Goal: Task Accomplishment & Management: Use online tool/utility

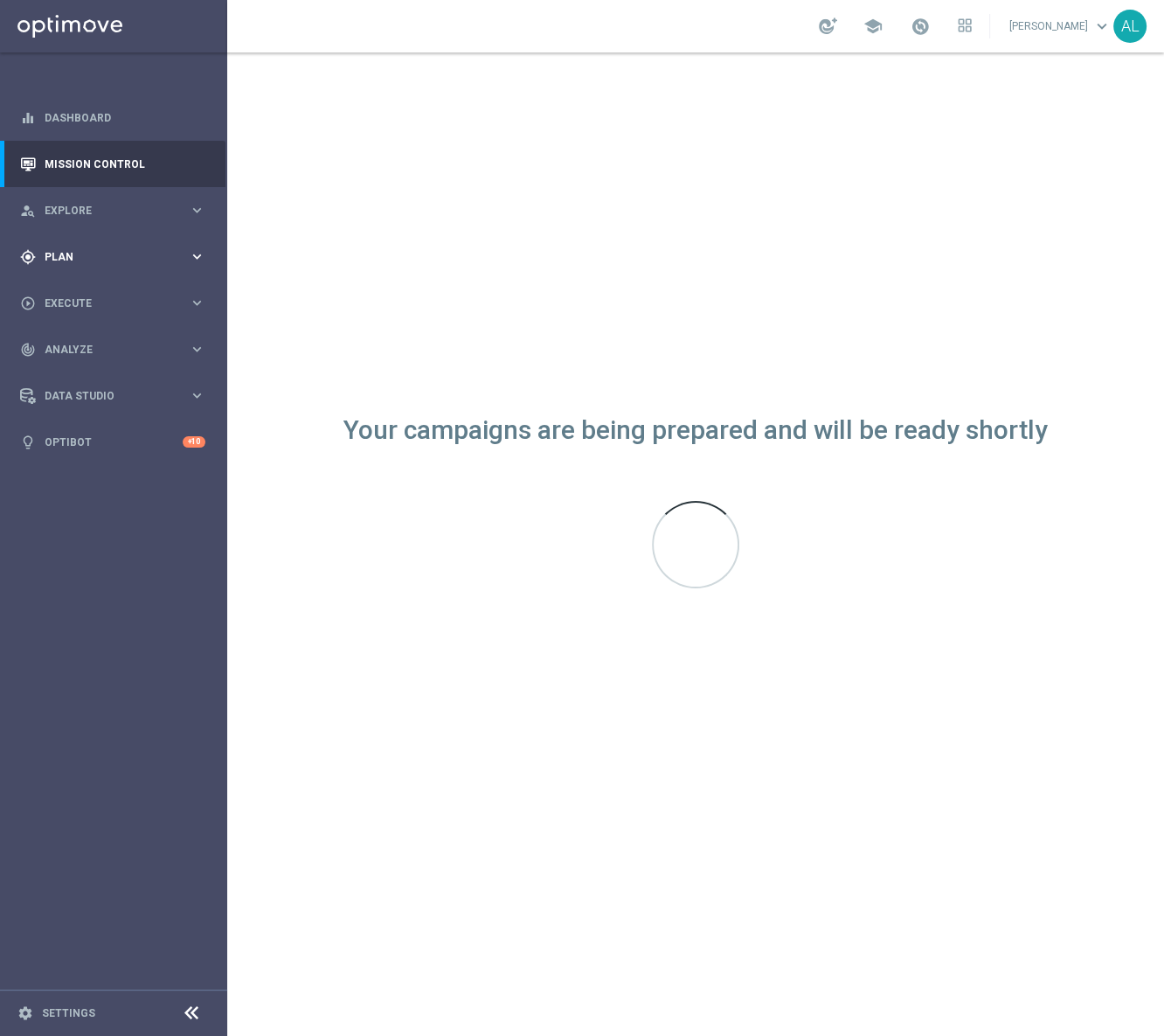
click at [110, 249] on div "gps_fixed Plan" at bounding box center [104, 257] width 169 height 16
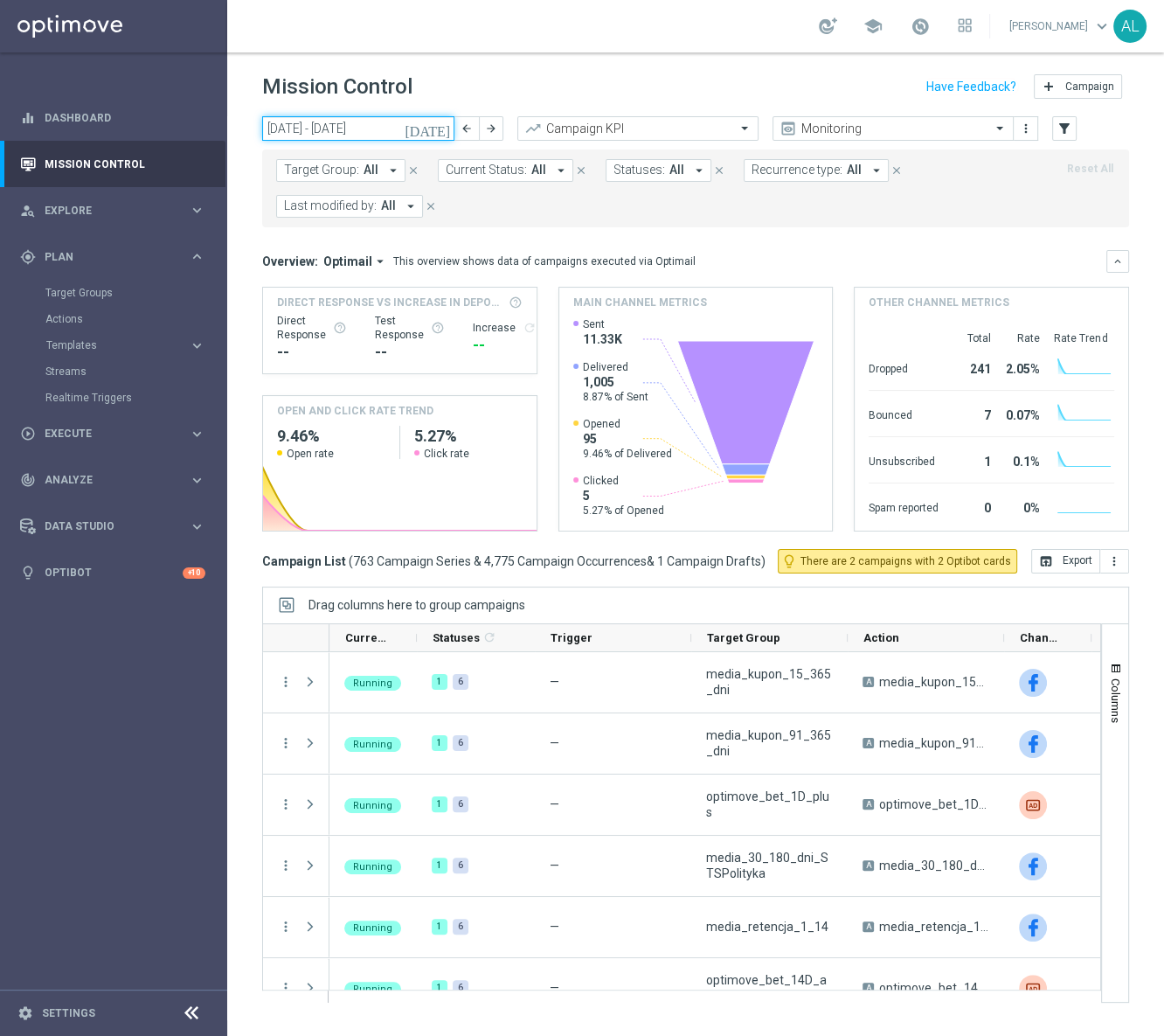
click at [345, 134] on input "[DATE] - [DATE]" at bounding box center [358, 128] width 192 height 24
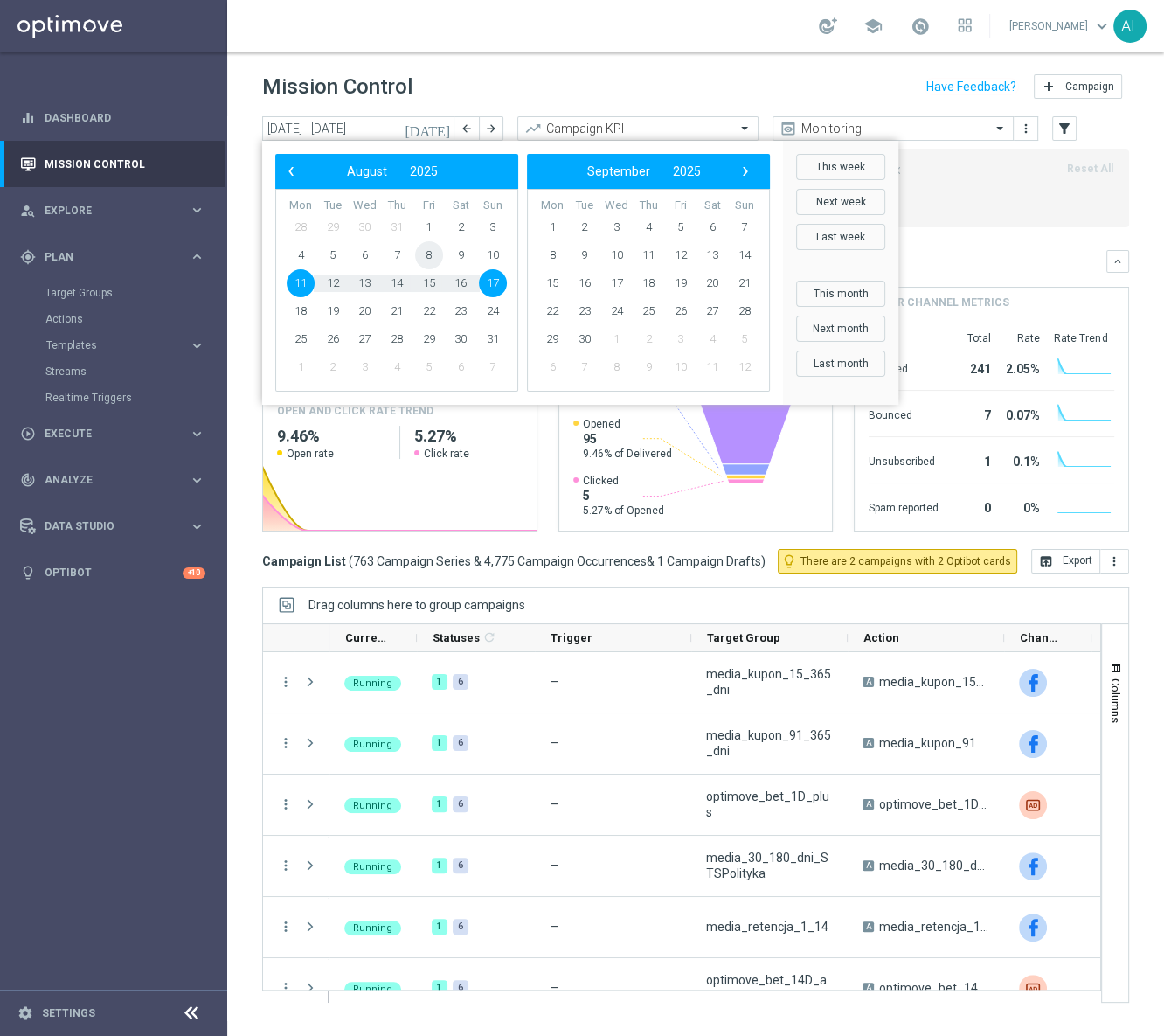
click at [437, 251] on span "8" at bounding box center [430, 255] width 28 height 28
click at [457, 254] on span "9" at bounding box center [461, 255] width 28 height 28
type input "[DATE] - [DATE]"
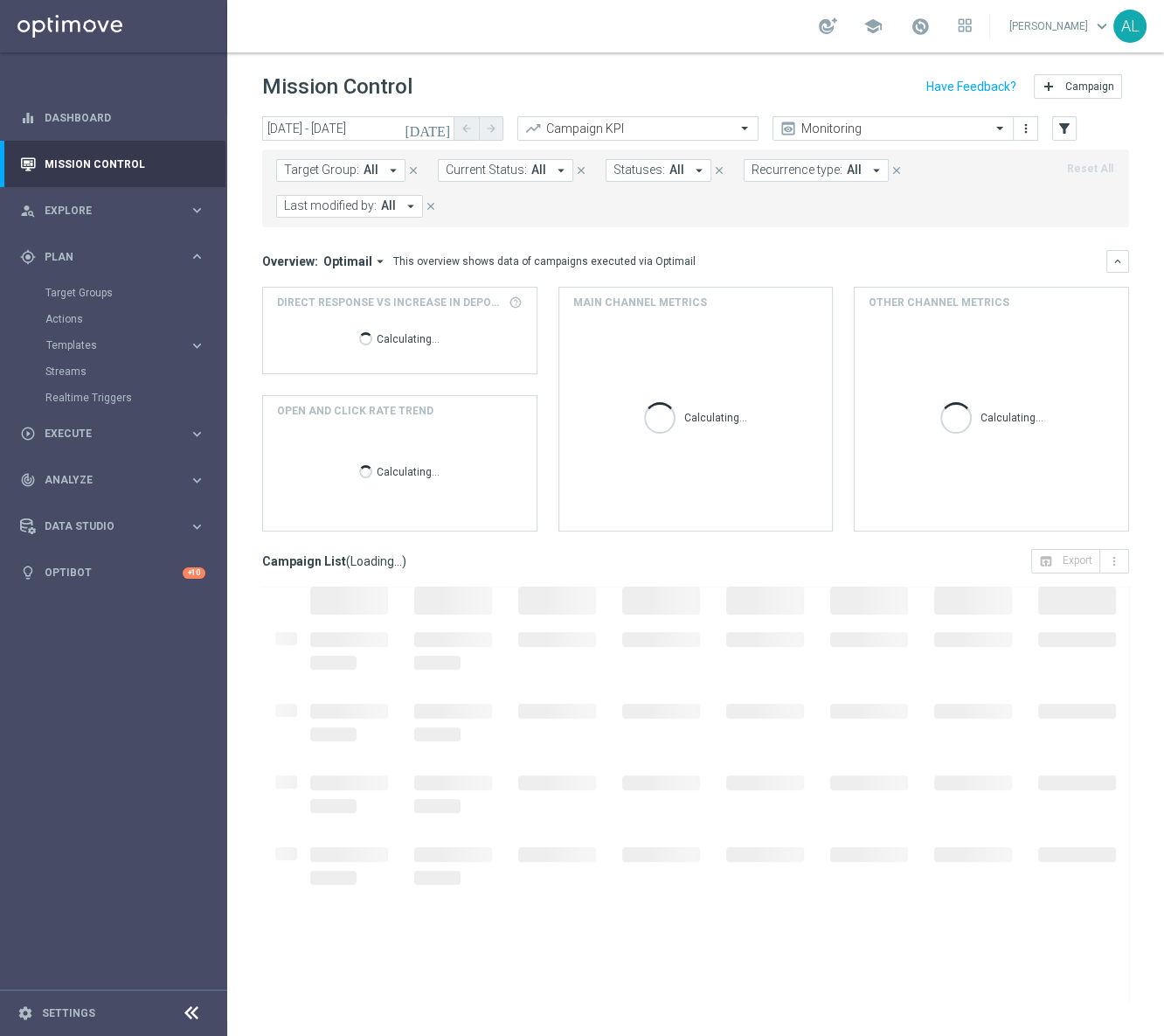
click at [348, 164] on span "Target Group:" at bounding box center [321, 170] width 75 height 15
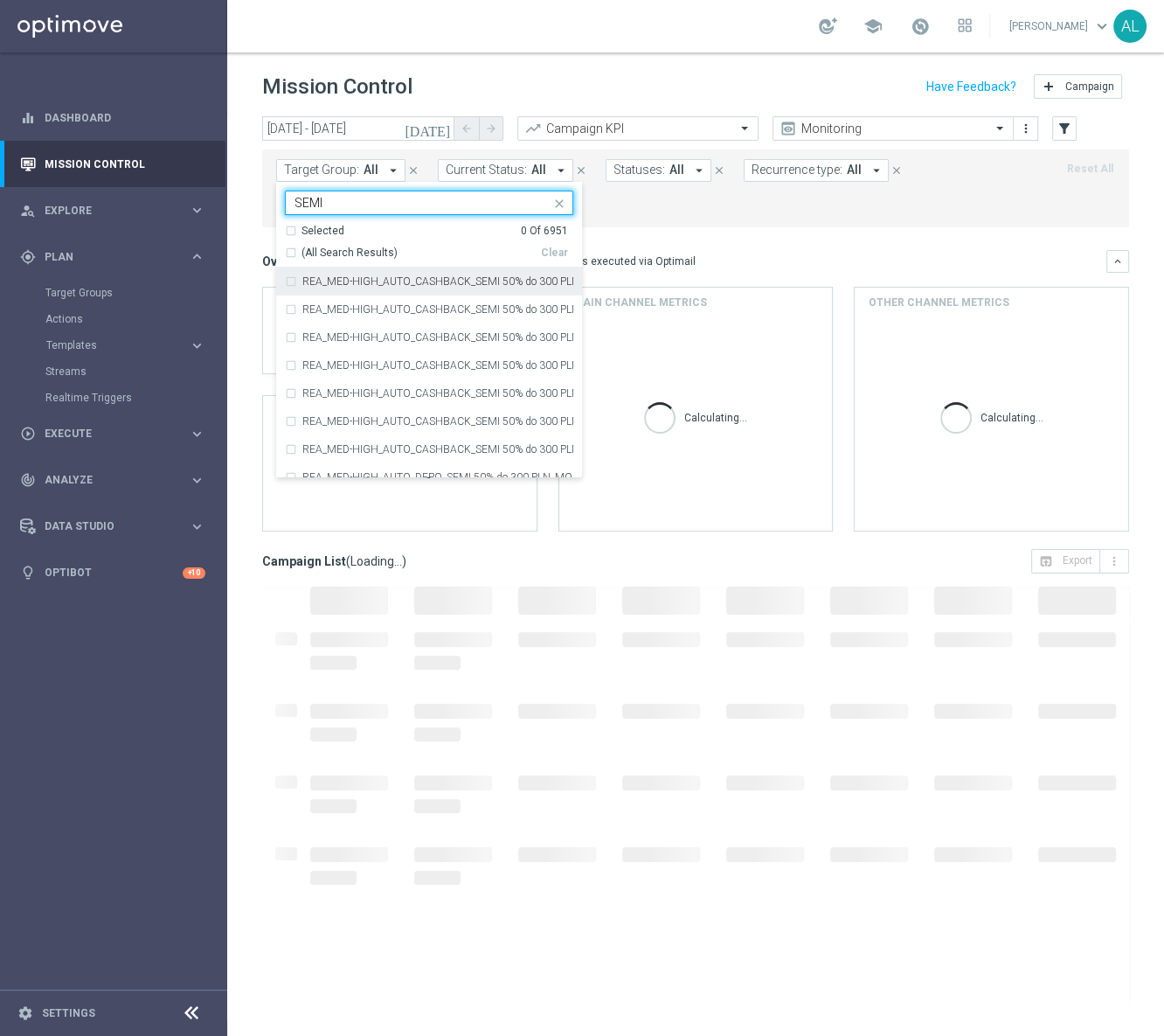
click at [291, 250] on div "(All Search Results)" at bounding box center [413, 253] width 256 height 15
type input "SEMI"
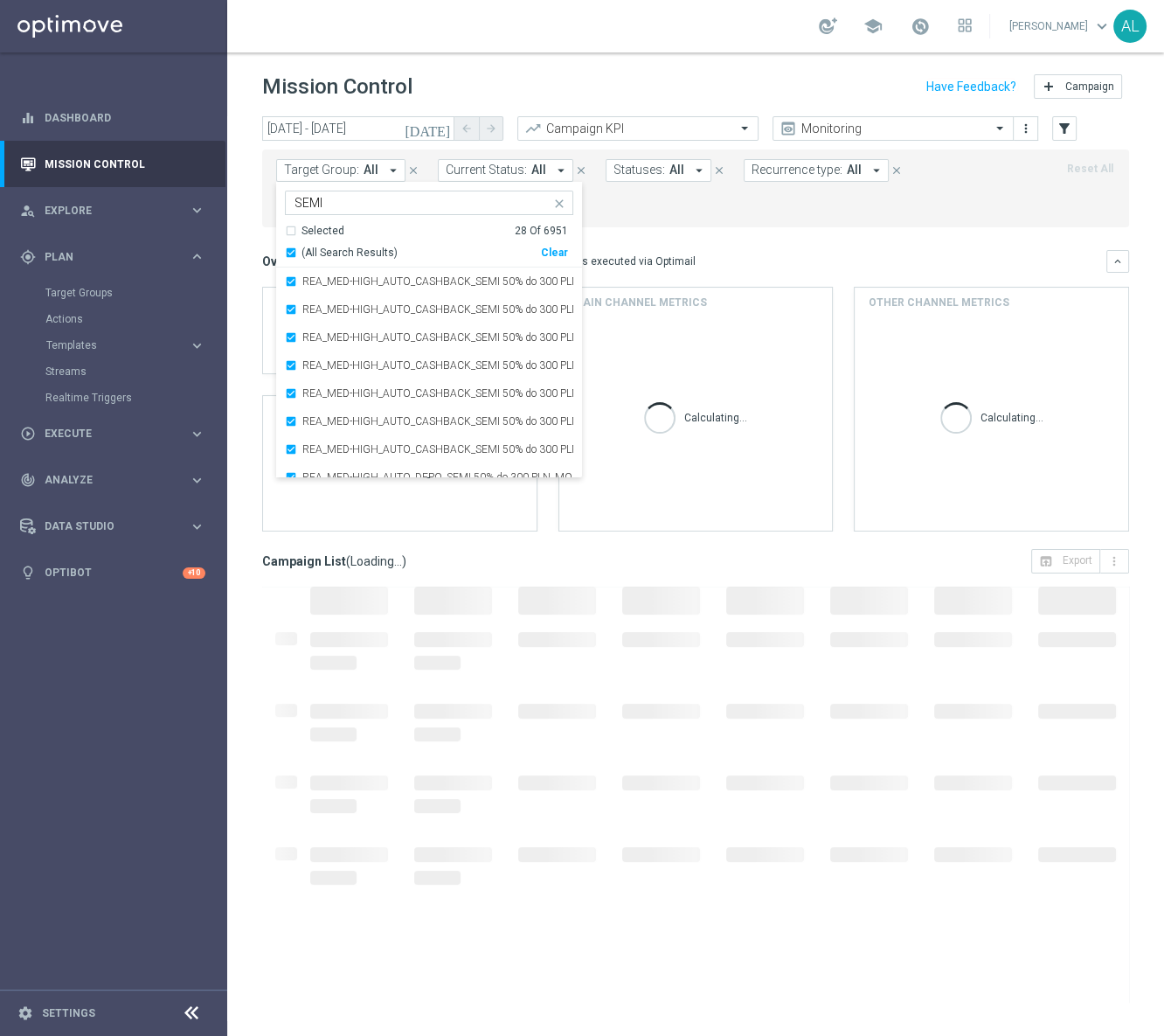
click at [622, 212] on form "Target Group: All arrow_drop_down Selected 28 of 6951 SEMI Selected 28 Of 6951 …" at bounding box center [656, 188] width 761 height 59
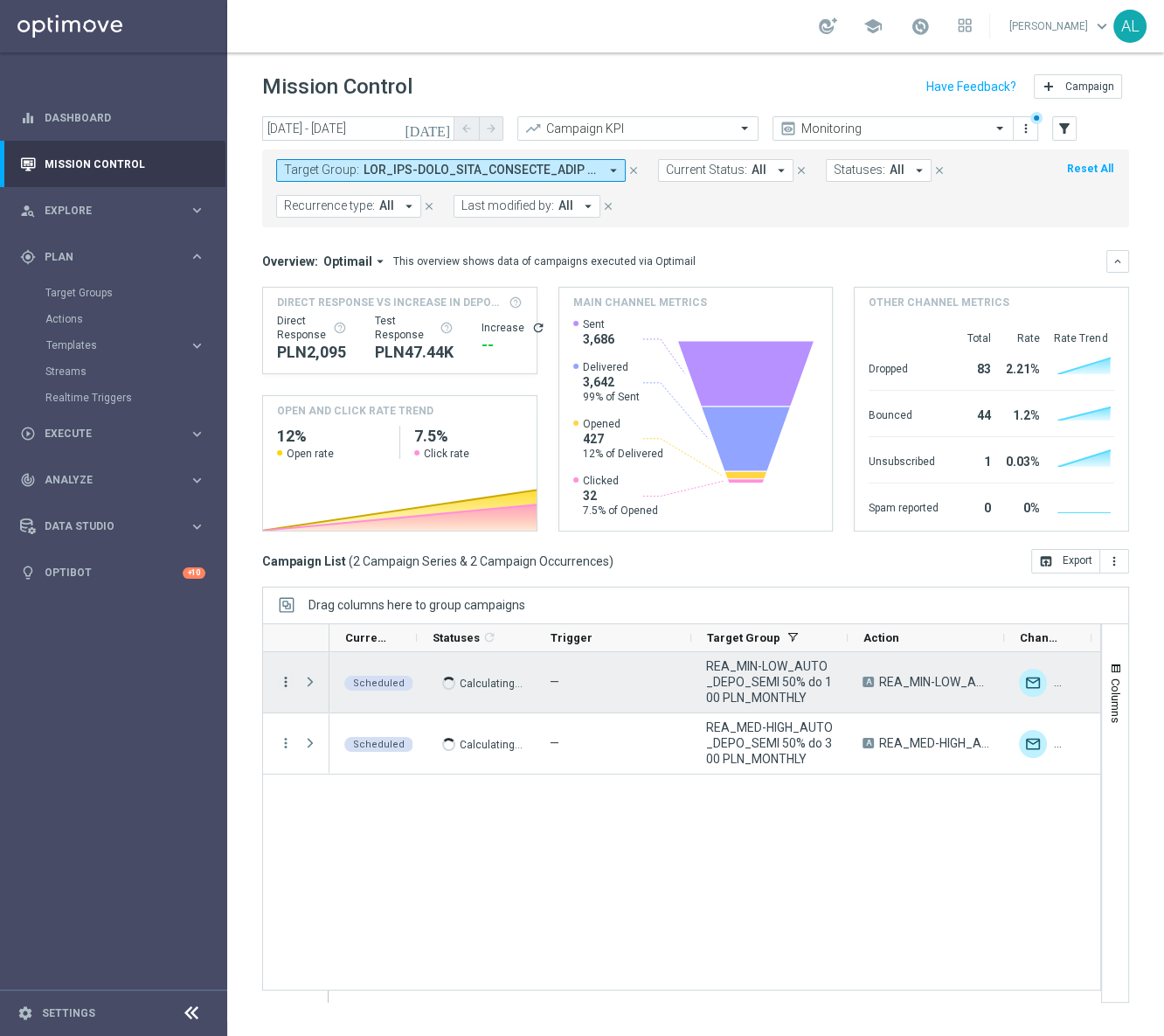
click at [290, 681] on icon "more_vert" at bounding box center [286, 681] width 16 height 16
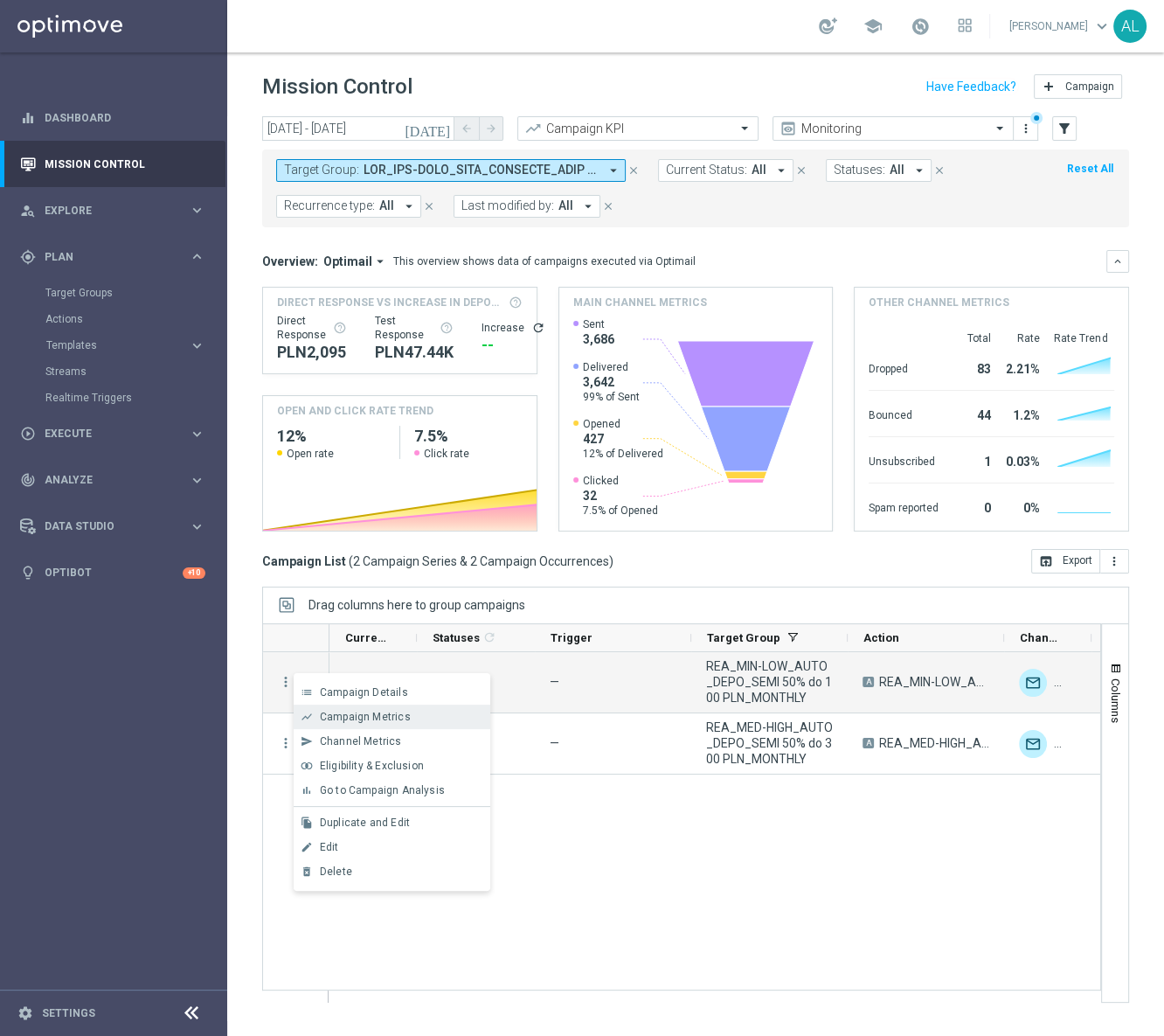
click at [317, 712] on div "show_chart" at bounding box center [307, 716] width 26 height 12
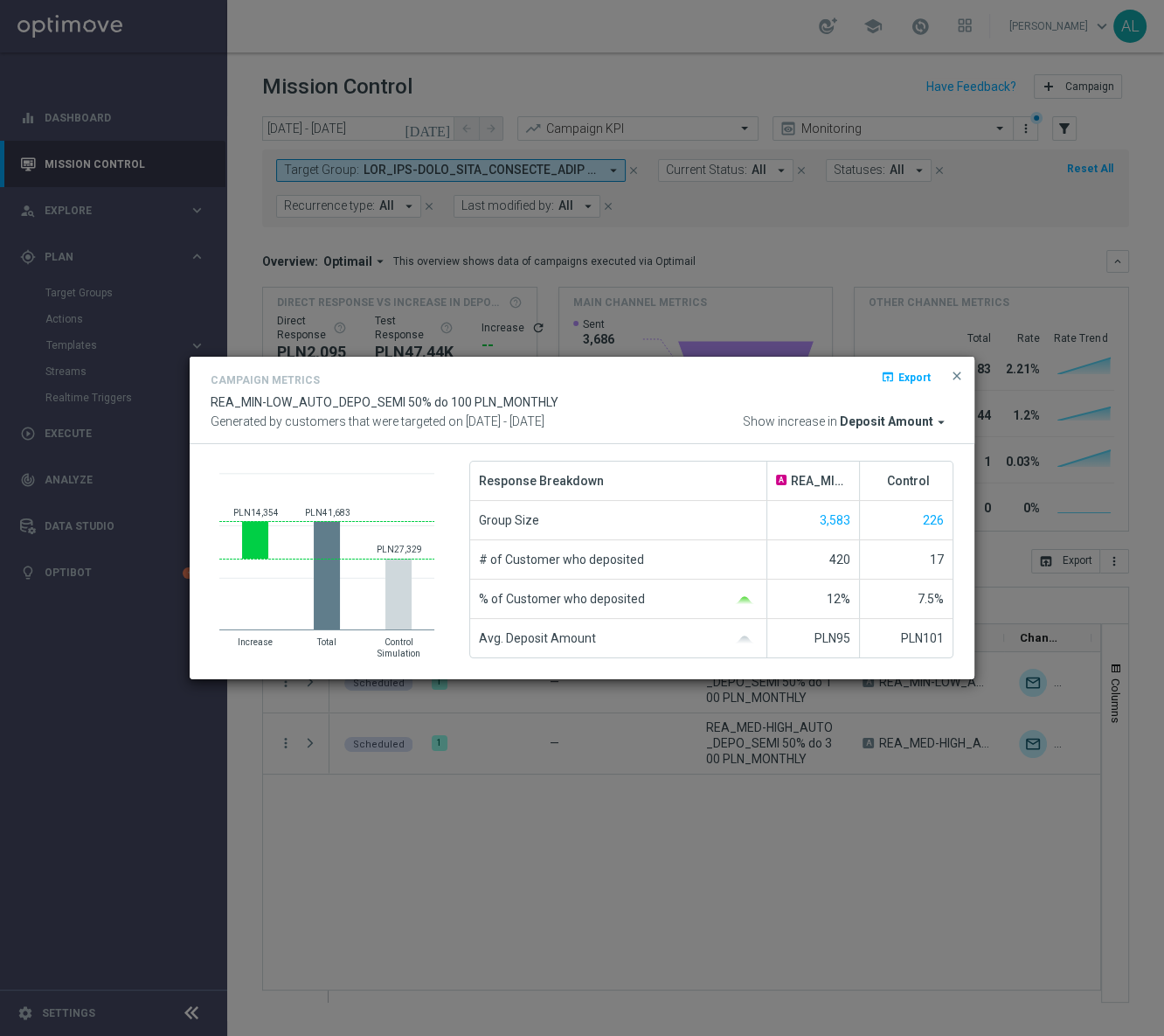
click at [945, 370] on div "Campaign Metrics open_in_browser Export" at bounding box center [582, 382] width 743 height 25
click at [950, 370] on span "close" at bounding box center [957, 376] width 14 height 14
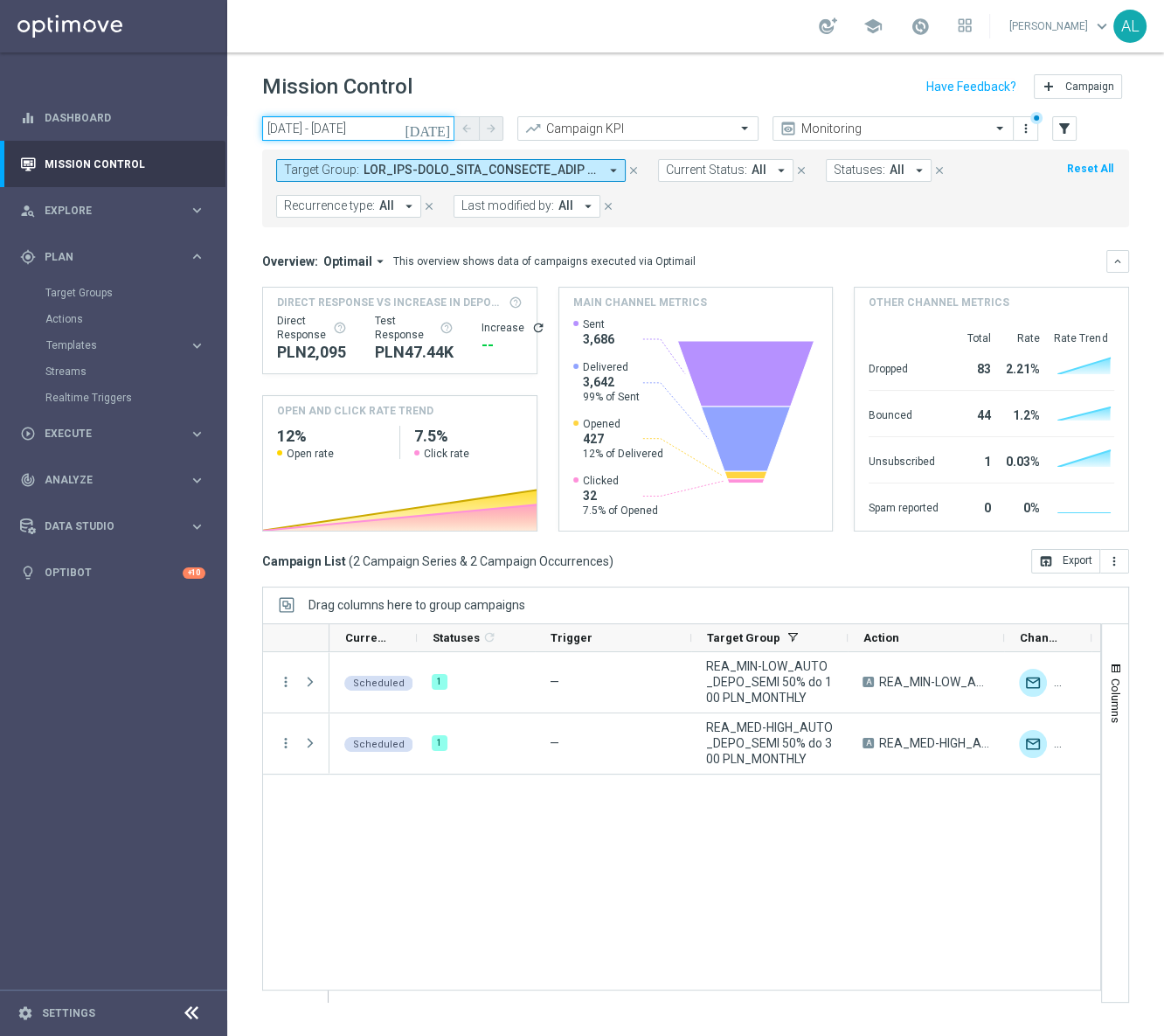
click at [360, 130] on input "[DATE] - [DATE]" at bounding box center [358, 128] width 192 height 24
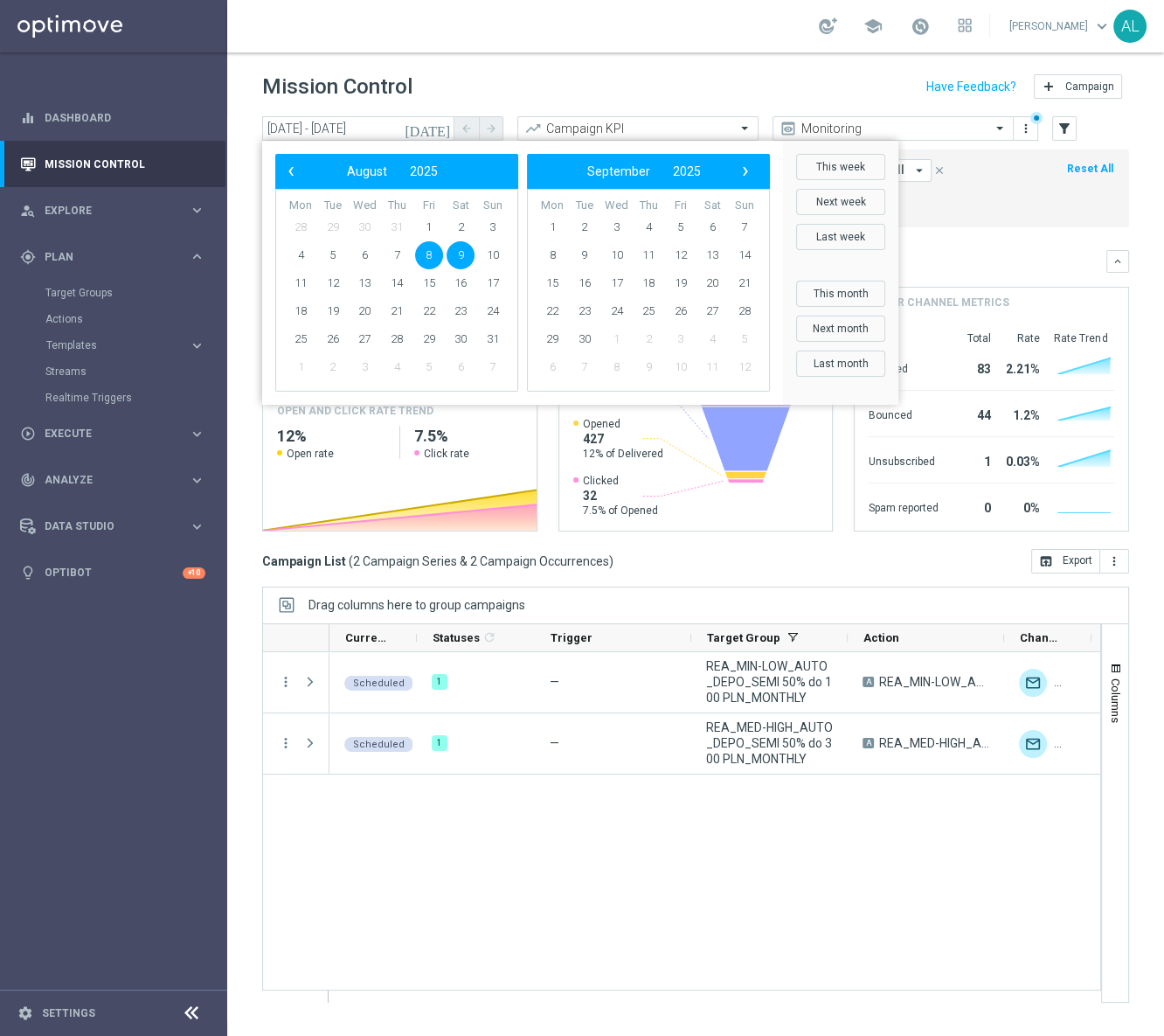
click at [459, 257] on span "9" at bounding box center [461, 255] width 28 height 28
click at [301, 283] on span "11" at bounding box center [301, 283] width 28 height 28
type input "[DATE] - [DATE]"
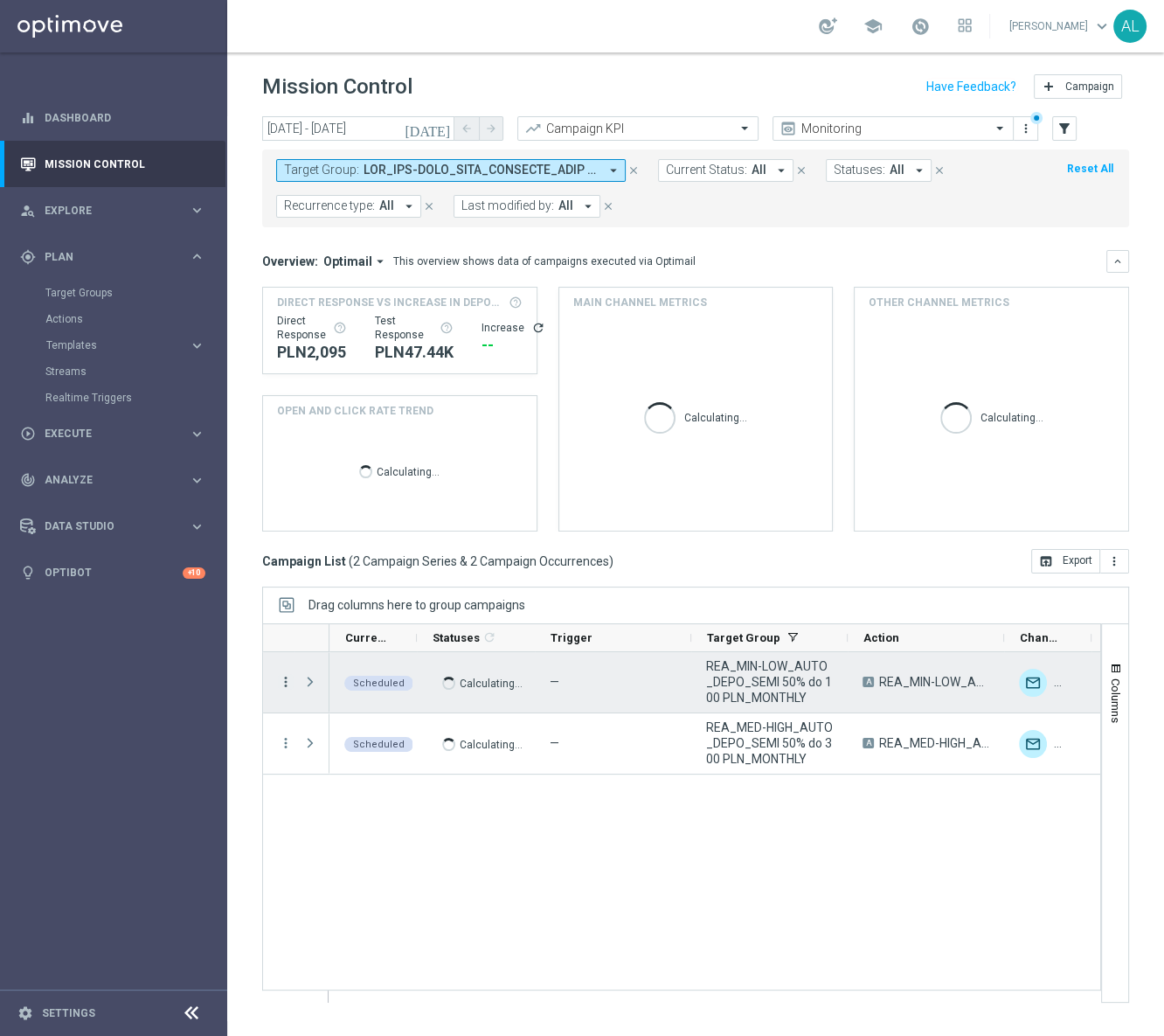
click at [282, 685] on icon "more_vert" at bounding box center [286, 681] width 16 height 16
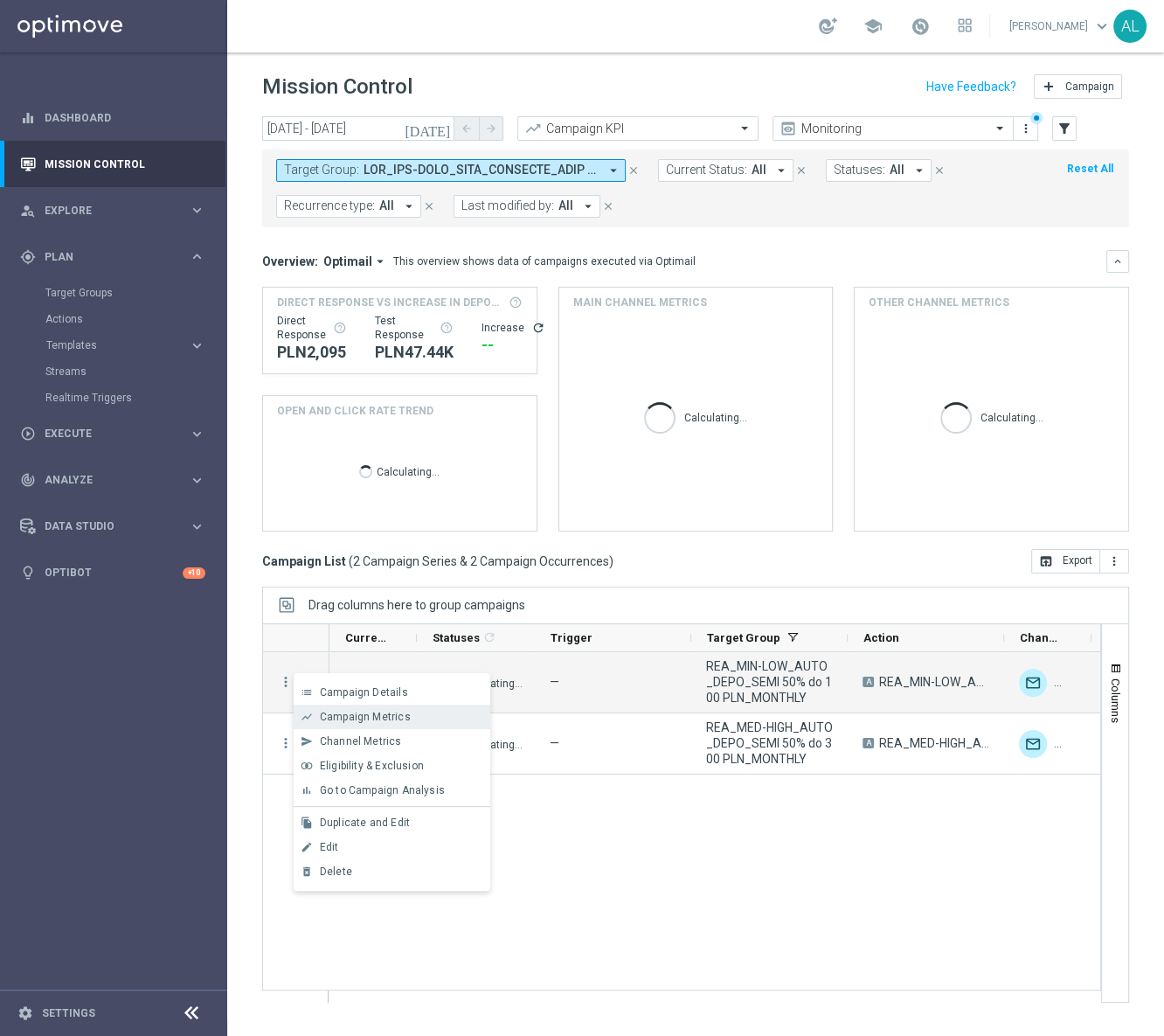
click at [352, 716] on span "Campaign Metrics" at bounding box center [365, 716] width 91 height 12
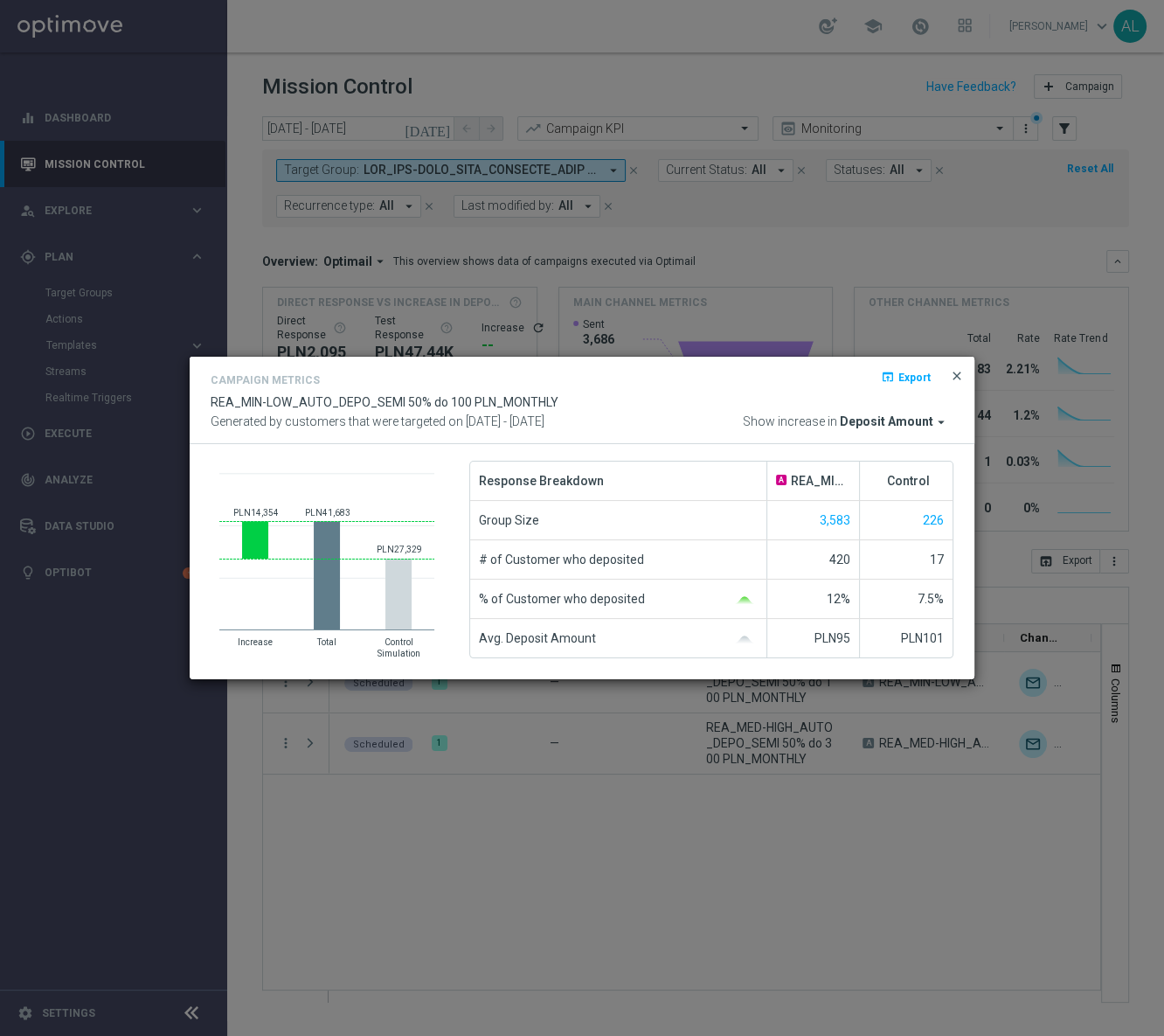
click at [954, 375] on span "close" at bounding box center [957, 376] width 14 height 14
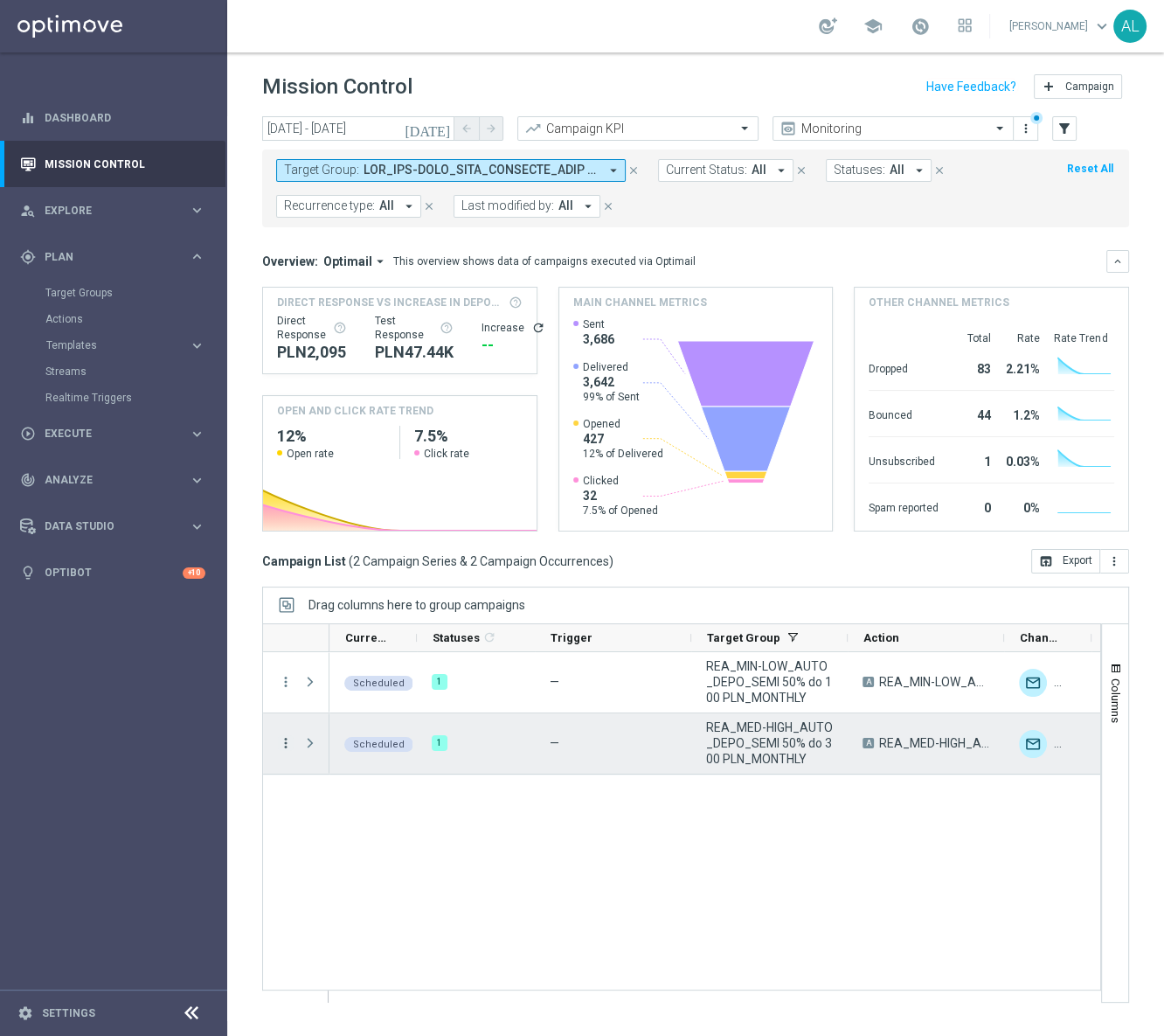
click at [280, 748] on icon "more_vert" at bounding box center [286, 743] width 16 height 16
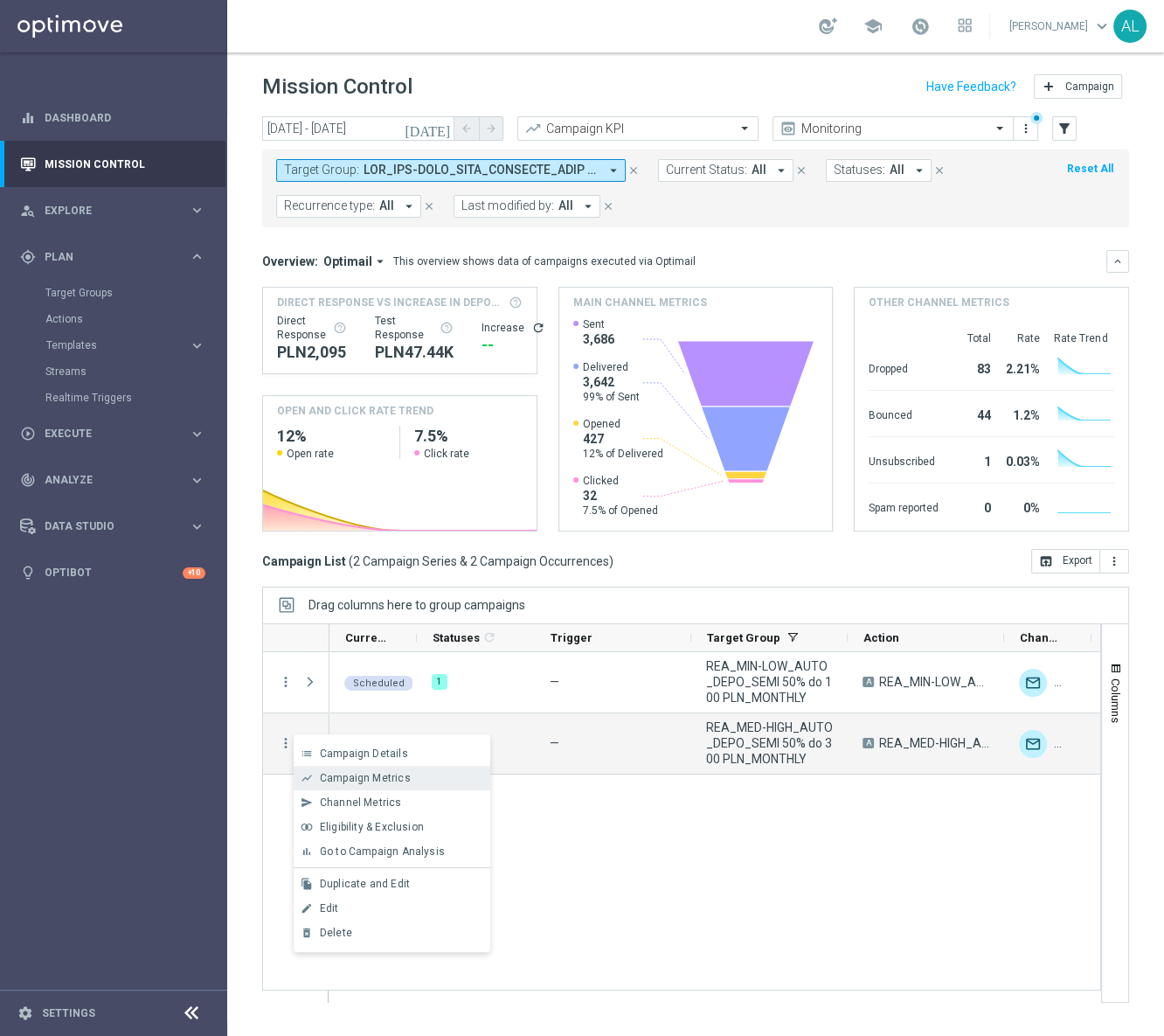
click at [417, 769] on div "show_chart Campaign Metrics" at bounding box center [392, 777] width 197 height 24
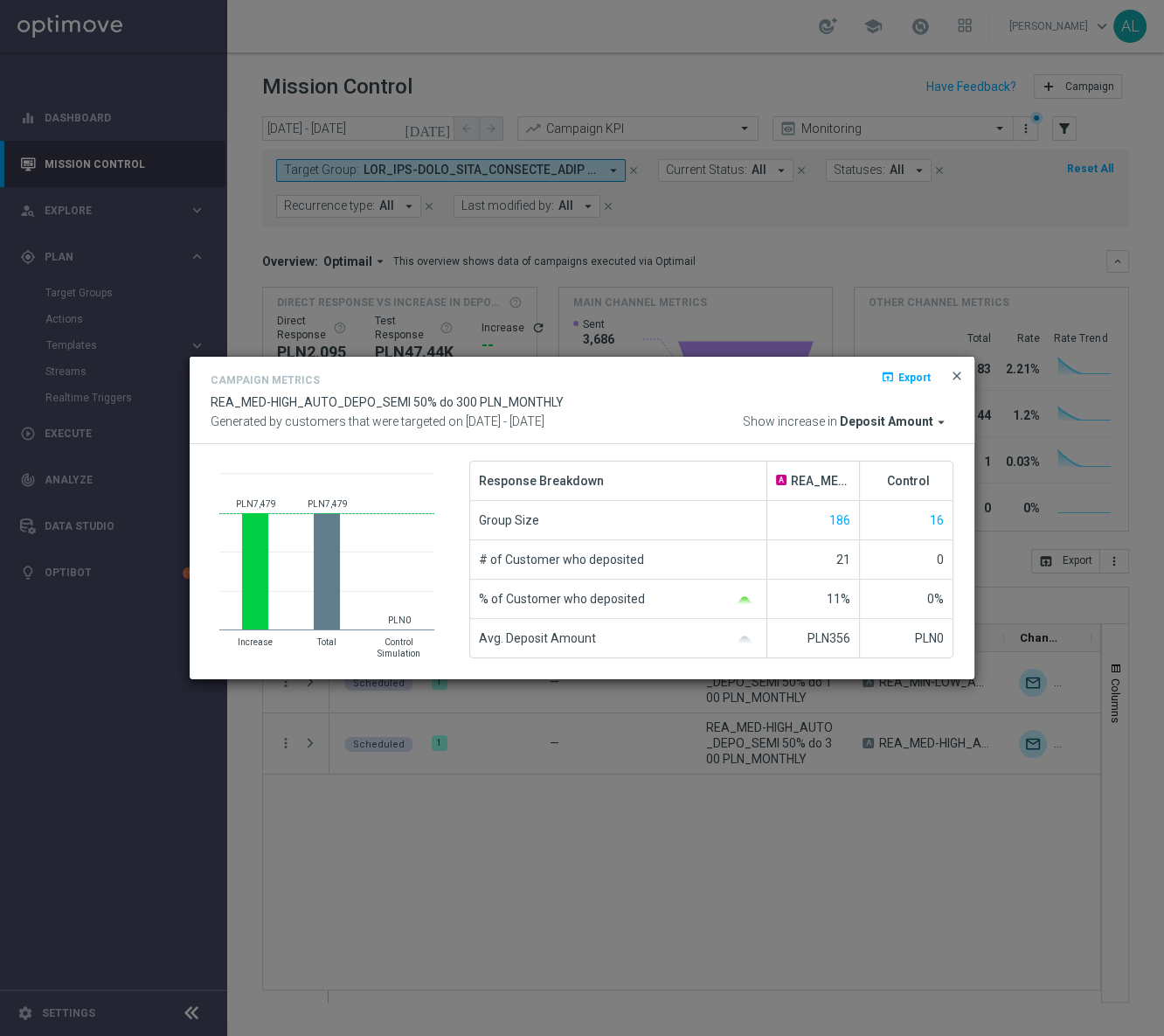
click at [953, 374] on span "close" at bounding box center [957, 376] width 14 height 14
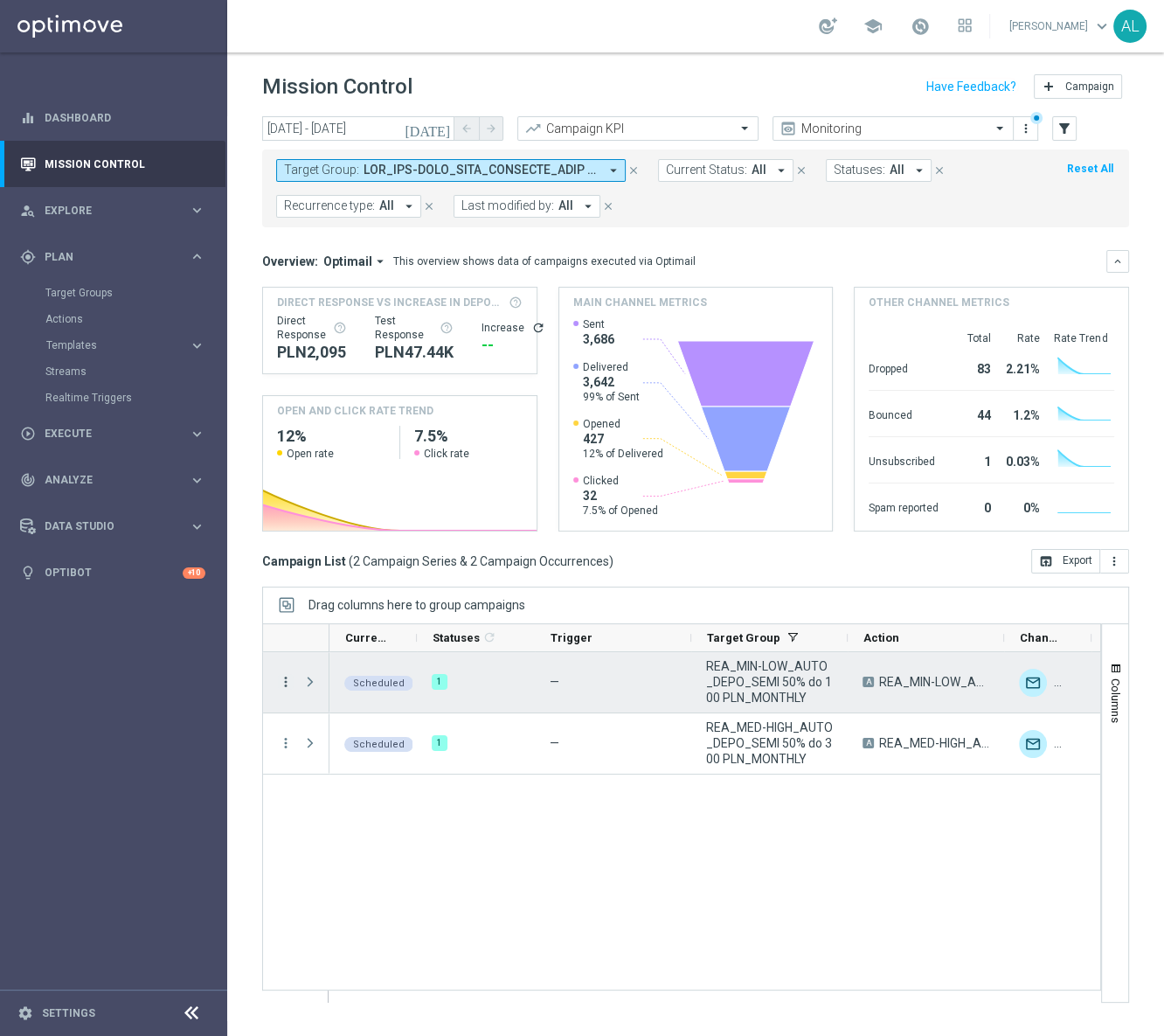
click at [283, 685] on icon "more_vert" at bounding box center [286, 681] width 16 height 16
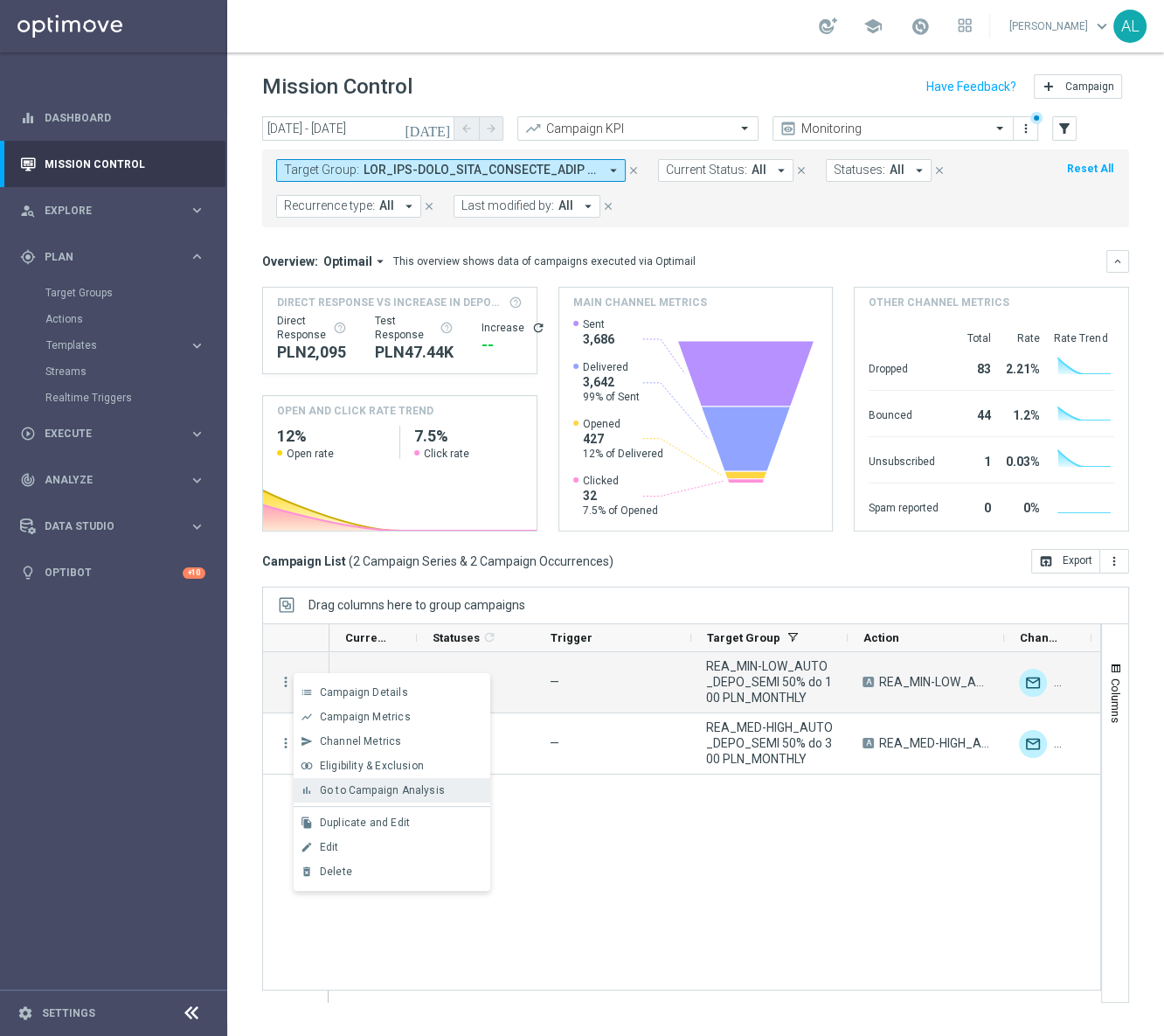
click at [380, 788] on span "Go to Campaign Analysis" at bounding box center [382, 790] width 125 height 12
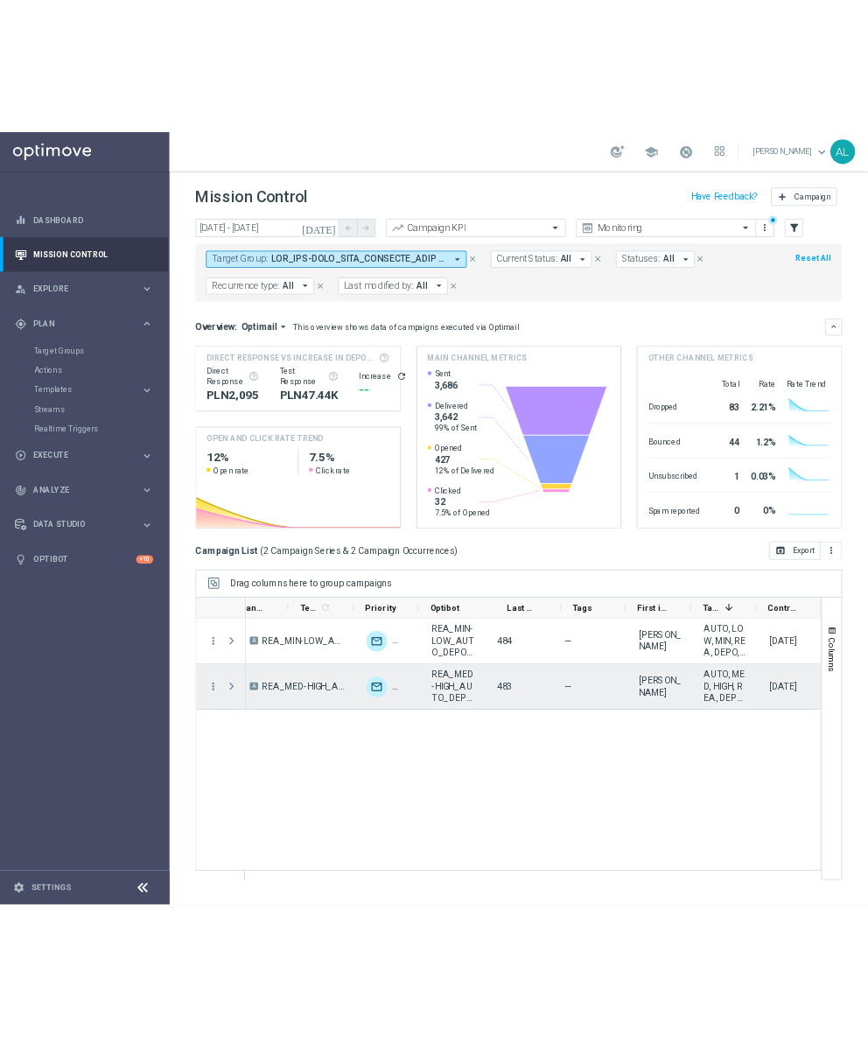
scroll to position [0, 705]
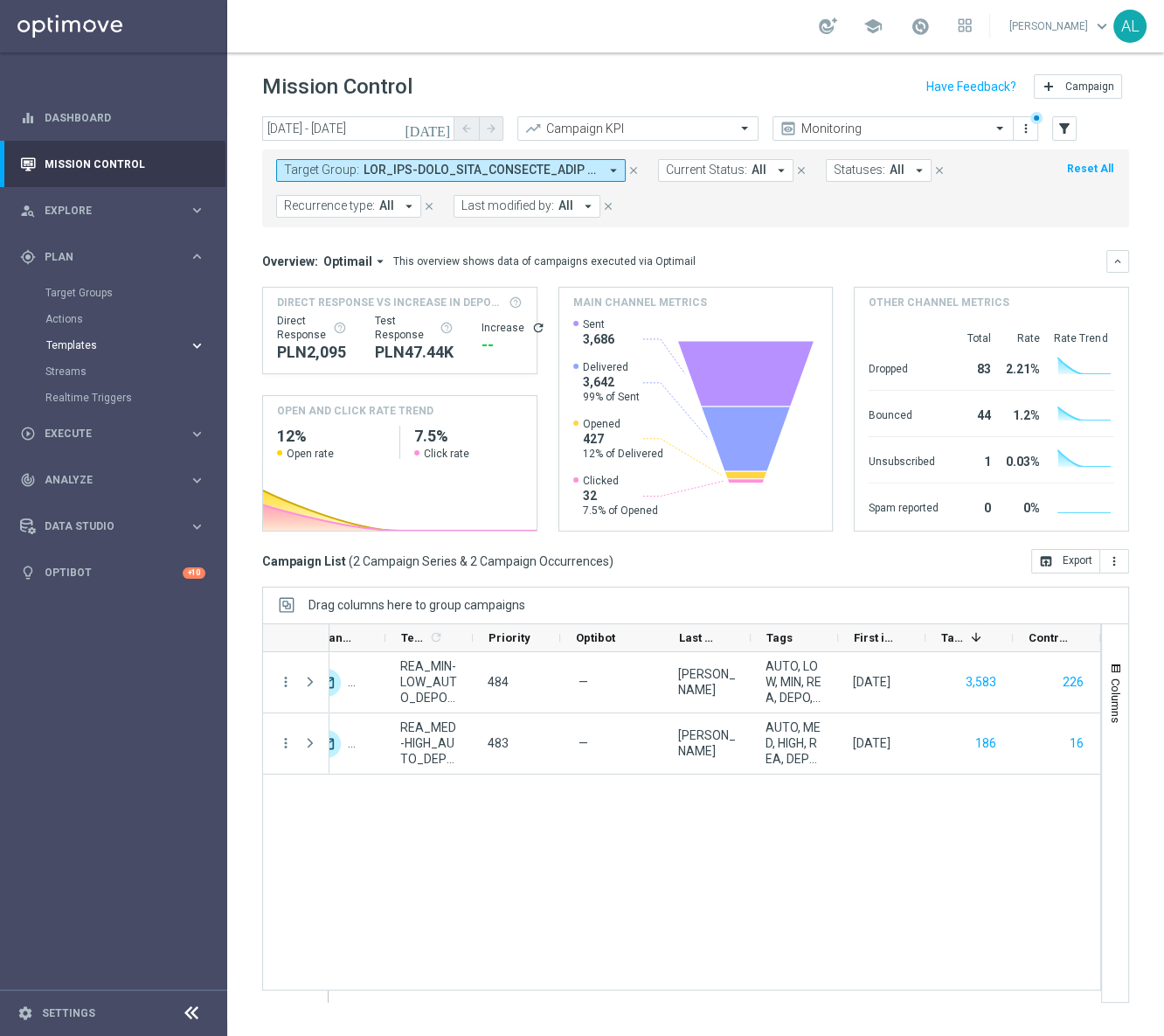
click at [73, 343] on span "Templates" at bounding box center [108, 345] width 125 height 10
click at [75, 369] on link "Optimail" at bounding box center [118, 372] width 128 height 14
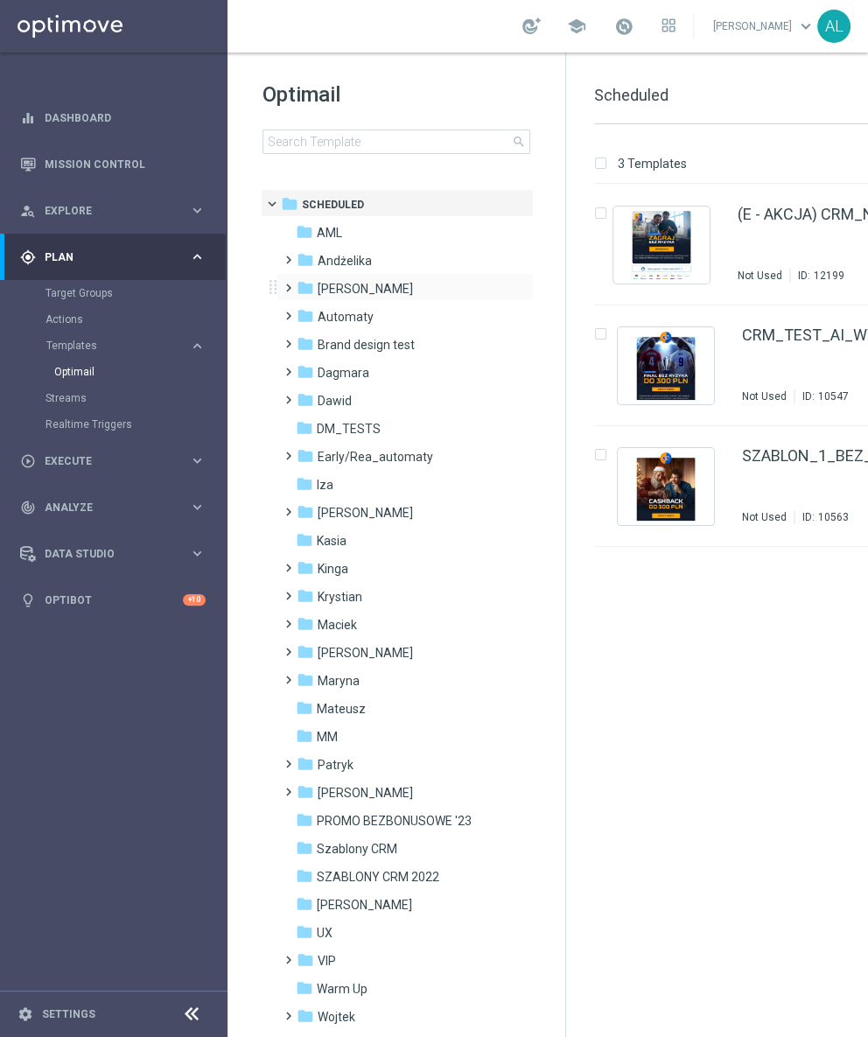
click at [283, 283] on span at bounding box center [285, 279] width 8 height 7
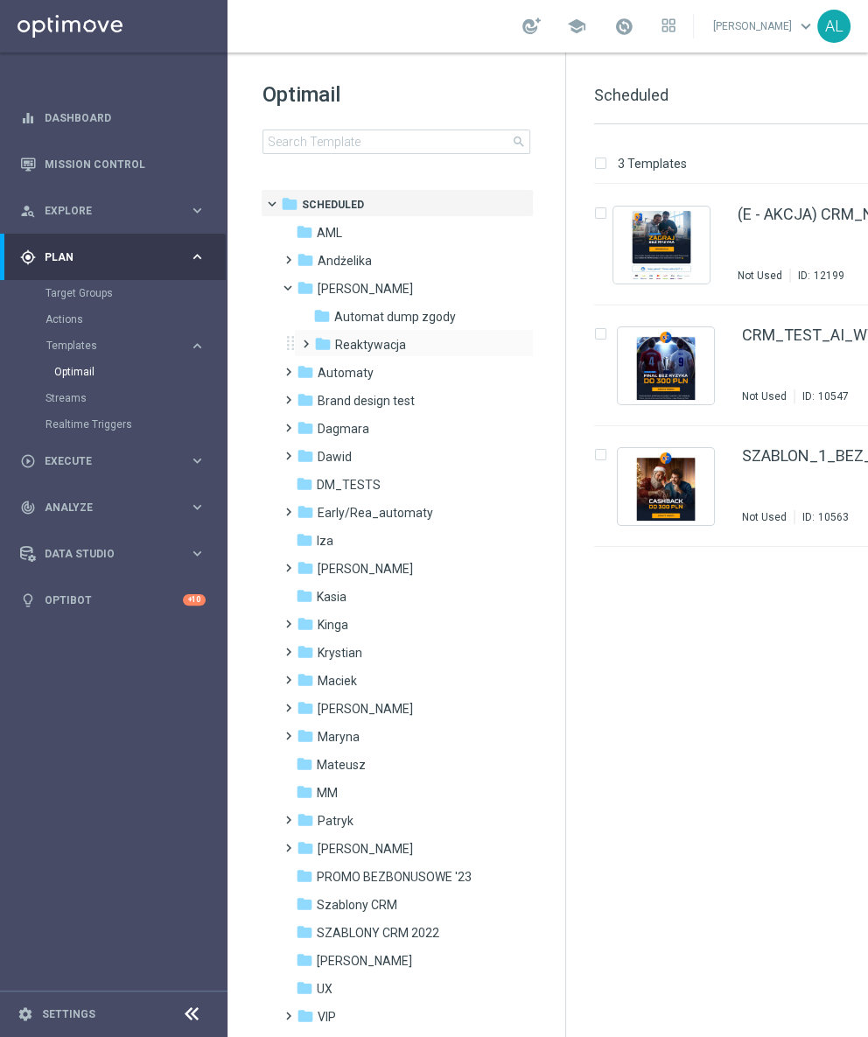
click at [299, 339] on span at bounding box center [302, 335] width 8 height 7
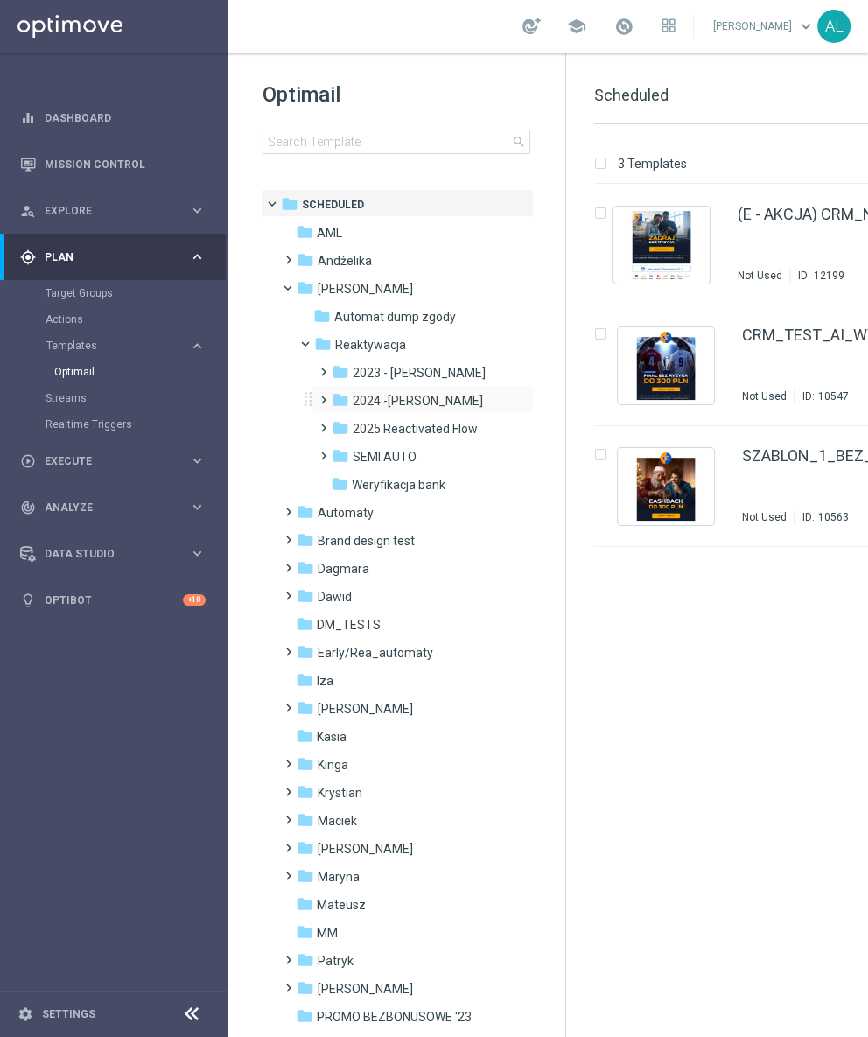
click at [324, 395] on span at bounding box center [320, 391] width 8 height 7
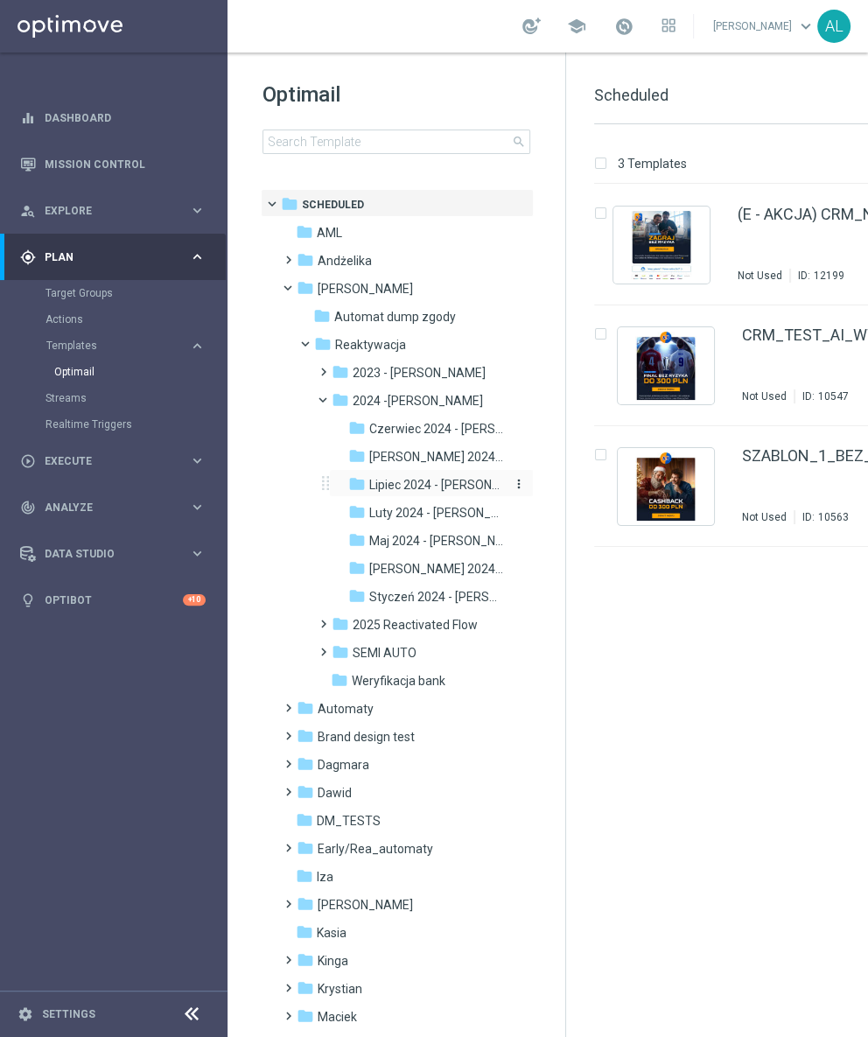
click at [350, 483] on icon "folder" at bounding box center [356, 483] width 17 height 17
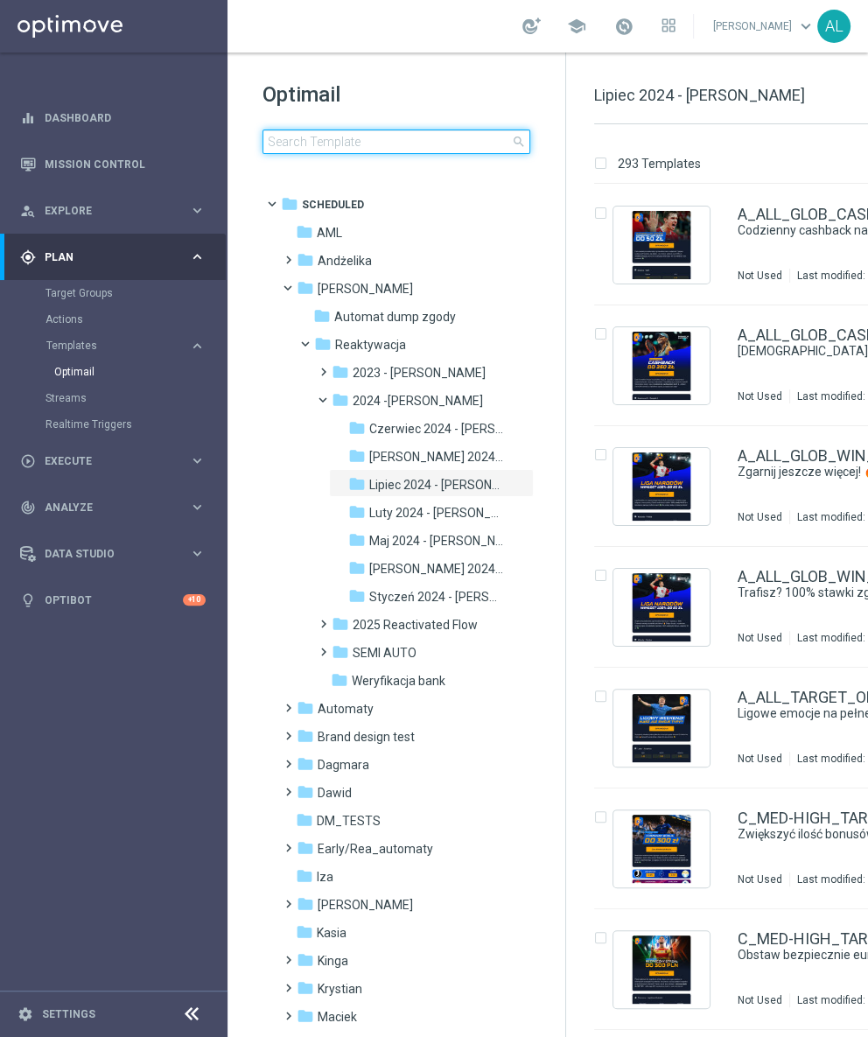
click at [359, 149] on input at bounding box center [396, 141] width 268 height 24
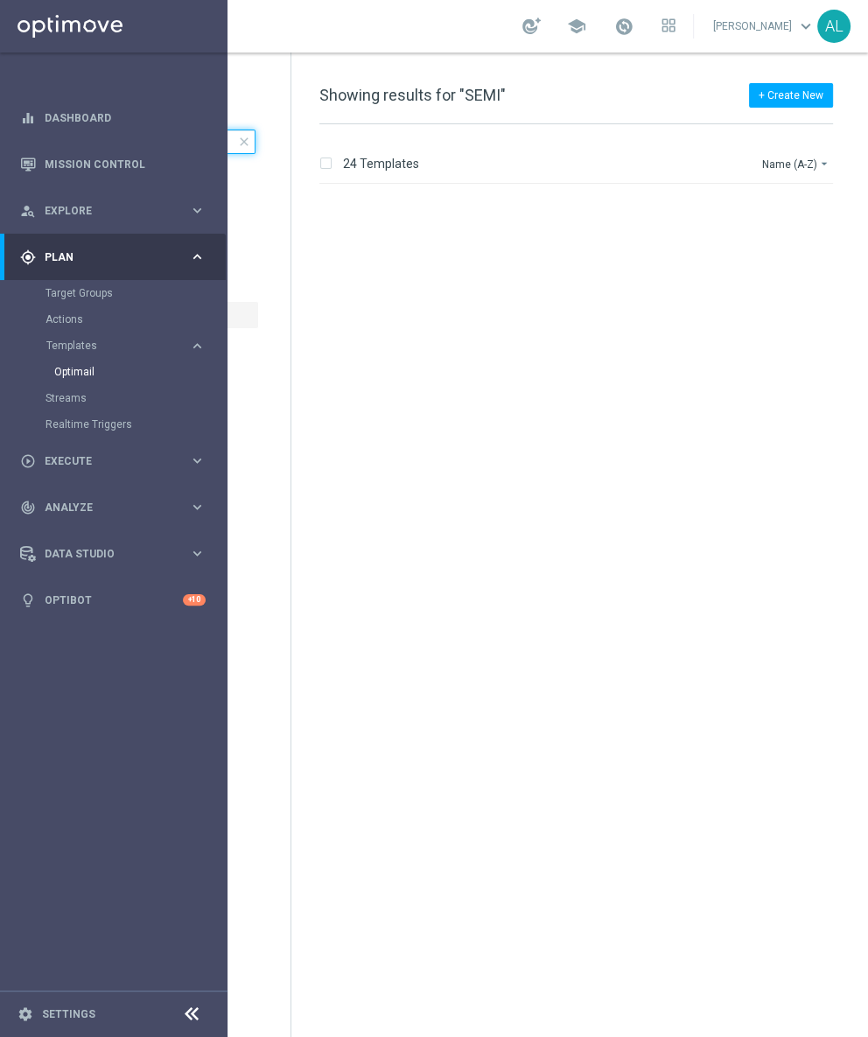
scroll to position [1272, 0]
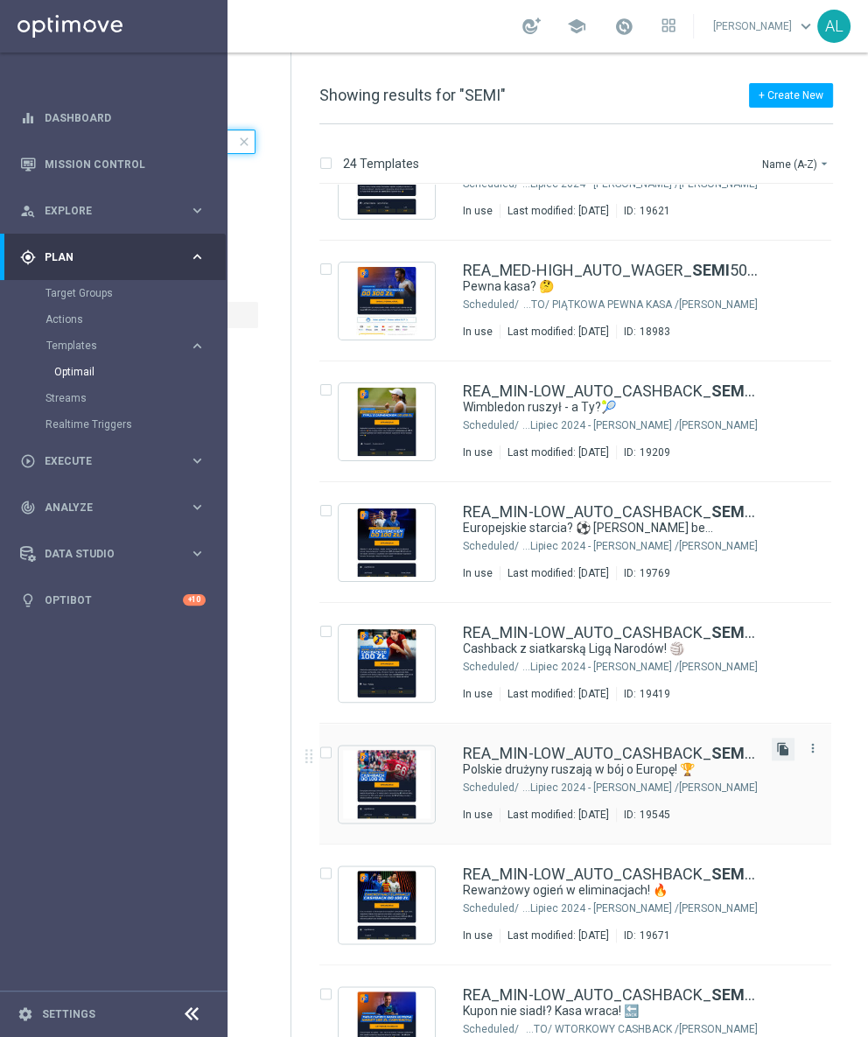
type input "SEMI"
click at [778, 750] on icon "file_copy" at bounding box center [783, 749] width 14 height 14
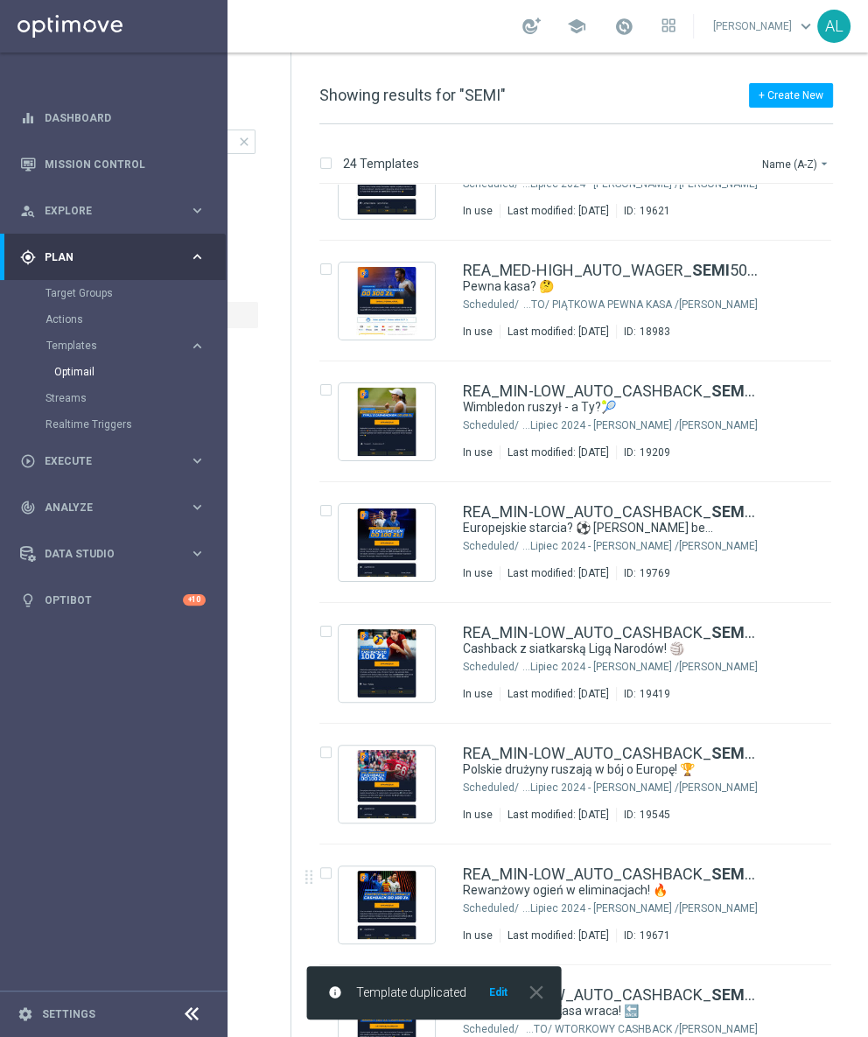
scroll to position [0, 0]
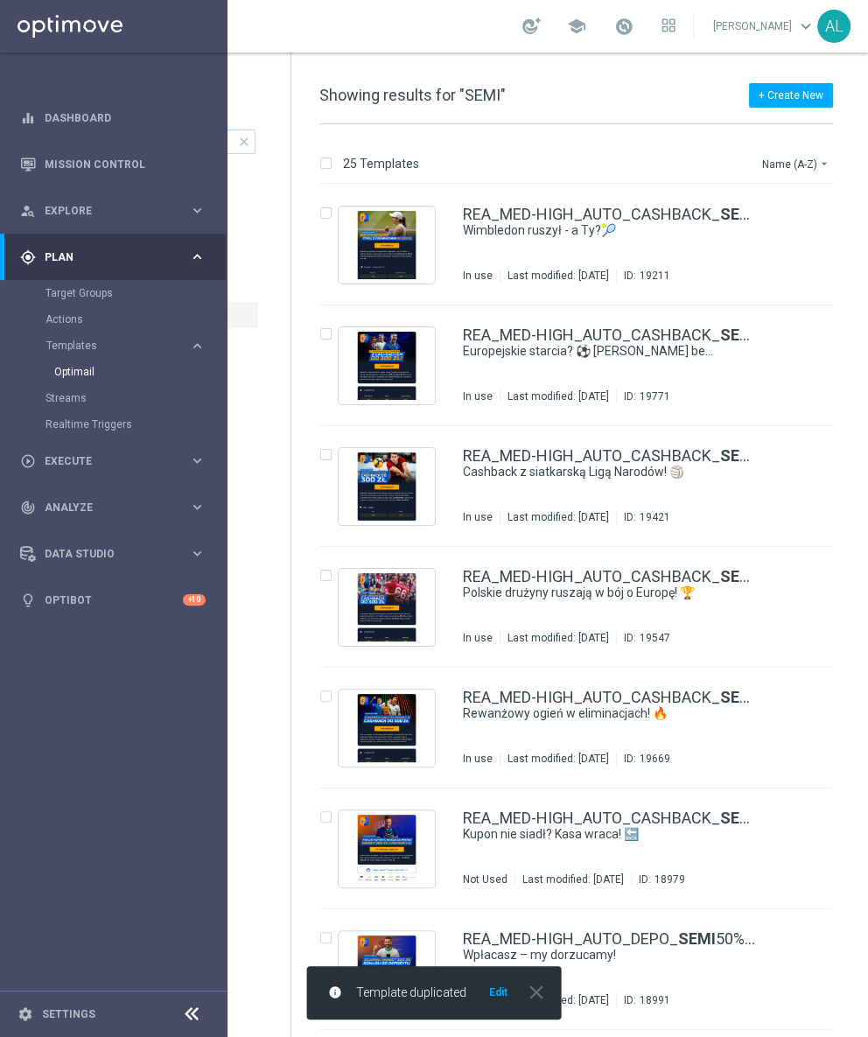
click at [494, 992] on button "Edit" at bounding box center [498, 992] width 22 height 14
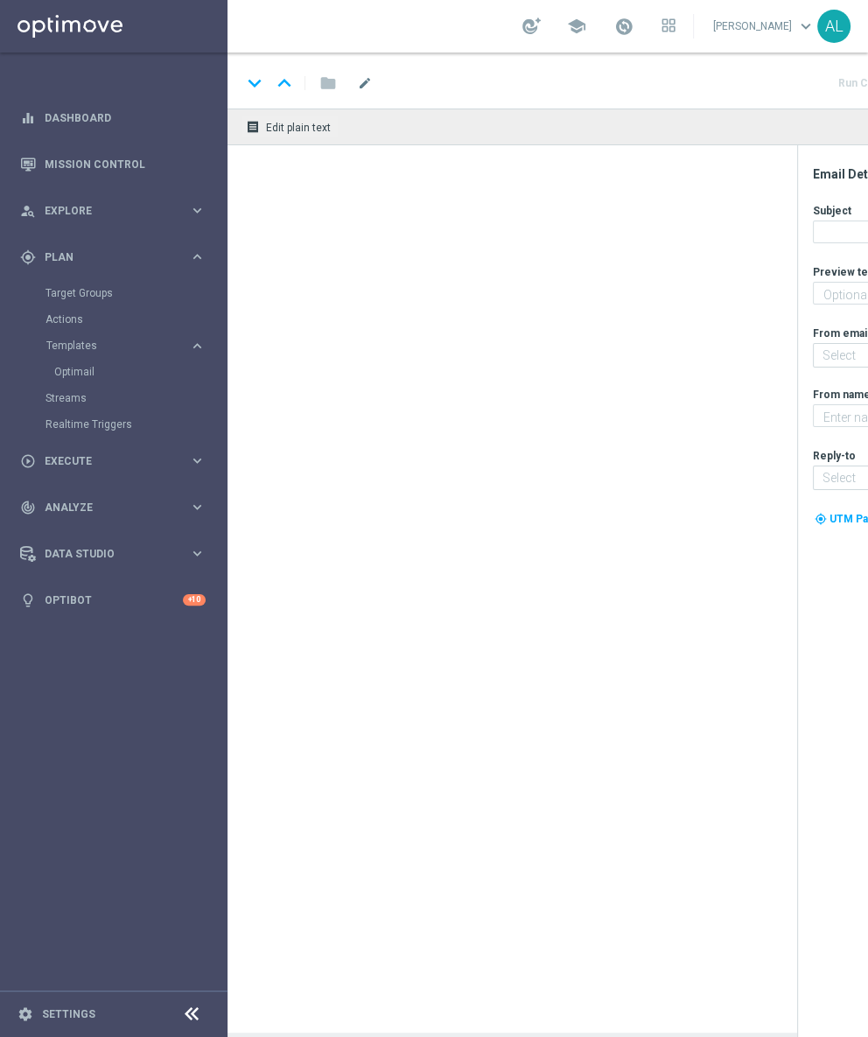
type textarea "Graj z cashbackiem do 100 zł! 💸"
type input "[EMAIL_ADDRESS][DOMAIN_NAME]"
type textarea "STS"
type input "[EMAIL_ADDRESS][DOMAIN_NAME]"
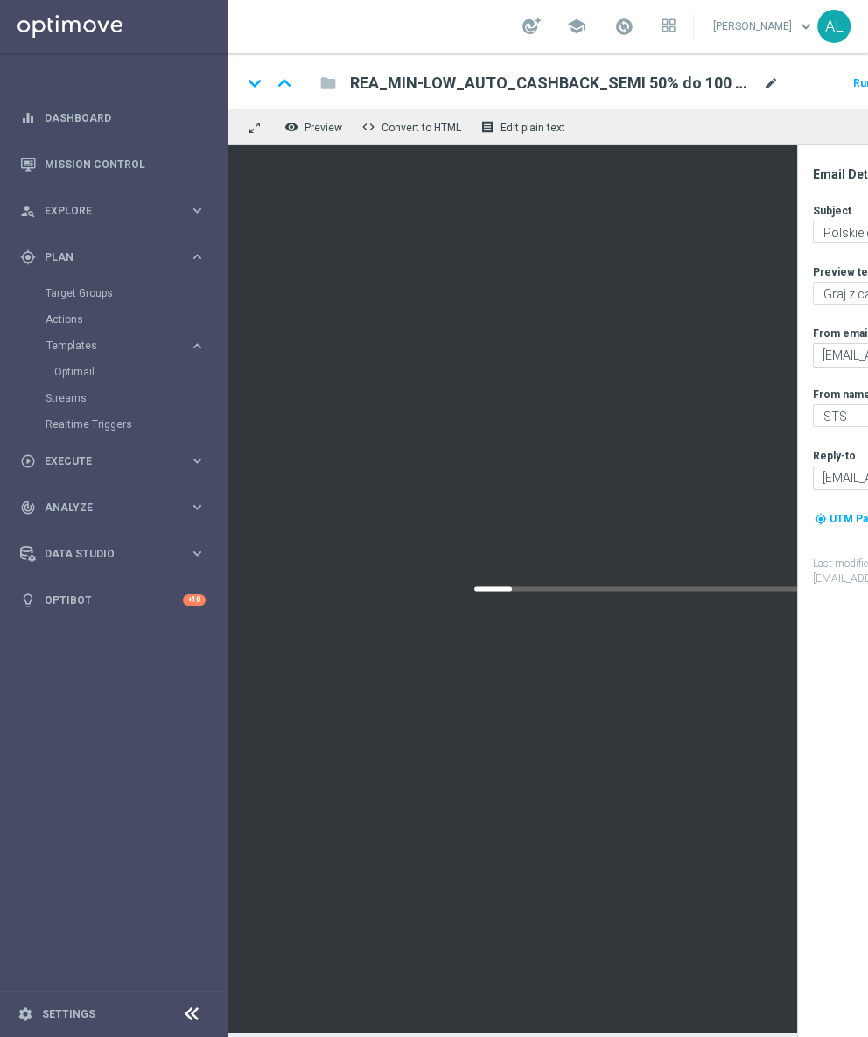
click at [771, 80] on span "mode_edit" at bounding box center [771, 83] width 16 height 16
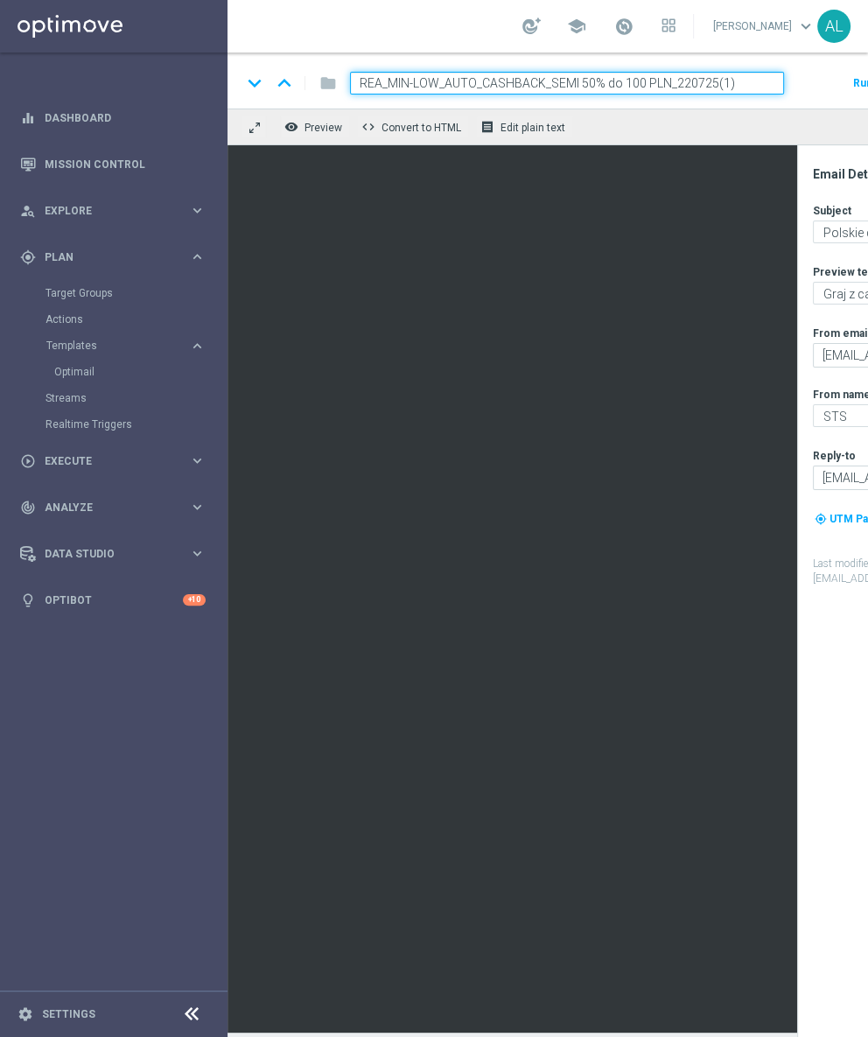
drag, startPoint x: 740, startPoint y: 86, endPoint x: 681, endPoint y: 87, distance: 58.6
click at [680, 87] on input "REA_MIN-LOW_AUTO_CASHBACK_SEMI 50% do 100 PLN_220725(1)" at bounding box center [567, 83] width 434 height 23
type input "REA_MIN-LOW_AUTO_CASHBACK_SEMI 50% do 100 PLN_120825"
click at [793, 93] on div "keyboard_arrow_down keyboard_arrow_up folder REA_MIN-LOW_AUTO_CASHBACK_SEMI 50%…" at bounding box center [721, 83] width 960 height 23
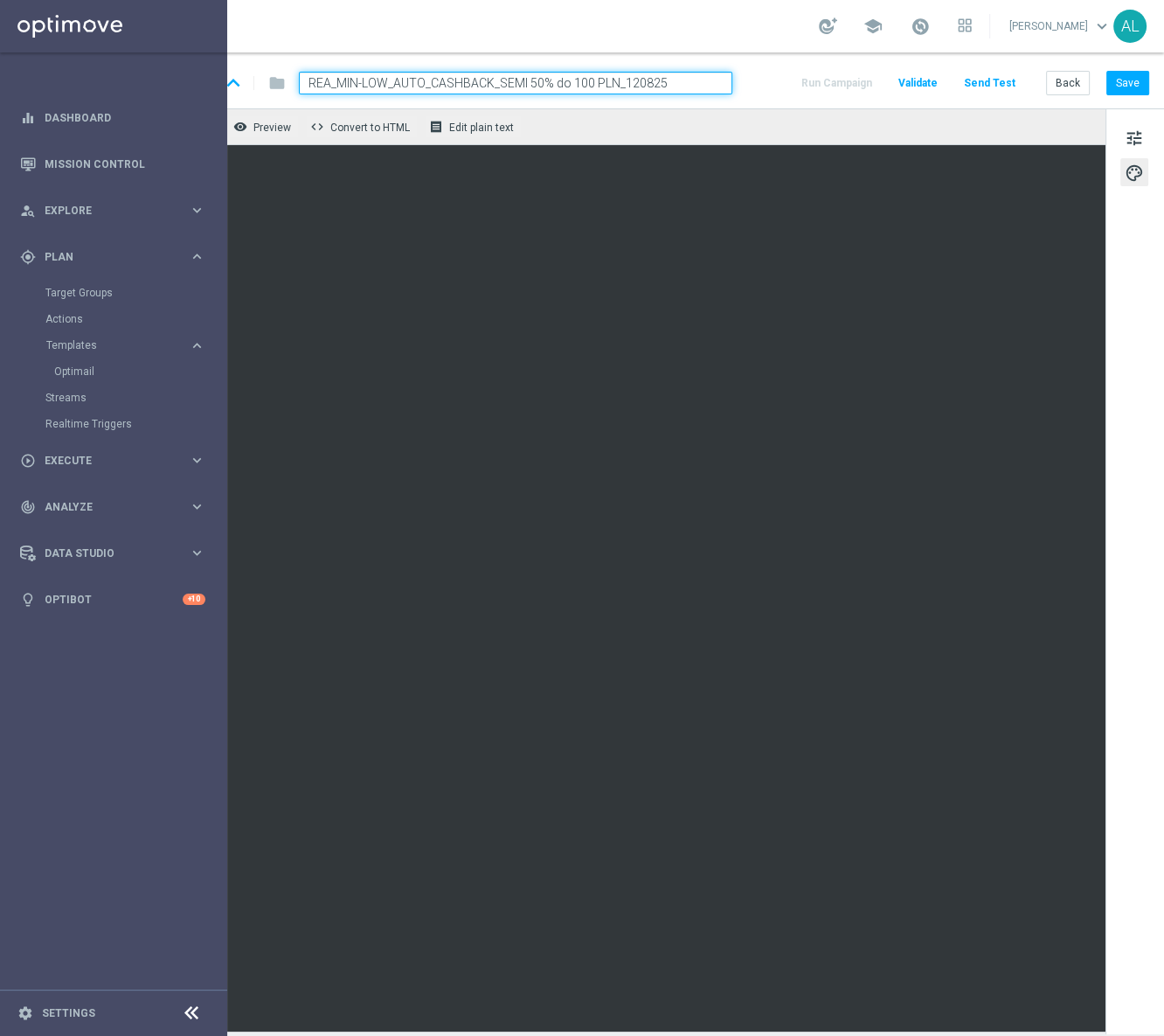
scroll to position [0, 62]
click at [1125, 142] on span "tune" at bounding box center [1134, 138] width 19 height 23
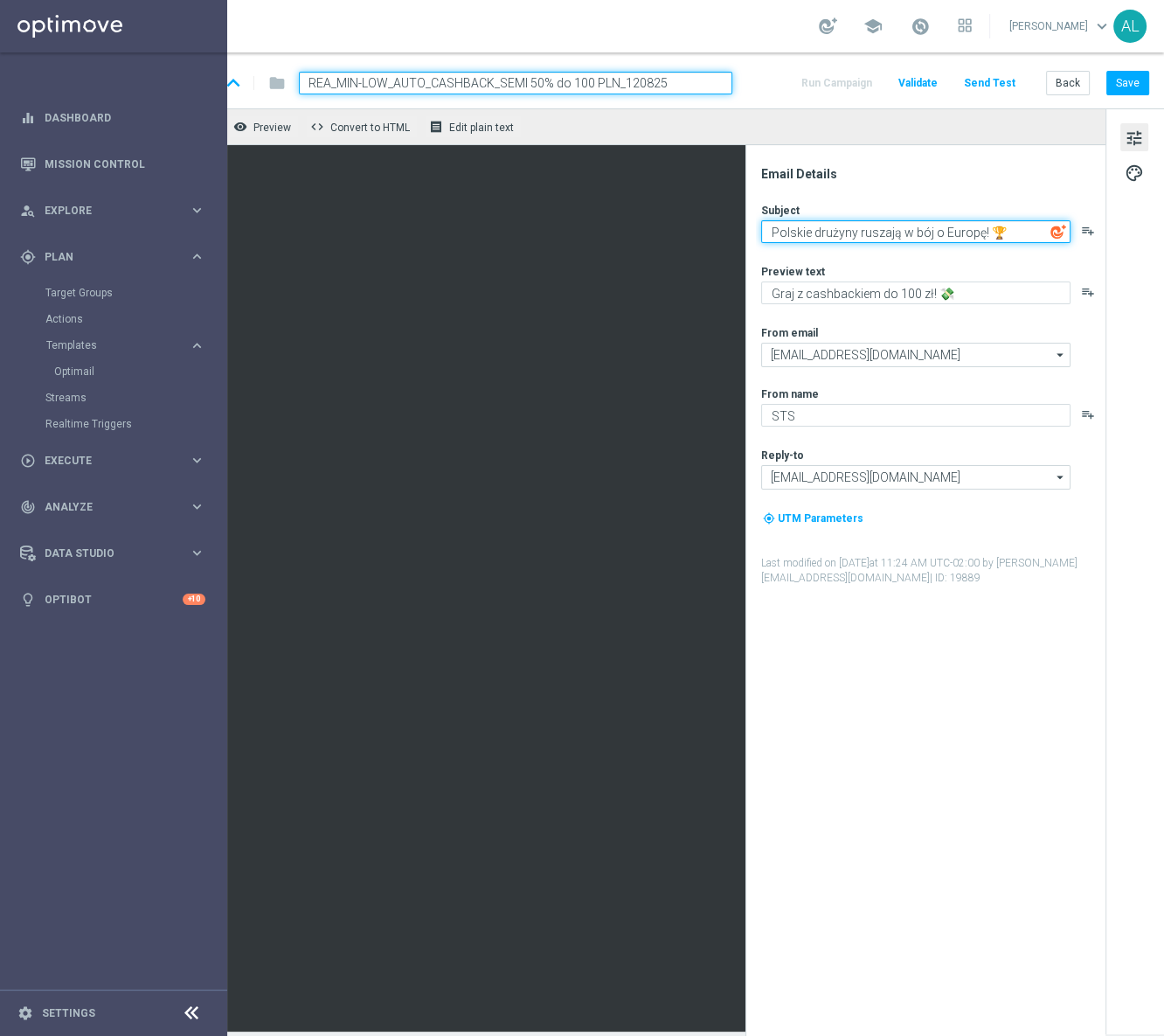
click at [871, 230] on textarea "Polskie drużyny ruszają w bój o Europę! 🏆" at bounding box center [916, 231] width 310 height 23
paste textarea "🔥 Rewanże! Wchodzisz do gry czy stoisz z boku?"
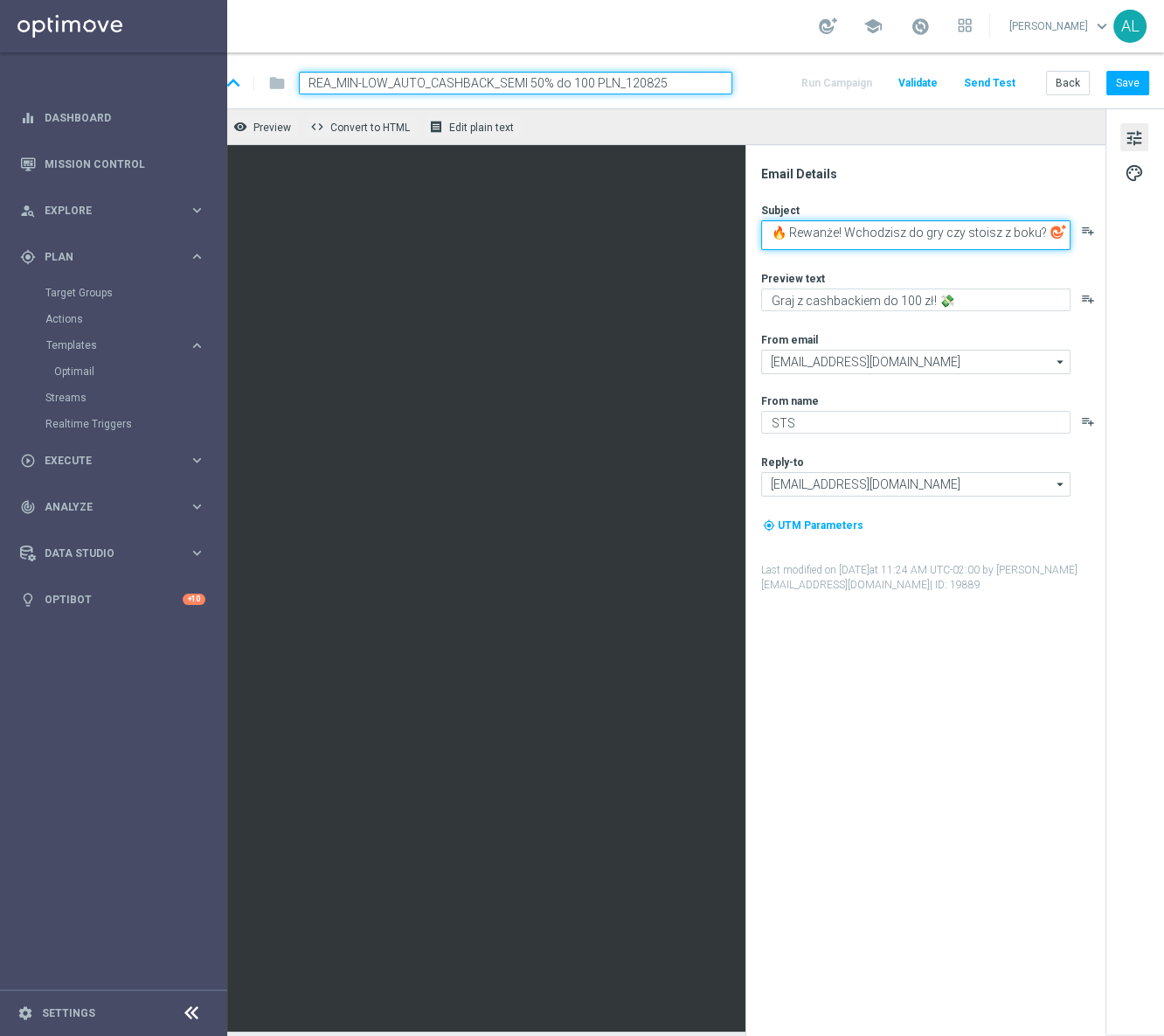
scroll to position [0, 0]
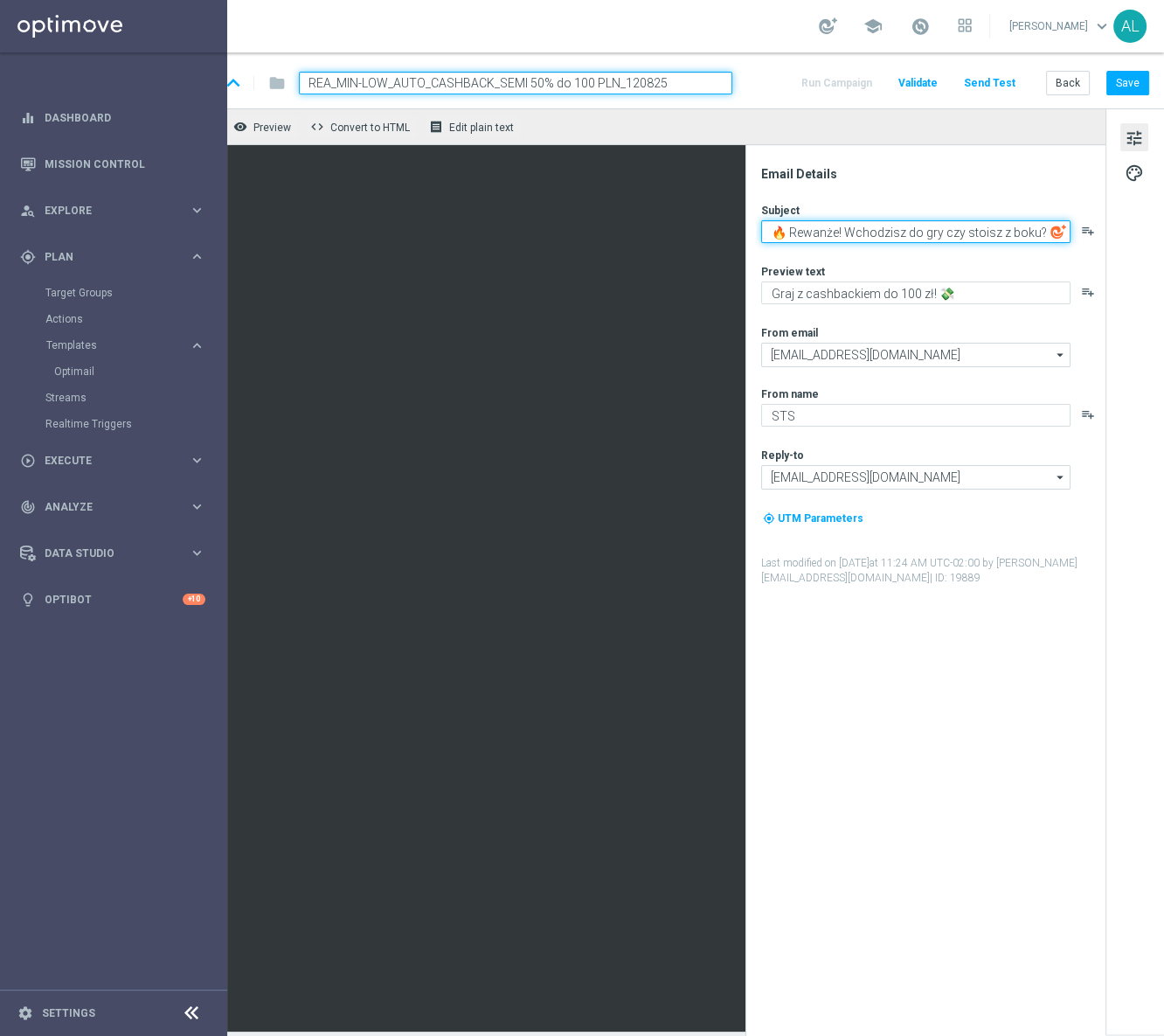
click at [772, 239] on textarea "🔥 Rewanże! Wchodzisz do gry czy stoisz z boku?" at bounding box center [916, 231] width 310 height 23
click at [816, 233] on textarea "Rewanże! Wchodzisz do gry czy stoisz z boku?" at bounding box center [916, 231] width 310 height 23
click at [814, 230] on textarea "Rewanże! Wchodzisz do gry czy stoisz z boku?" at bounding box center [916, 231] width 310 height 23
paste textarea "🔥"
click at [823, 238] on textarea "Rewanże! 🔥 Wchodzisz do gry czy stoisz z boku?" at bounding box center [916, 231] width 310 height 23
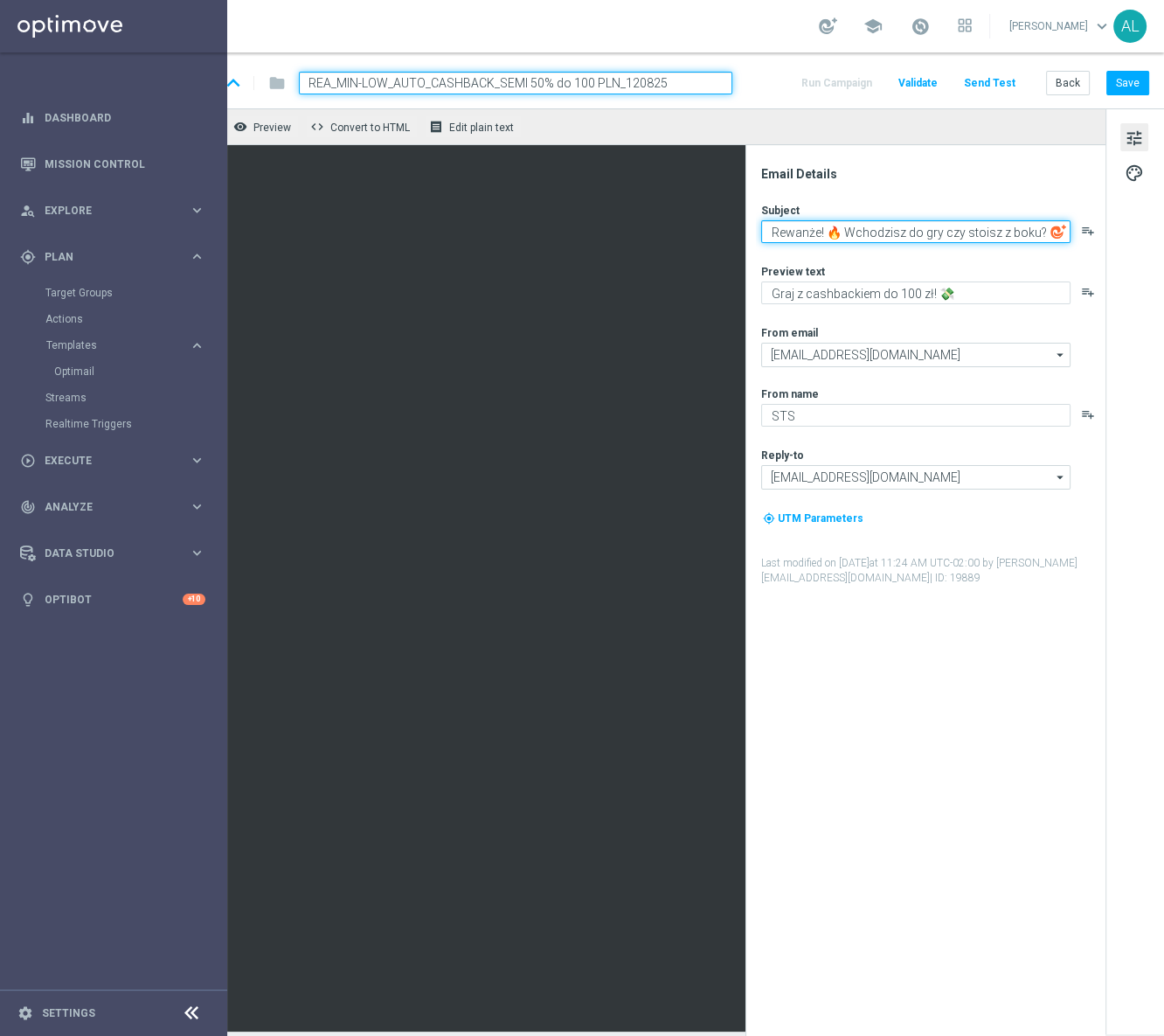
type textarea "Rewanże! 🔥 Wchodzisz do gry czy stoisz z boku?"
drag, startPoint x: 798, startPoint y: 313, endPoint x: 806, endPoint y: 297, distance: 17.9
click at [798, 313] on div "Subject Rewanże! 🔥 Wchodzisz do gry czy stoisz z boku? playlist_add Preview tex…" at bounding box center [932, 394] width 343 height 383
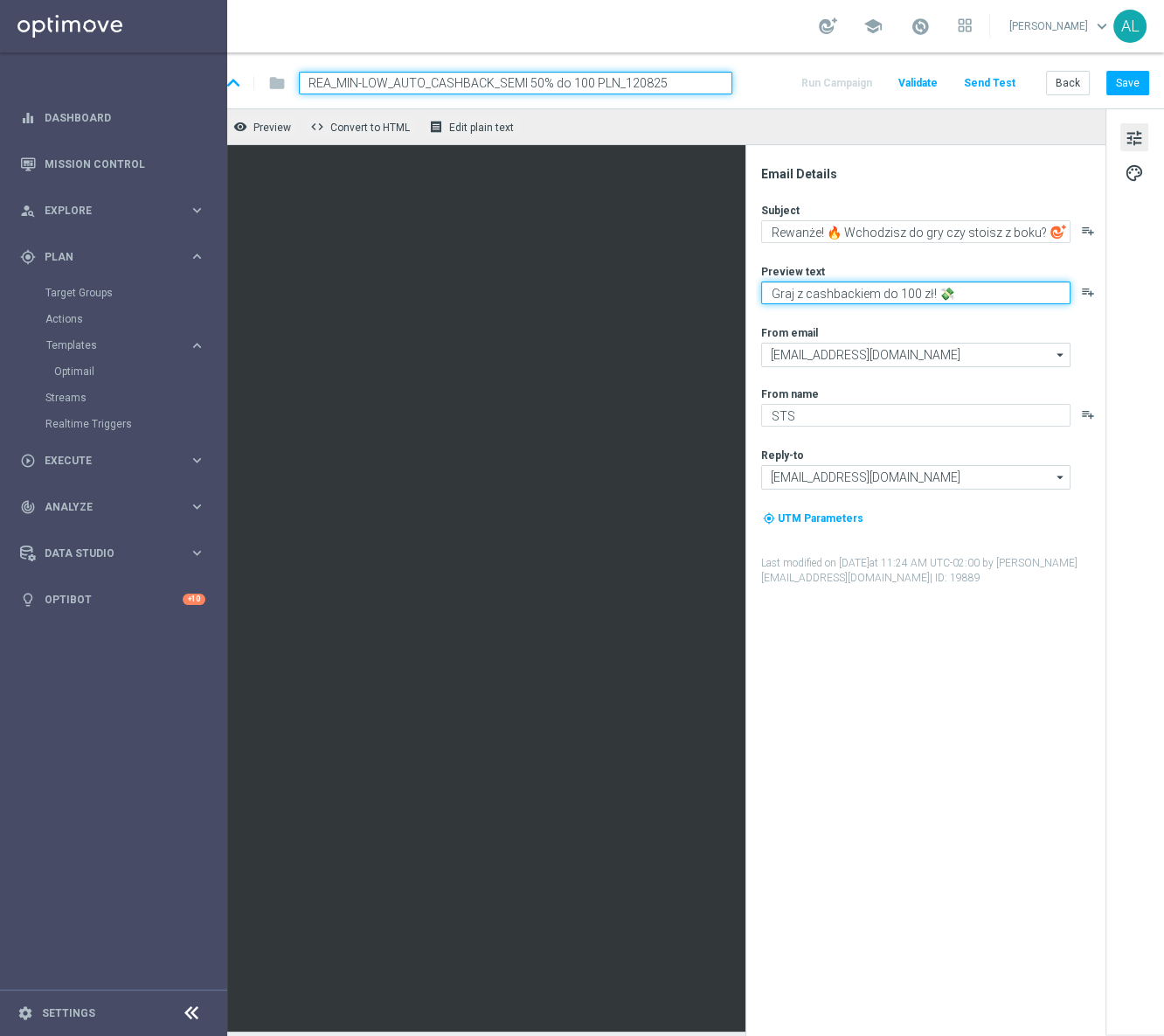
click at [806, 297] on textarea "Graj z cashbackiem do 100 zł! 💸" at bounding box center [916, 293] width 310 height 23
type textarea "W"
type textarea "A"
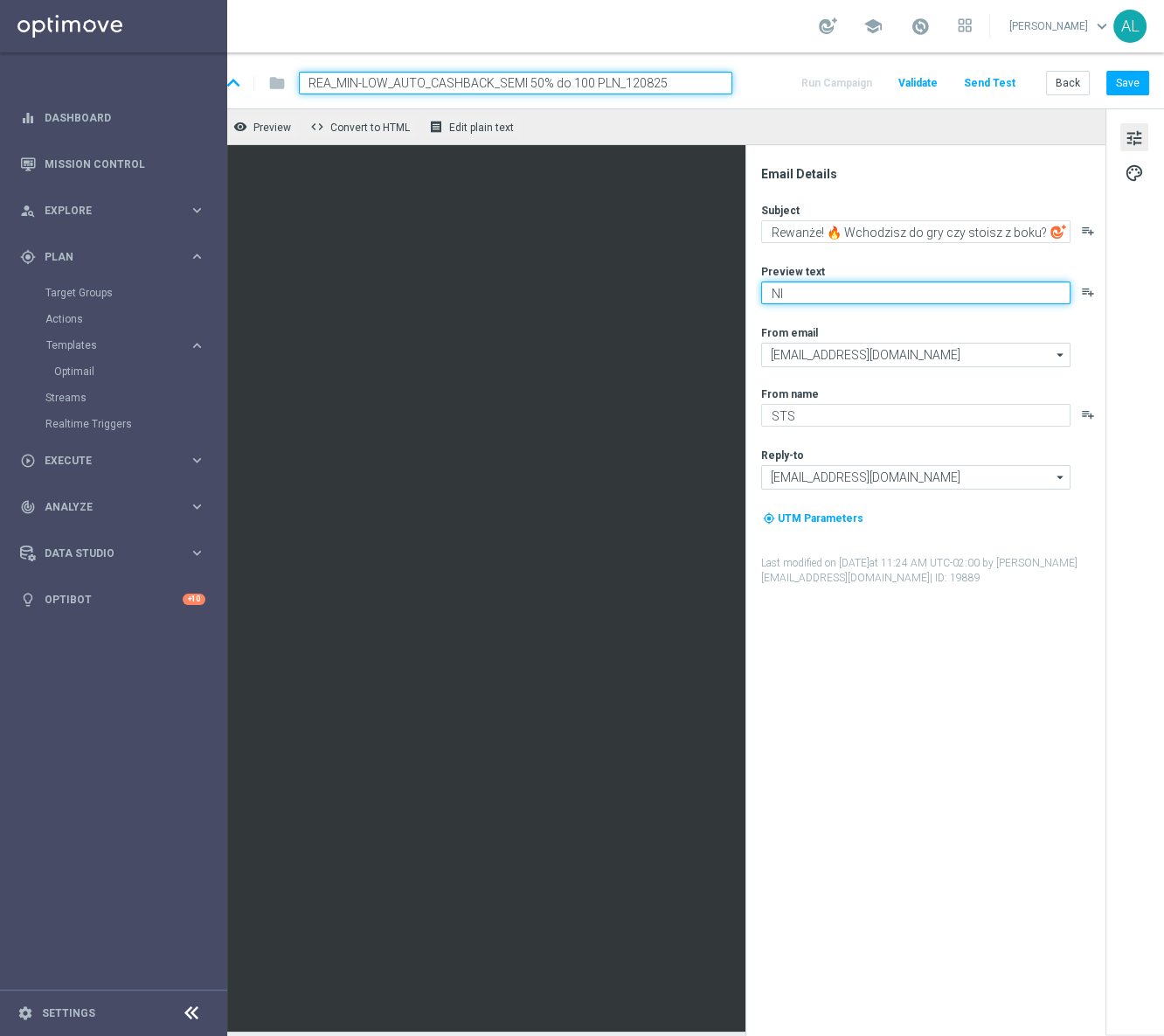
type textarea "N"
type textarea "i"
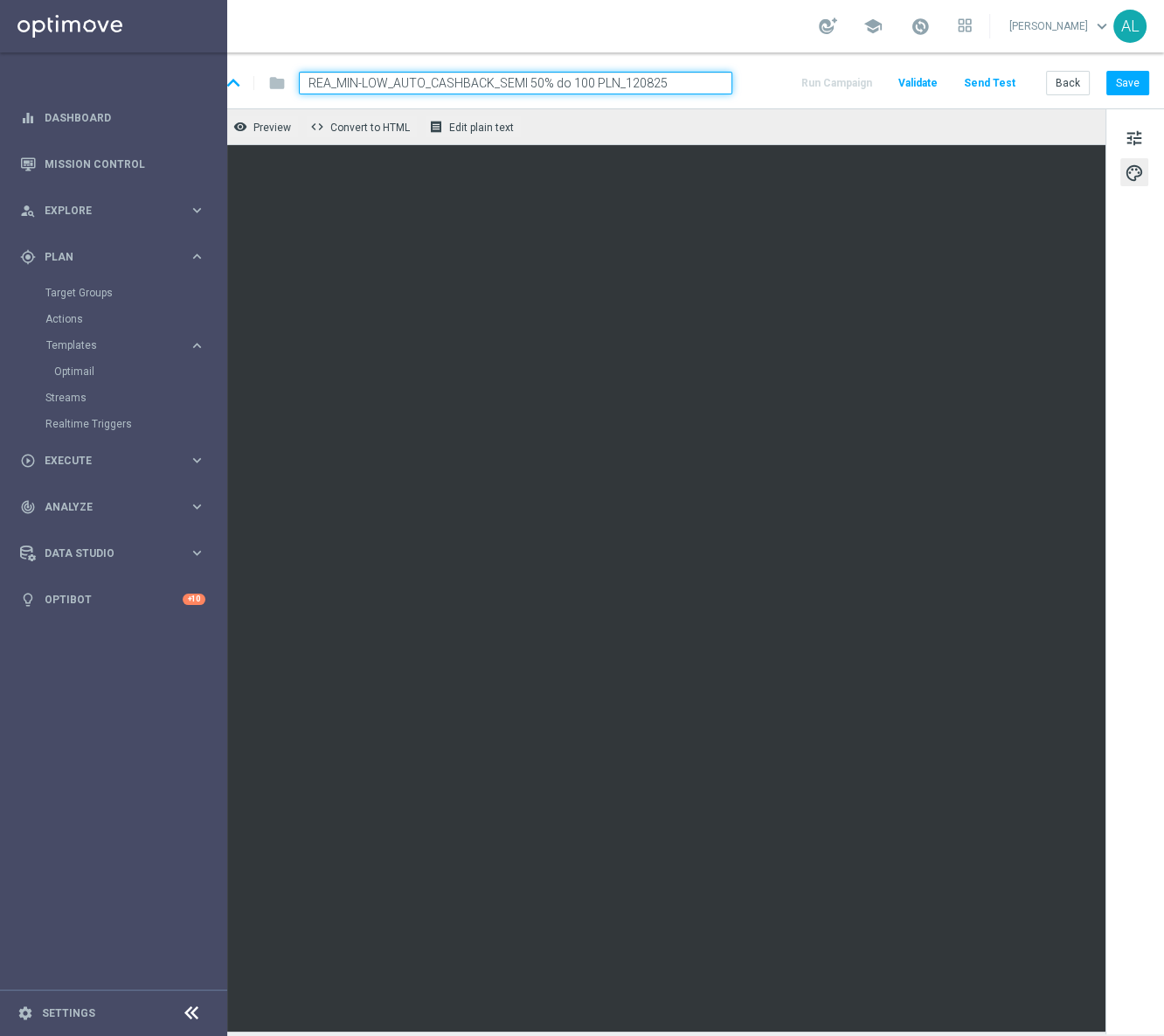
scroll to position [0, 62]
click at [1125, 127] on span "tune" at bounding box center [1134, 138] width 19 height 23
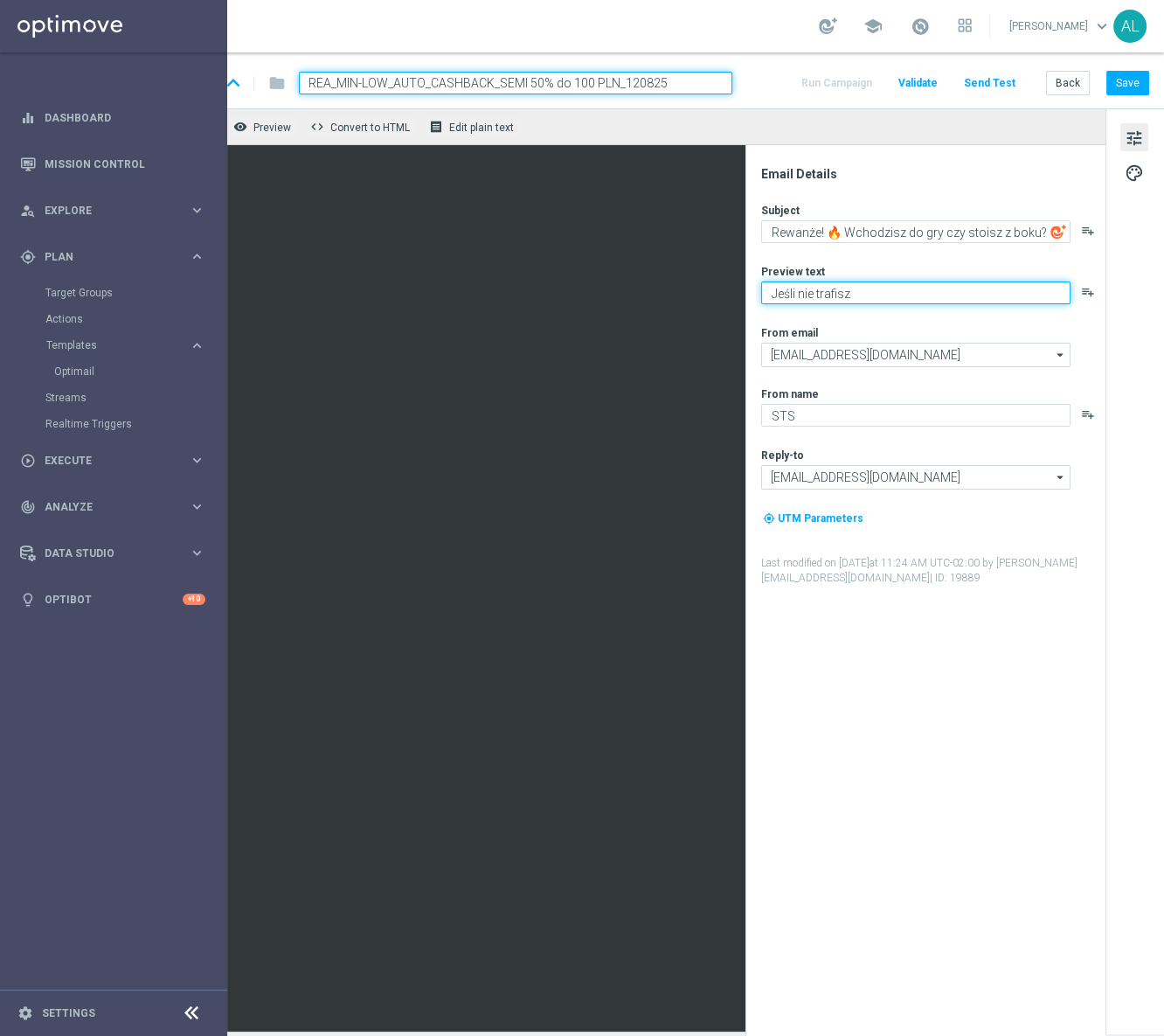
click at [841, 302] on textarea "Jeśli nie trafisz" at bounding box center [916, 293] width 310 height 23
click at [863, 294] on textarea "Jeśli nie trafisz" at bounding box center [916, 293] width 310 height 23
click at [1019, 289] on textarea "[PERSON_NAME] bez stresu z cashbackiem do 100 zł!" at bounding box center [916, 293] width 310 height 23
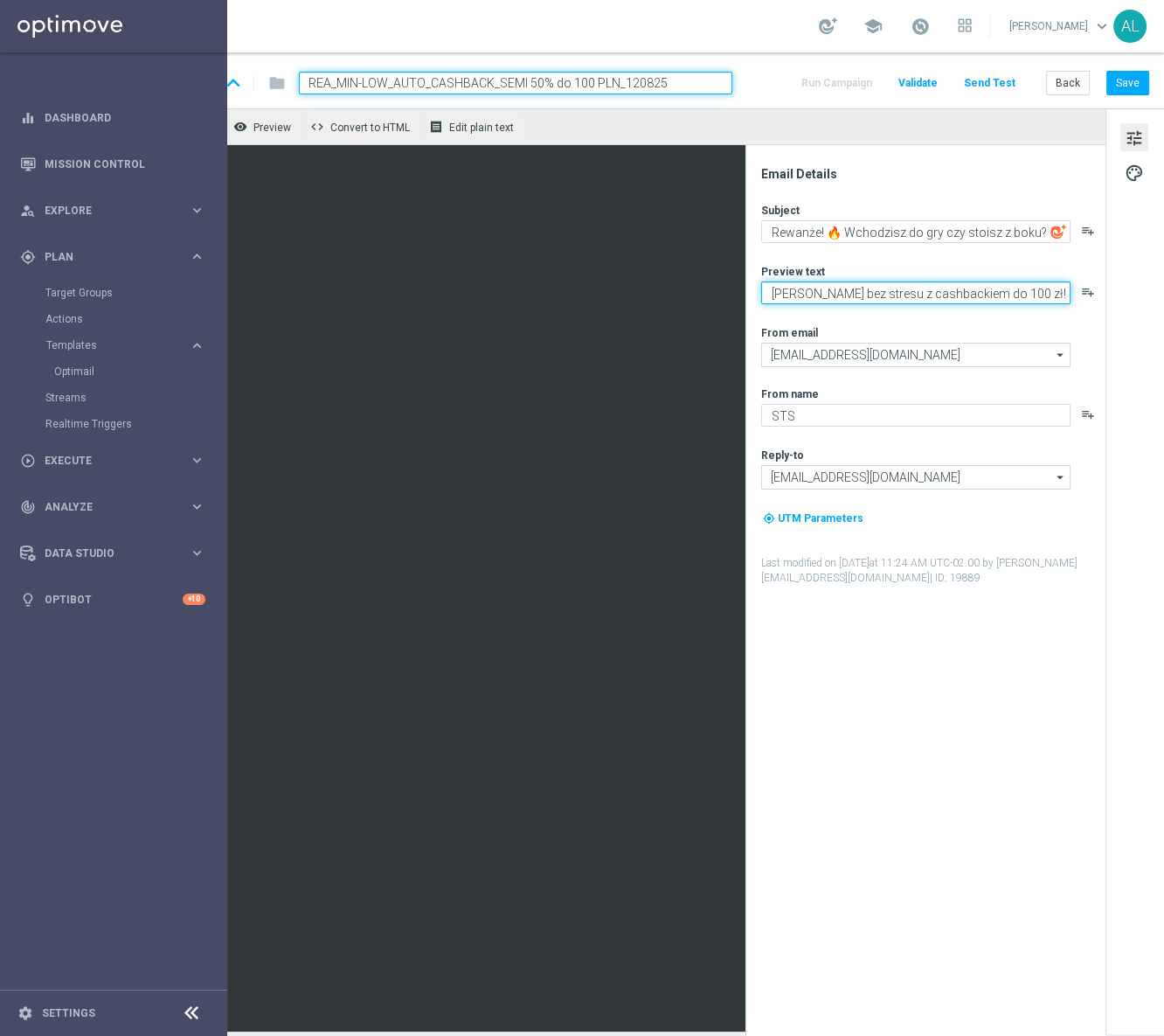
paste textarea "💸"
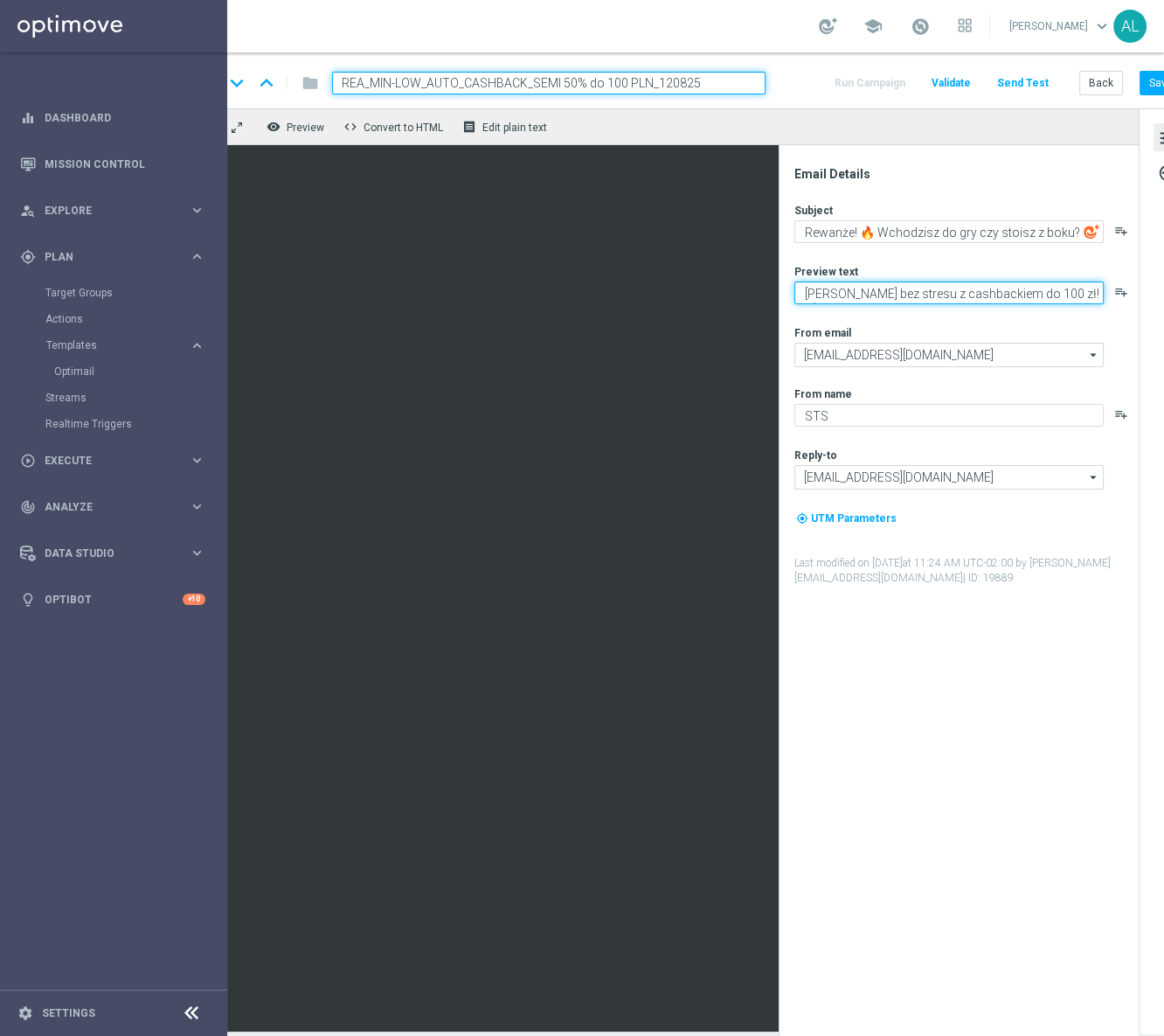
scroll to position [0, 0]
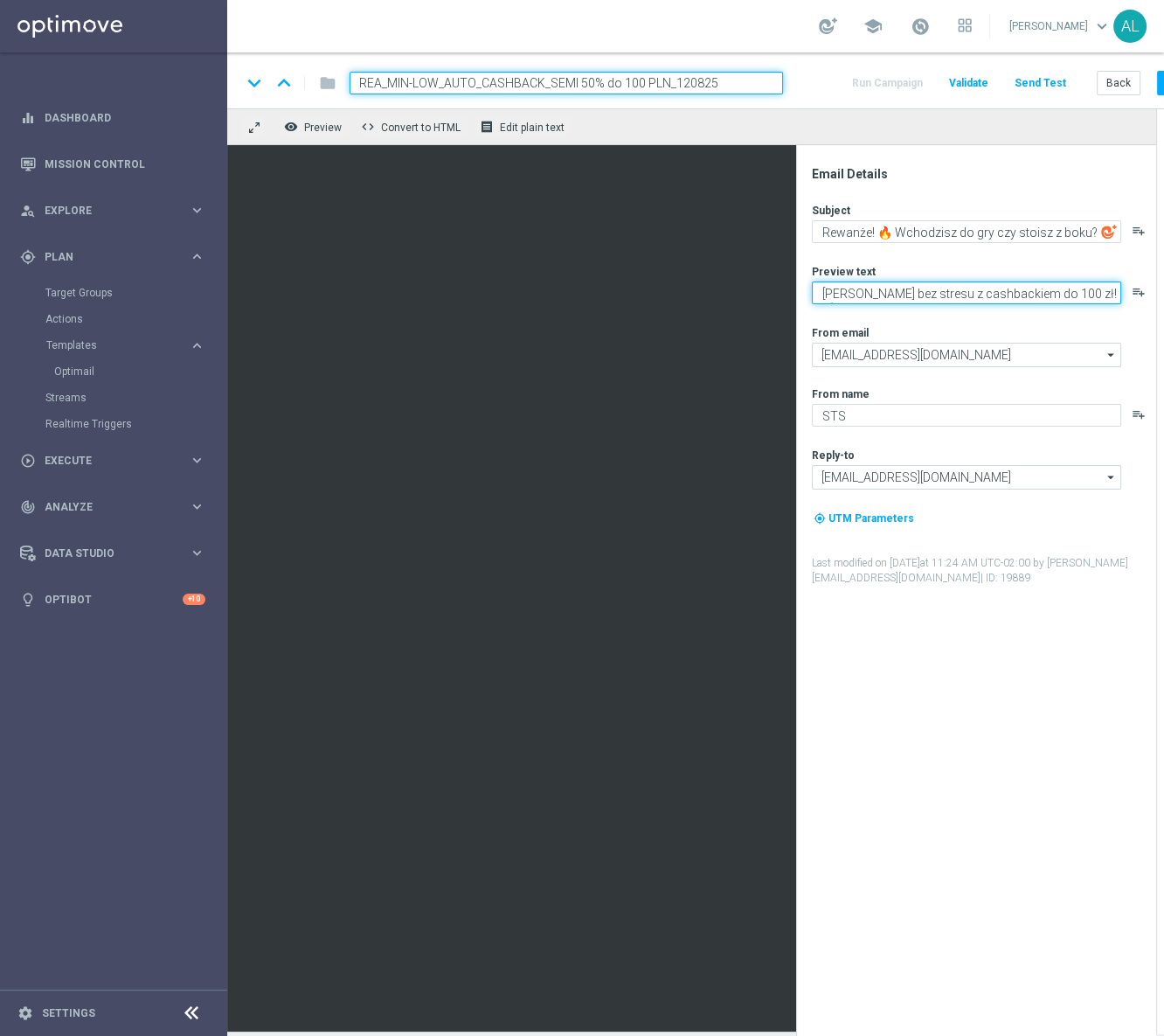
type textarea "[PERSON_NAME] bez stresu z cashbackiem do 100 zł! 💸"
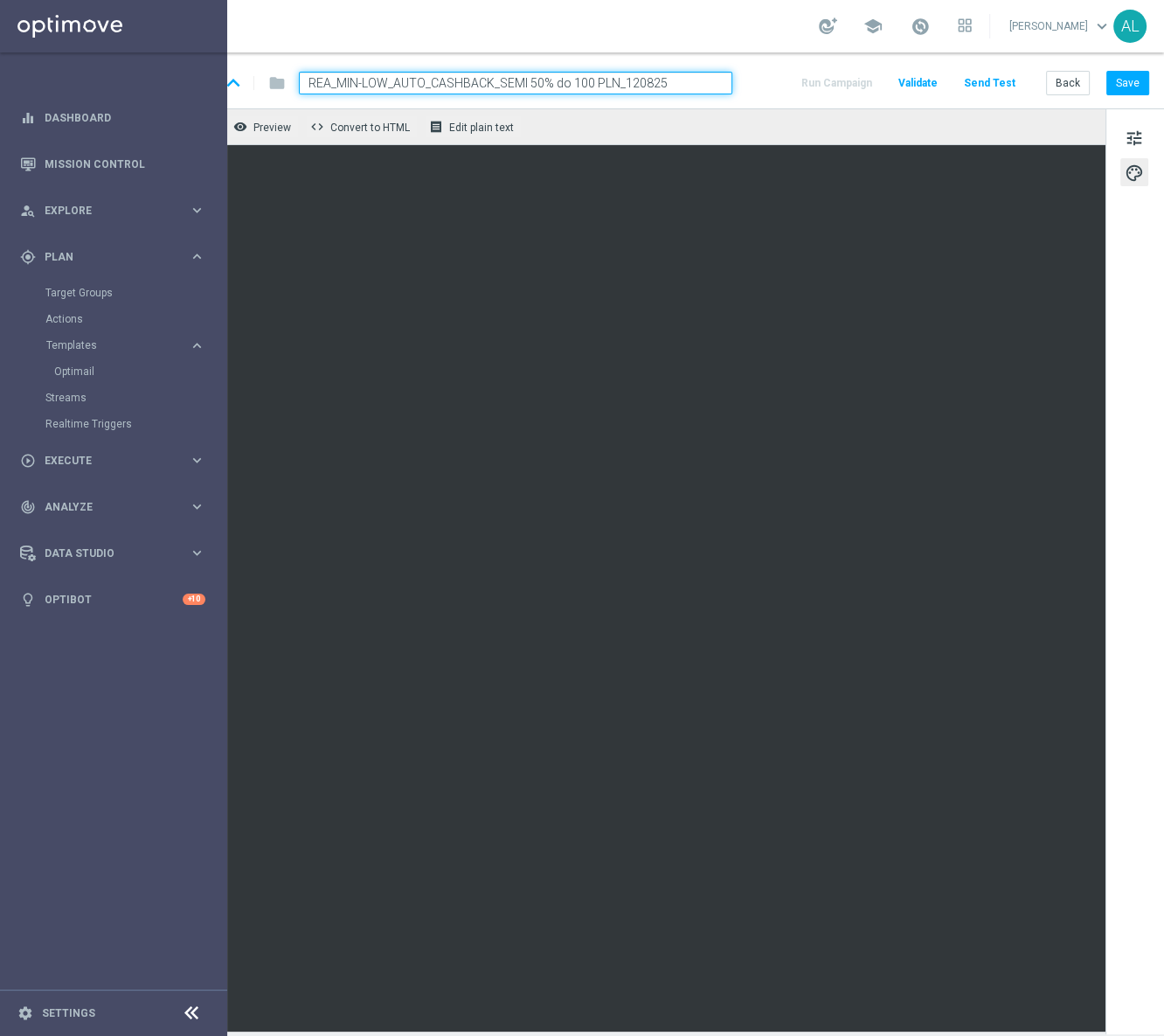
scroll to position [0, 62]
click at [1110, 81] on button "Save" at bounding box center [1127, 83] width 43 height 24
click at [1127, 87] on button "Save" at bounding box center [1127, 83] width 43 height 24
click at [1121, 87] on button "Save" at bounding box center [1127, 83] width 43 height 24
click at [1127, 125] on button "tune" at bounding box center [1134, 137] width 28 height 28
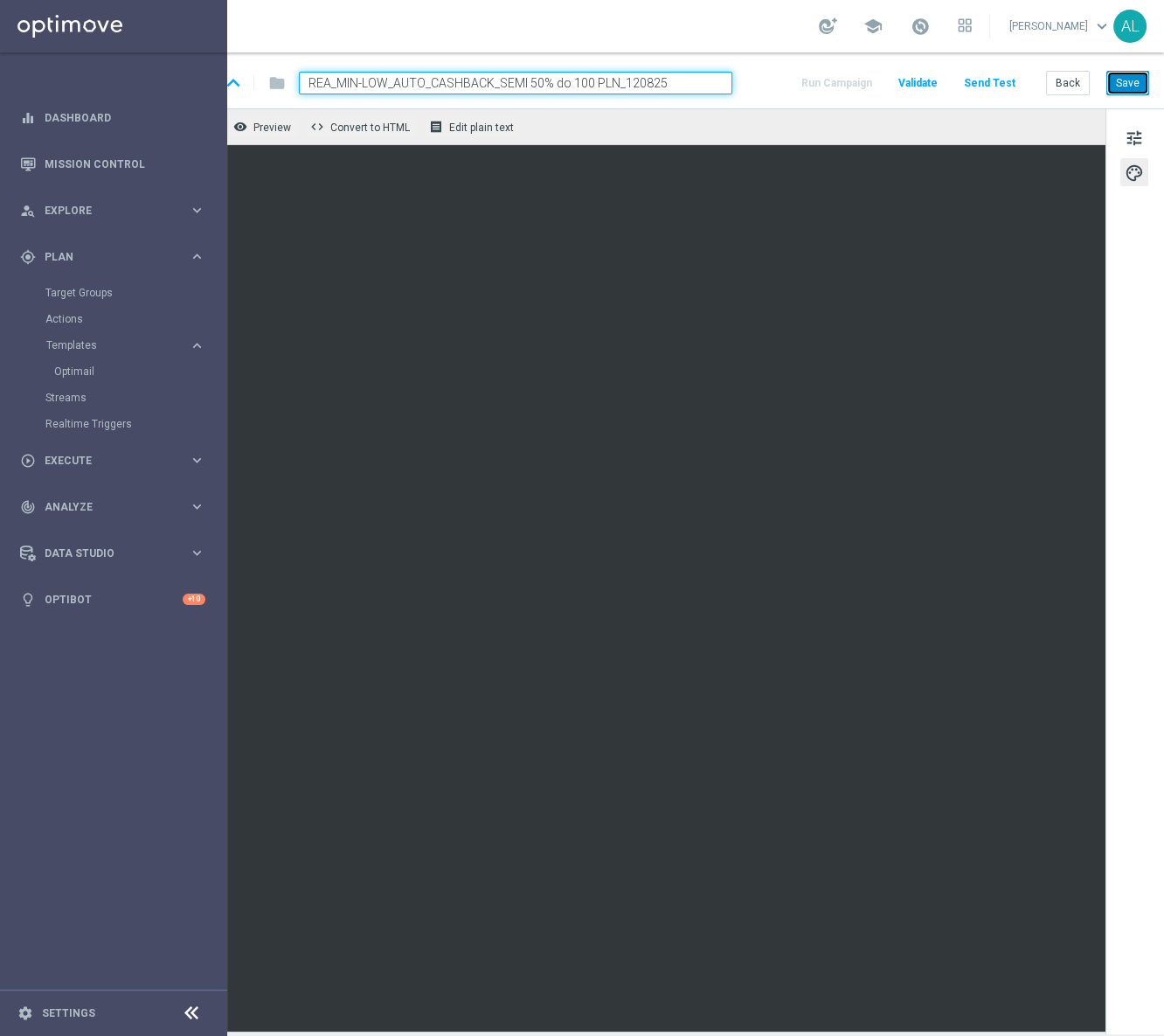
click at [1106, 80] on button "Save" at bounding box center [1127, 83] width 43 height 24
click at [1137, 78] on div "keyboard_arrow_down keyboard_arrow_up folder REA_MIN-LOW_AUTO_CASHBACK_SEMI 50%…" at bounding box center [670, 80] width 987 height 56
click at [1129, 81] on button "Save" at bounding box center [1127, 83] width 43 height 24
click at [1120, 81] on button "Save" at bounding box center [1127, 83] width 43 height 24
click at [1125, 129] on span "tune" at bounding box center [1134, 138] width 19 height 23
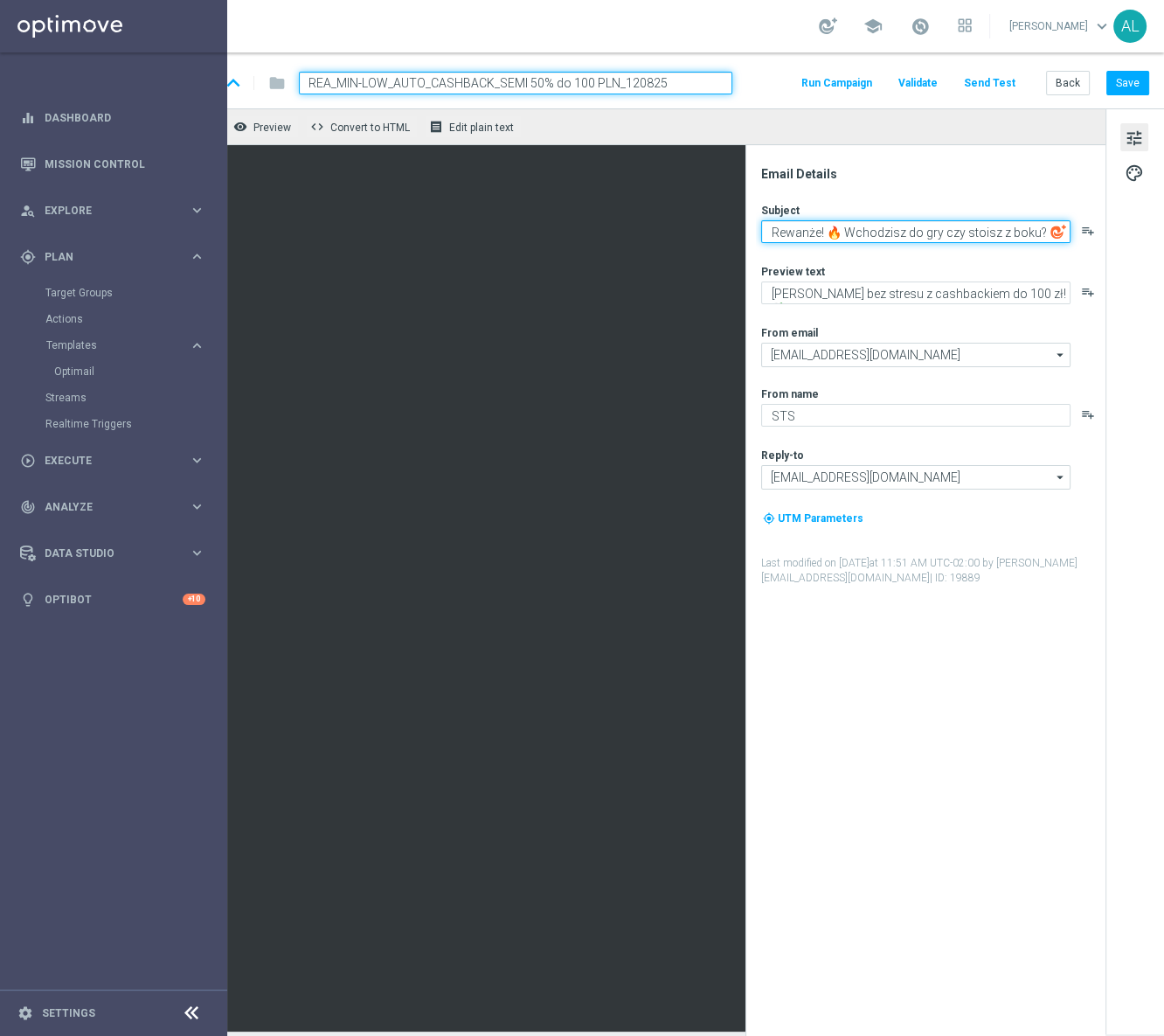
click at [761, 235] on textarea "Rewanże! 🔥 Wchodzisz do gry czy stoisz z boku?" at bounding box center [916, 231] width 310 height 23
type textarea "Rewanże! 🔥 Wchodzisz do gry czy stoisz z boku?"
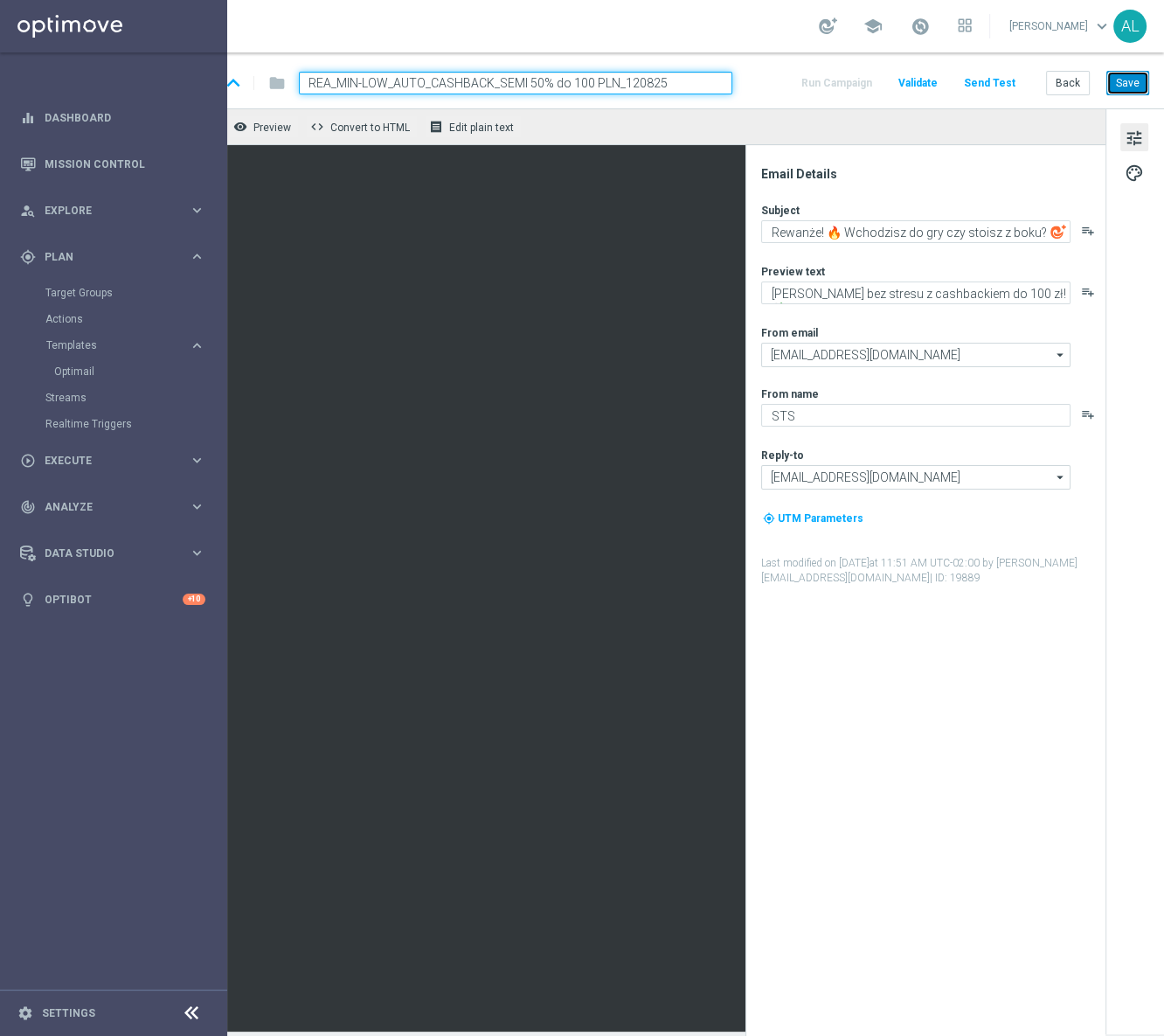
click at [1119, 84] on button "Save" at bounding box center [1127, 83] width 43 height 24
click at [1066, 80] on button "Back" at bounding box center [1068, 83] width 44 height 24
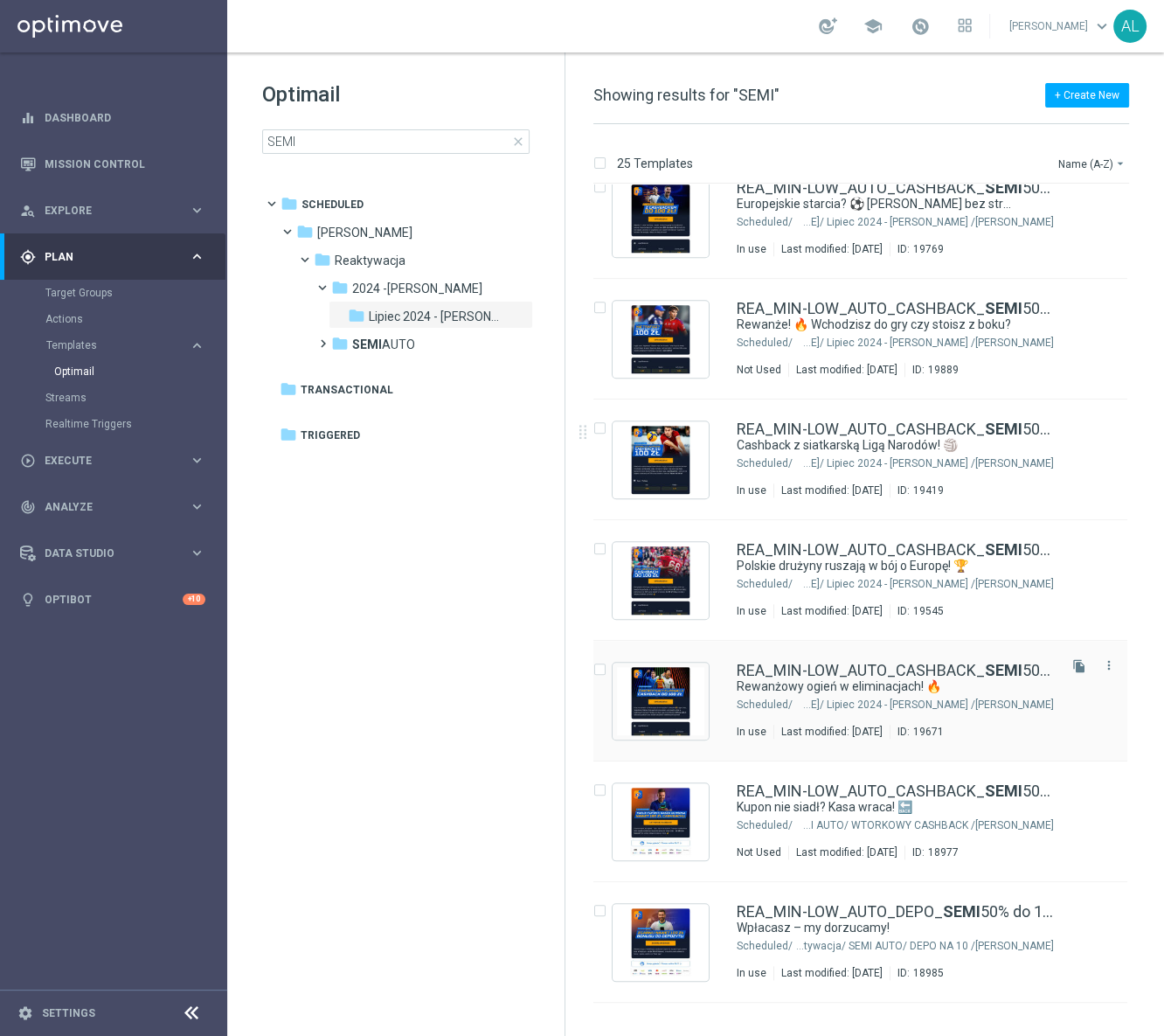
scroll to position [1529, 0]
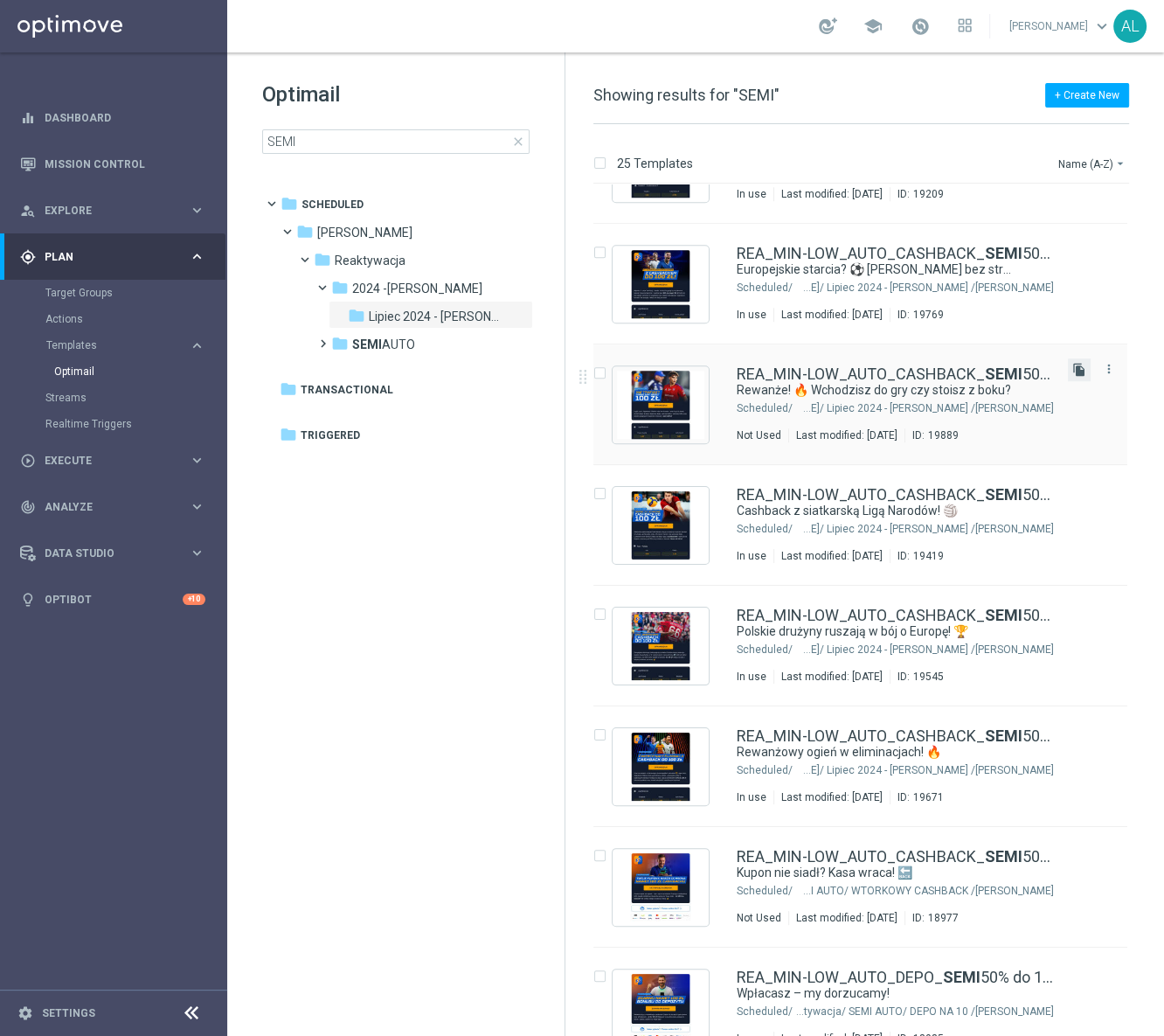
click at [1073, 371] on icon "file_copy" at bounding box center [1079, 370] width 14 height 14
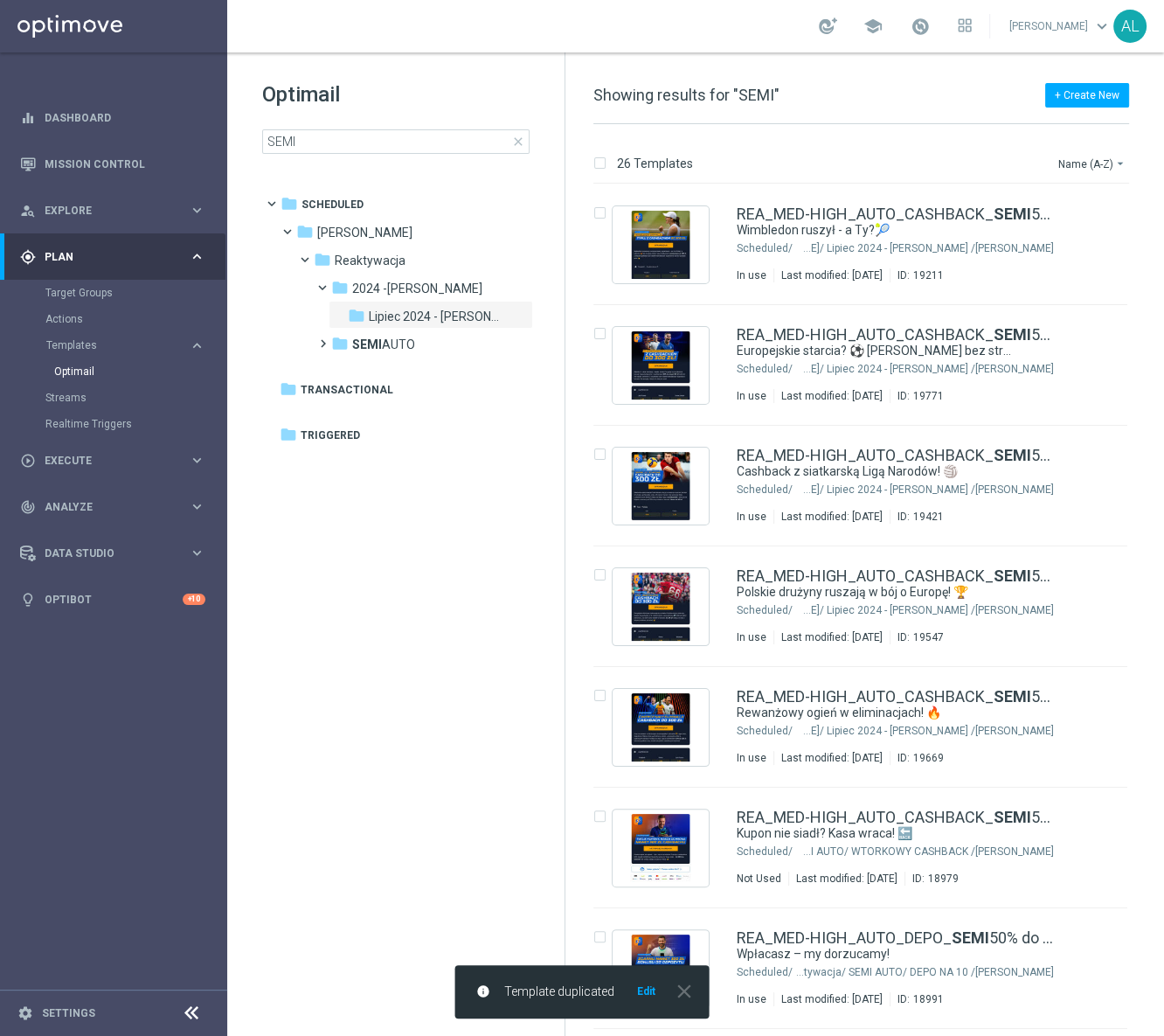
click at [652, 987] on button "Edit" at bounding box center [646, 991] width 22 height 14
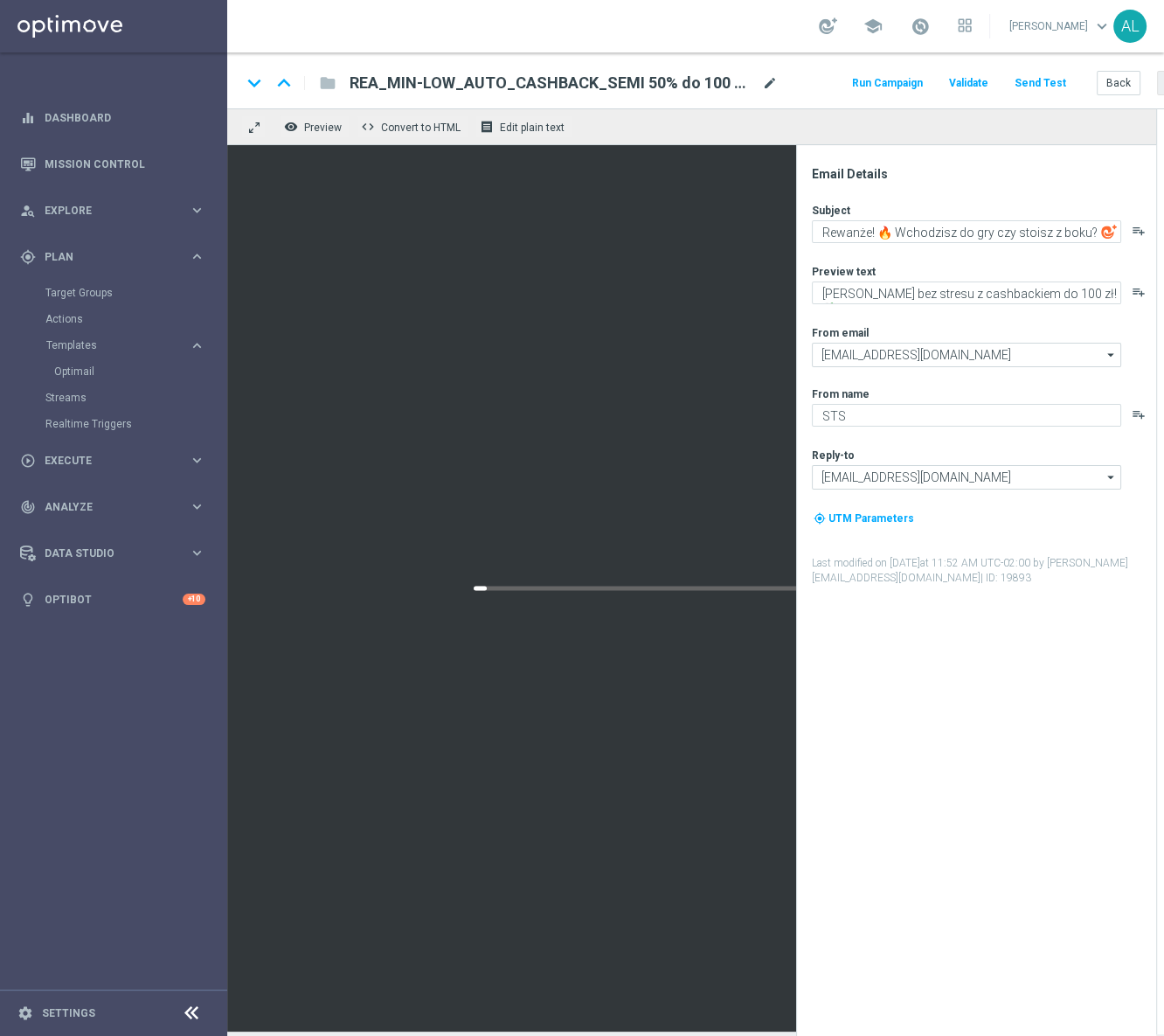
click at [771, 79] on span "mode_edit" at bounding box center [770, 83] width 16 height 16
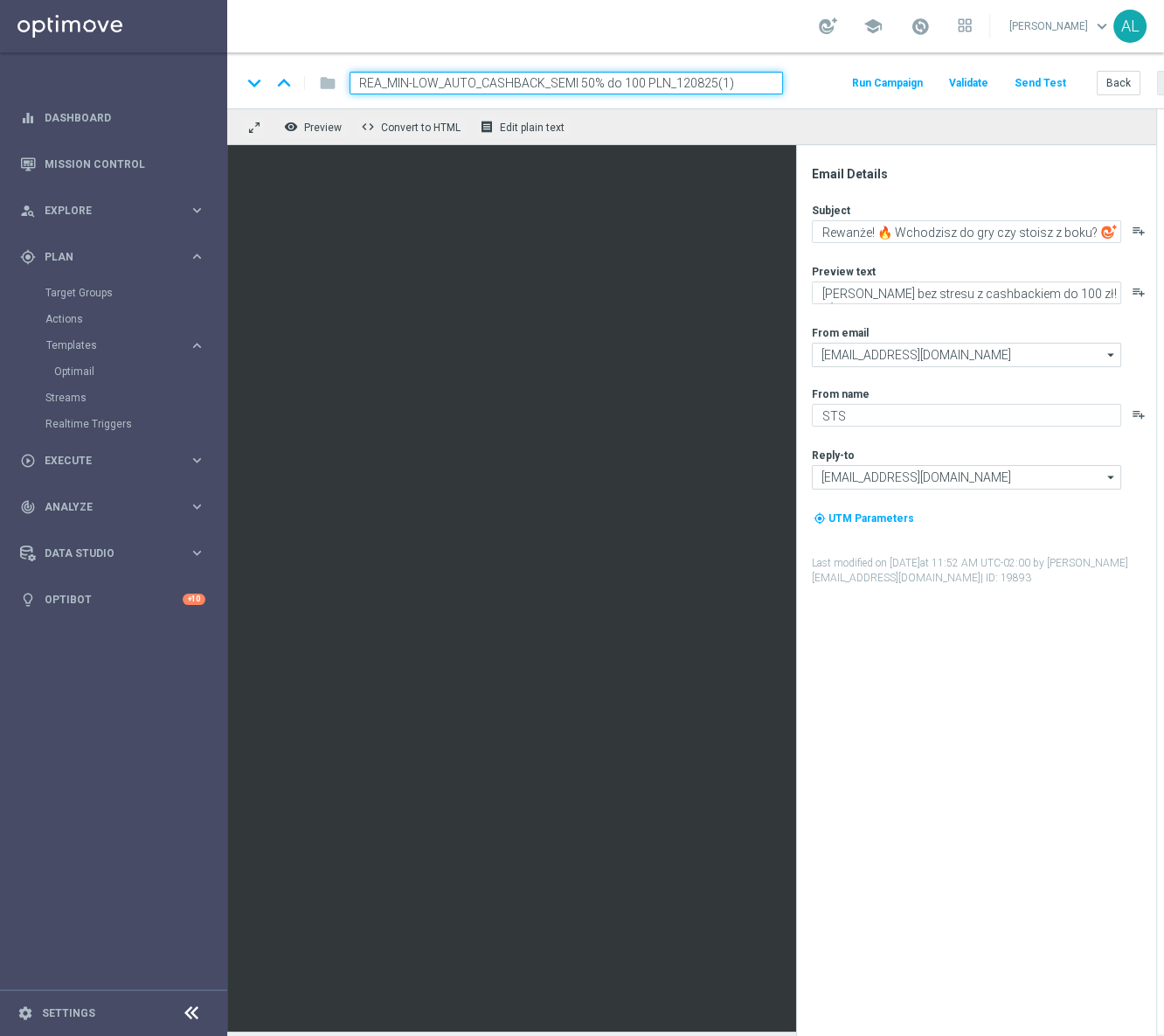
drag, startPoint x: 438, startPoint y: 82, endPoint x: 386, endPoint y: 87, distance: 52.2
click at [386, 87] on input "REA_MIN-LOW_AUTO_CASHBACK_SEMI 50% do 100 PLN_120825(1)" at bounding box center [567, 83] width 434 height 23
click at [629, 83] on input "REA_MED-HIGH_AUTO_CASHBACK_SEMI 50% do 100 PLN_120825(1)" at bounding box center [567, 83] width 434 height 23
drag, startPoint x: 717, startPoint y: 81, endPoint x: 766, endPoint y: 87, distance: 49.4
click at [762, 87] on input "REA_MED-HIGH_AUTO_CASHBACK_SEMI 50% do 300 PLN_120825(1)" at bounding box center [567, 83] width 434 height 23
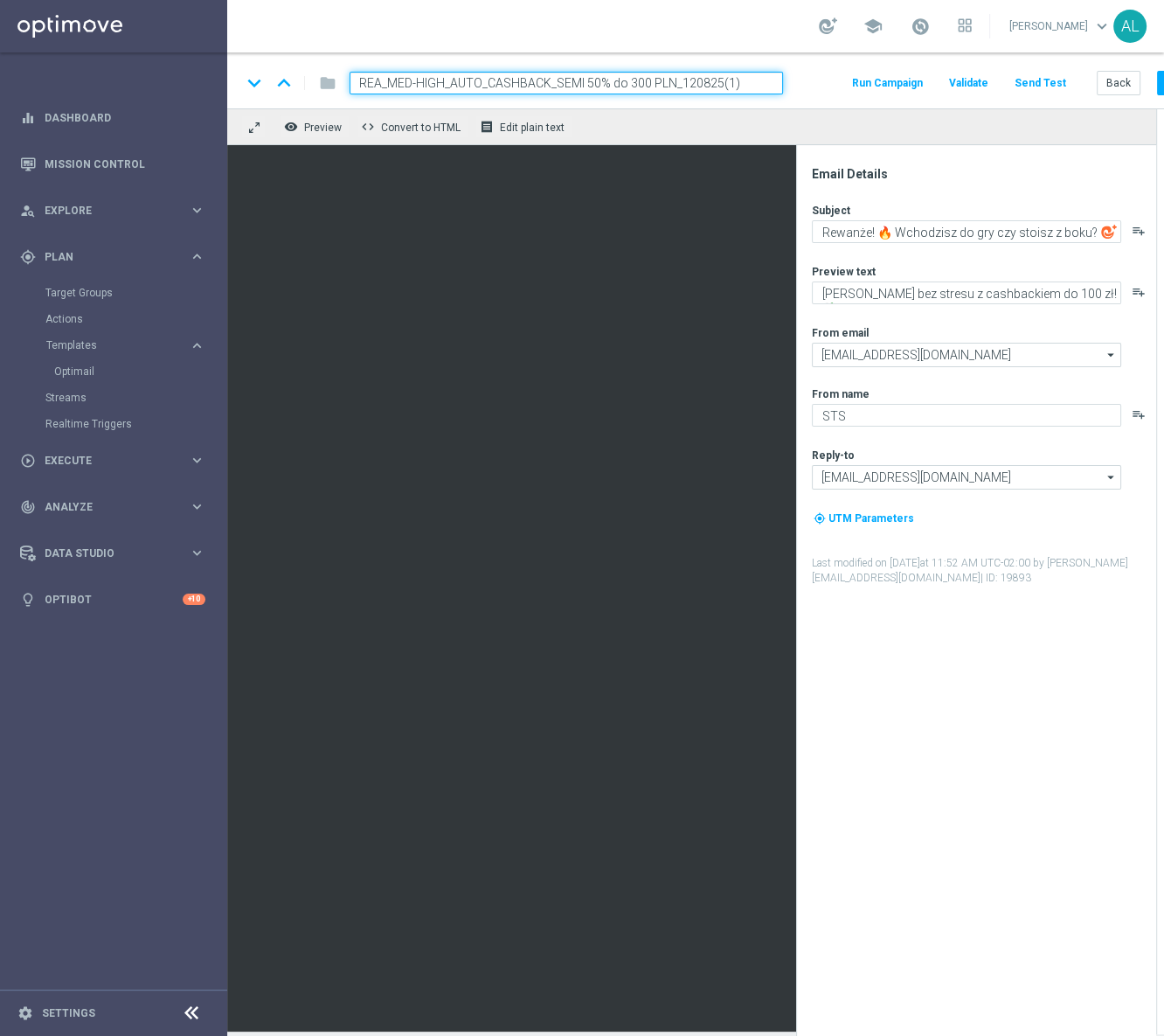
type input "REA_MED-HIGH_AUTO_CASHBACK_SEMI 50% do 300 PLN_120825"
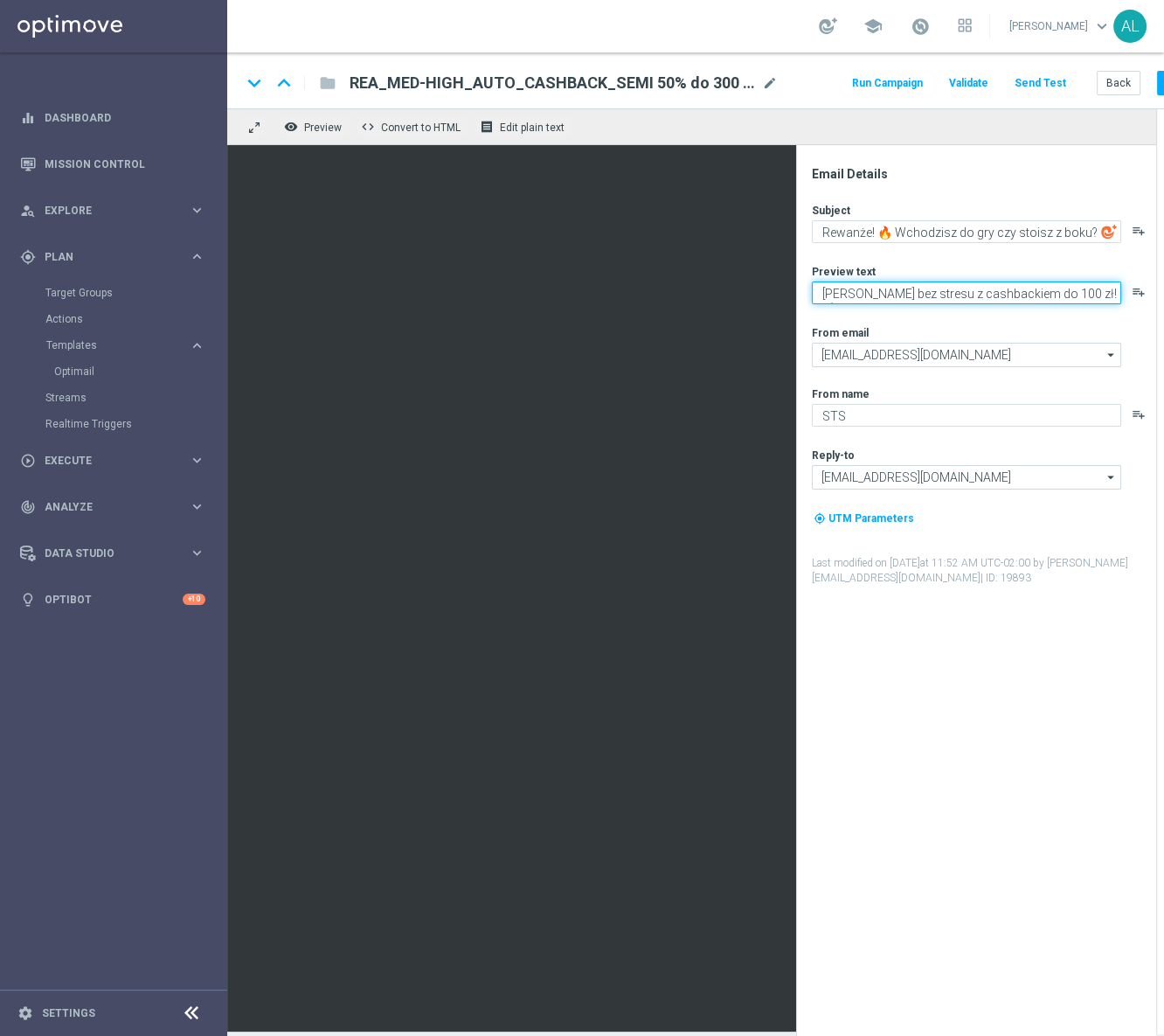
click at [1006, 289] on textarea "[PERSON_NAME] bez stresu z cashbackiem do 100 zł! 💸" at bounding box center [967, 293] width 310 height 23
type textarea "[PERSON_NAME] bez stresu z cashbackiem do 300 zł! 💸"
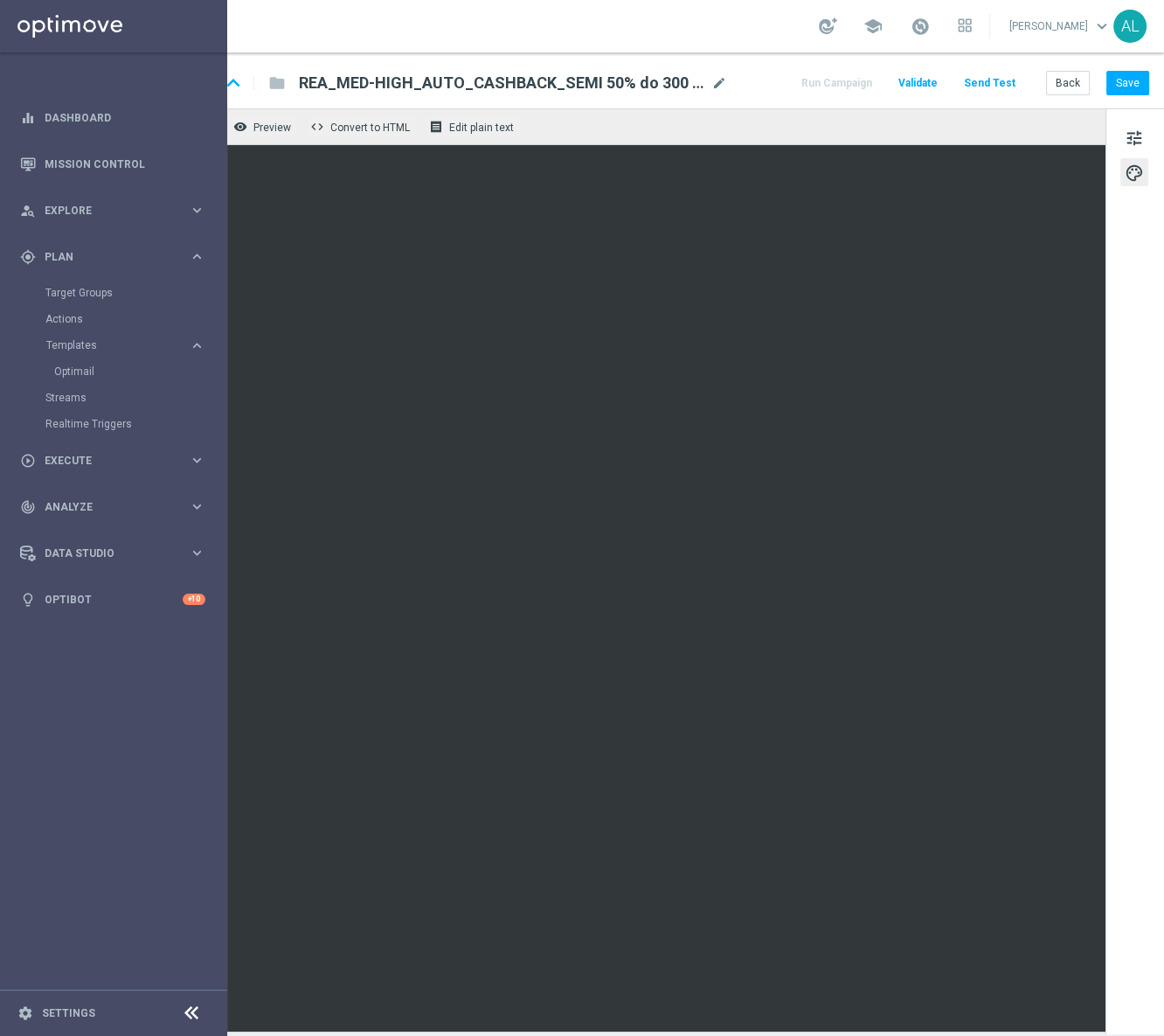
scroll to position [0, 62]
click at [1113, 92] on button "Save" at bounding box center [1127, 83] width 43 height 24
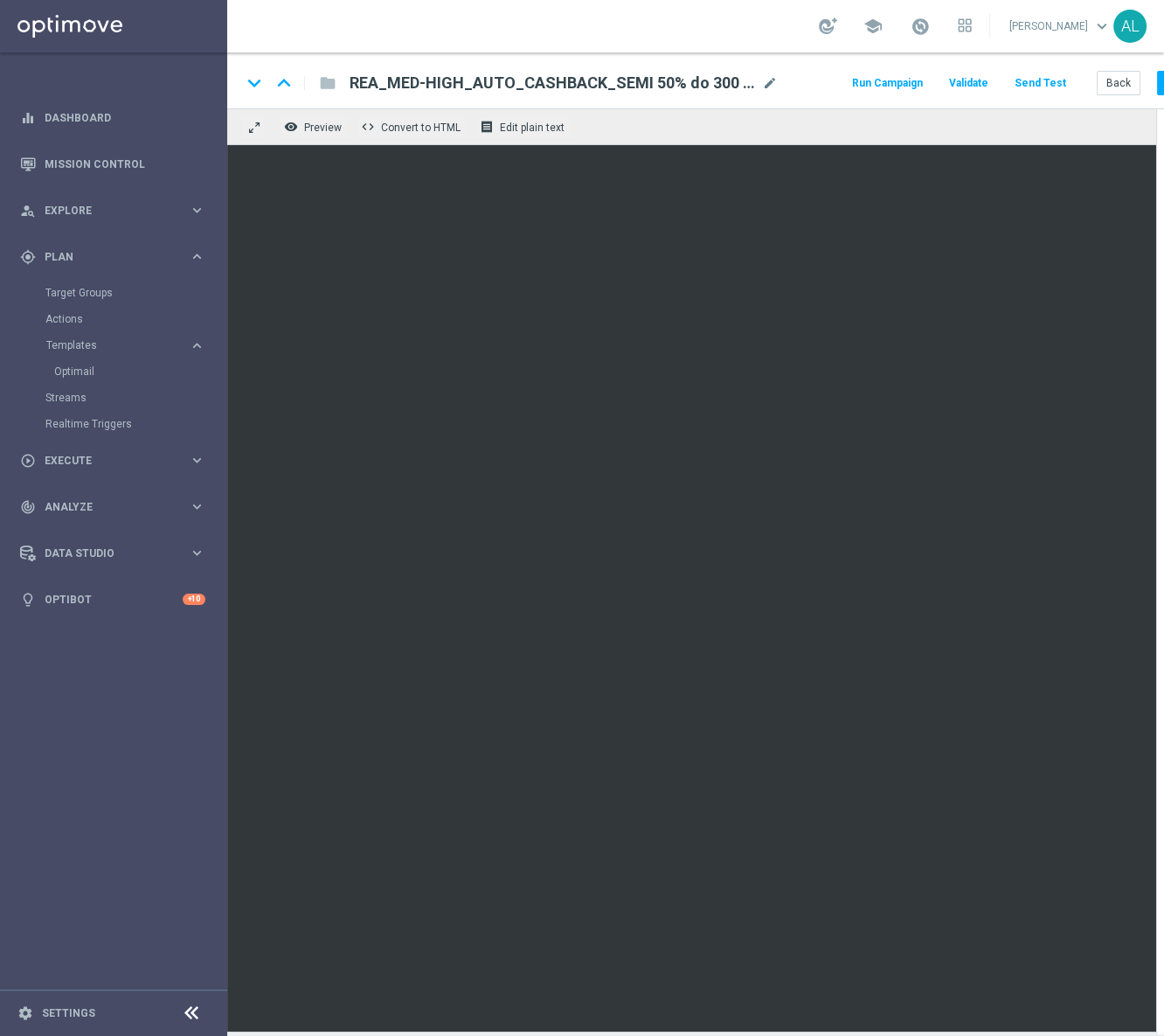
scroll to position [0, 0]
click at [285, 87] on icon "keyboard_arrow_up" at bounding box center [284, 83] width 26 height 26
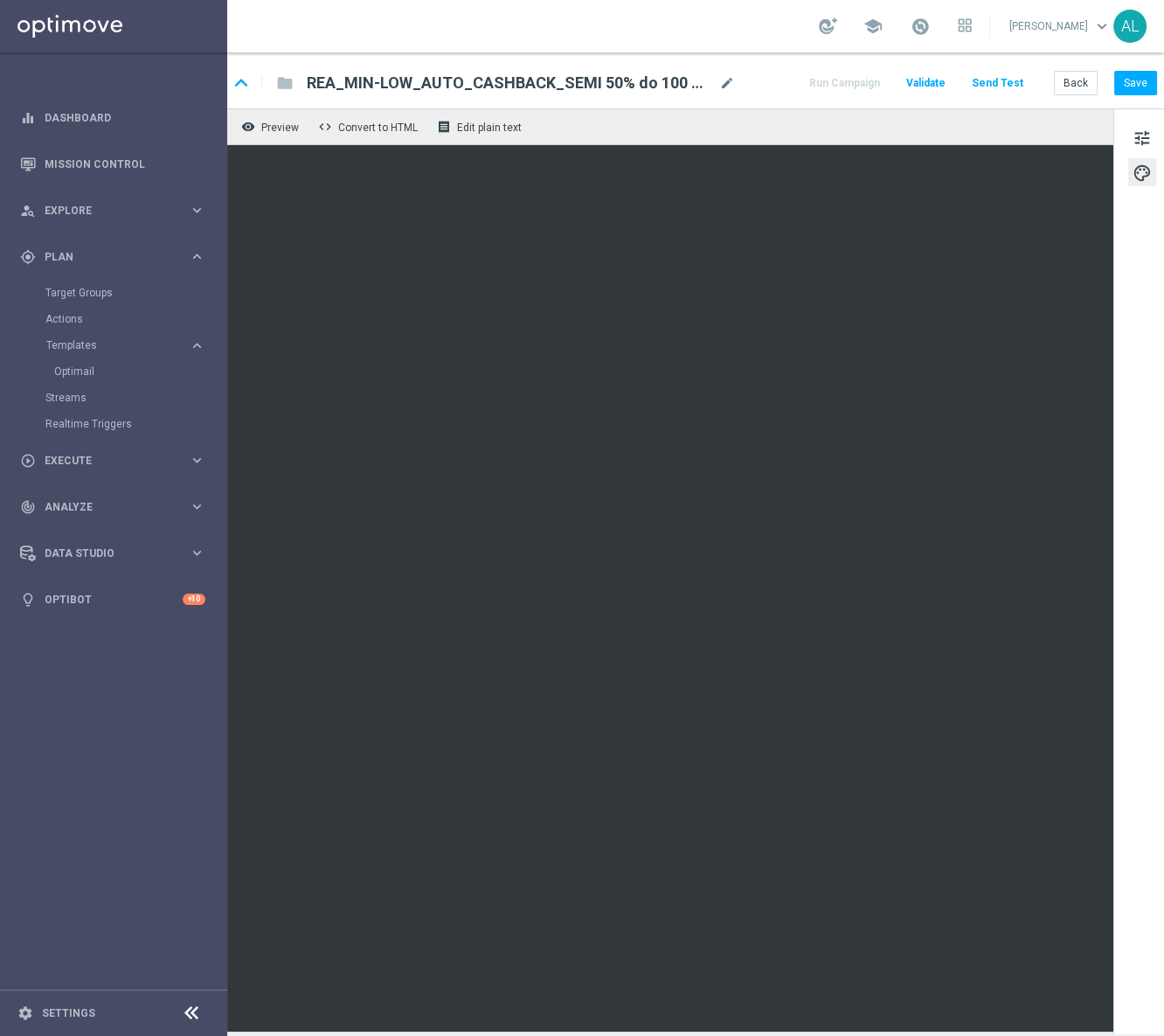
scroll to position [0, 62]
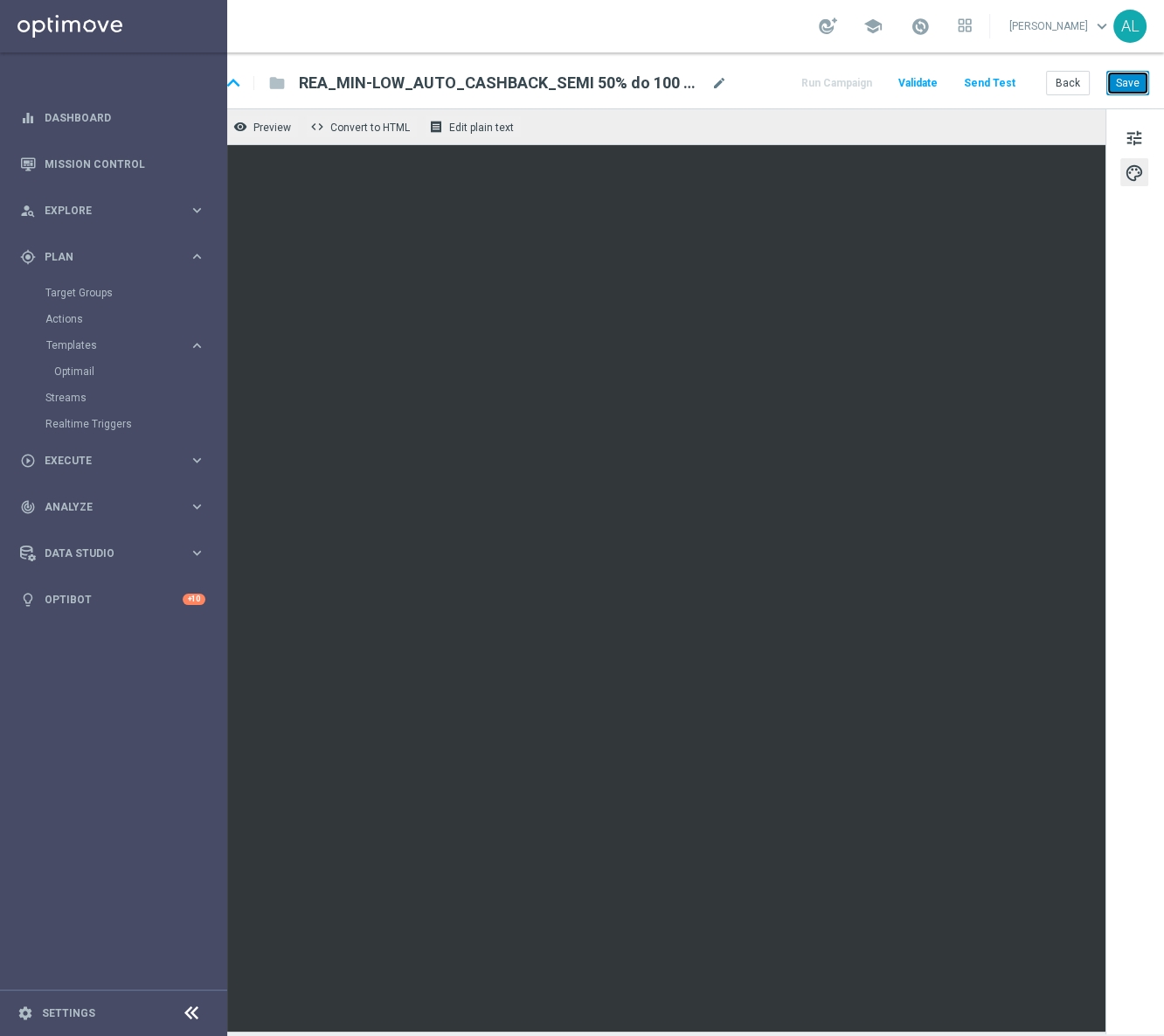
click at [1113, 81] on button "Save" at bounding box center [1127, 83] width 43 height 24
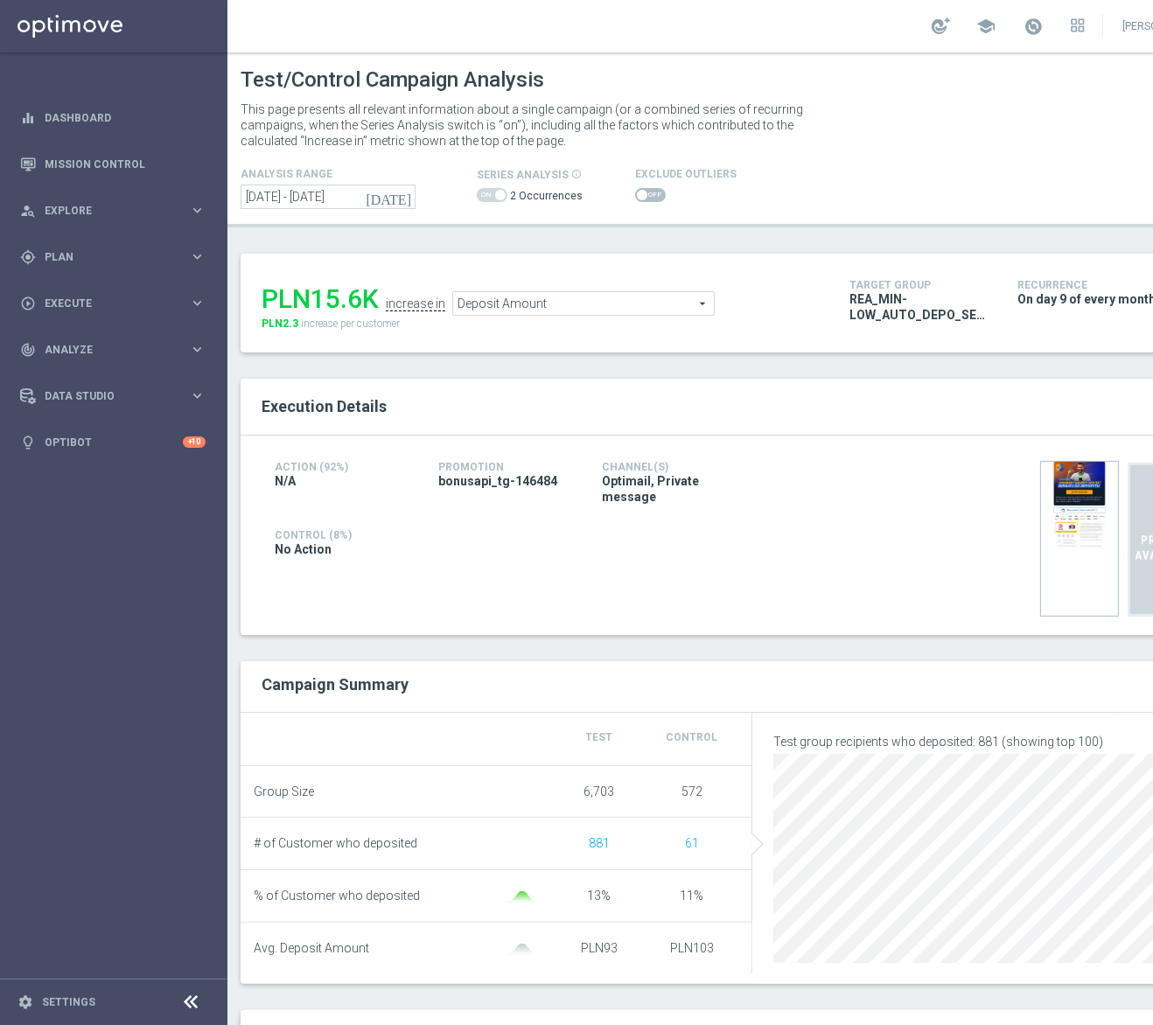
click at [493, 194] on span at bounding box center [492, 195] width 31 height 14
click at [488, 192] on span at bounding box center [492, 195] width 31 height 14
click at [380, 198] on input "09 Jul 2025 - 09 Aug 2025" at bounding box center [328, 197] width 175 height 24
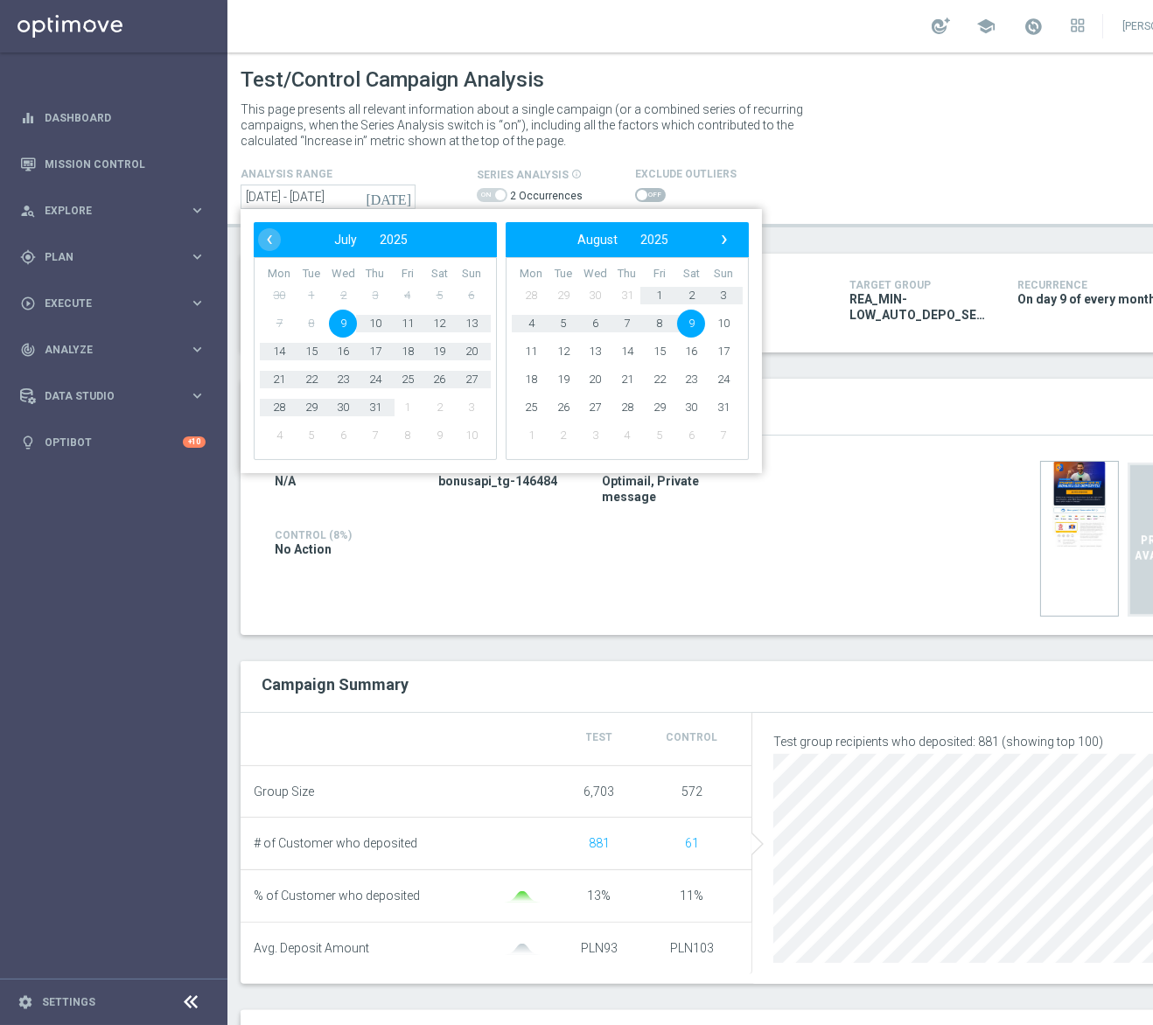
click at [695, 323] on span "9" at bounding box center [691, 324] width 28 height 28
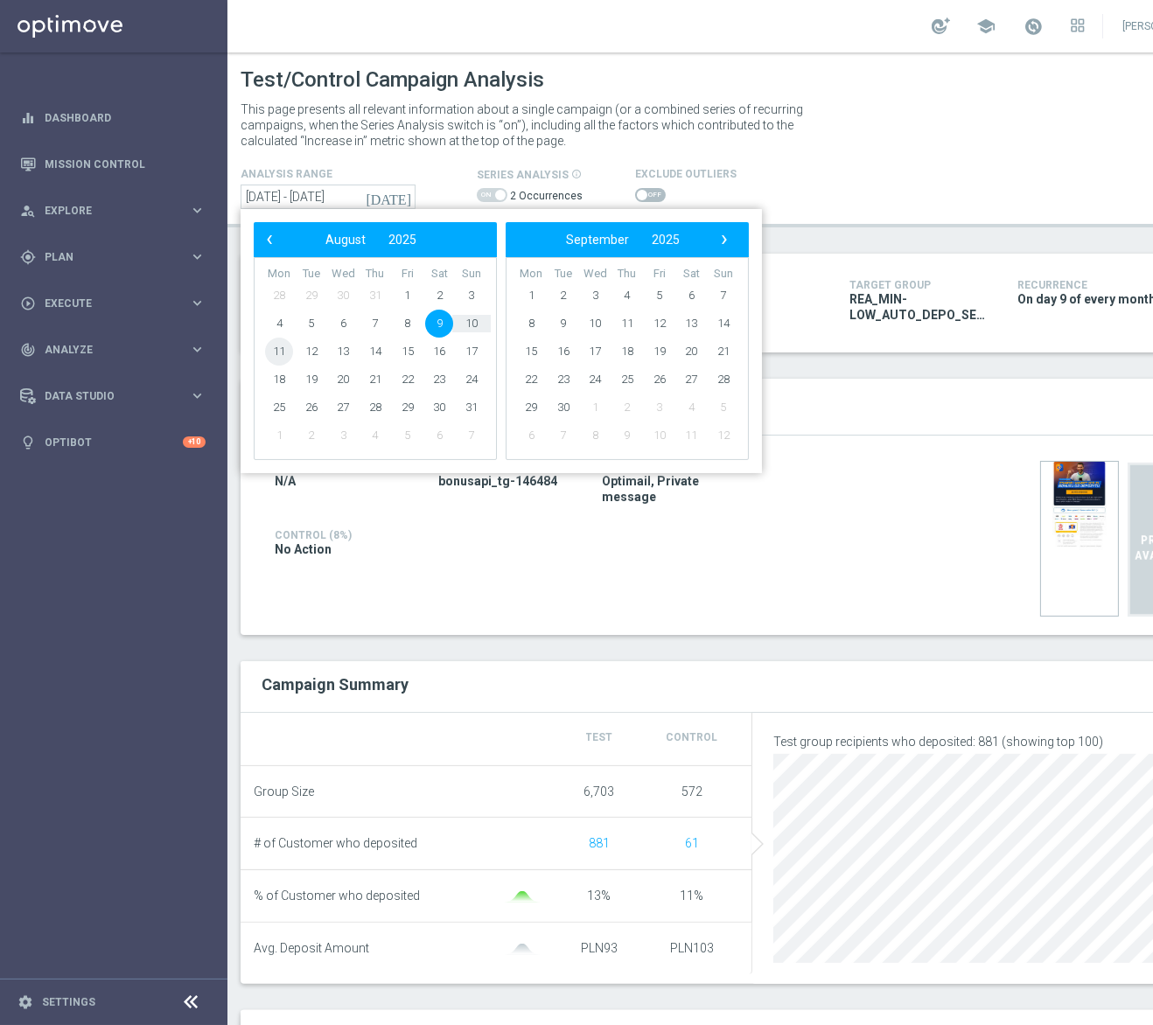
click at [273, 355] on span "11" at bounding box center [279, 352] width 28 height 28
type input "[DATE] - [DATE]"
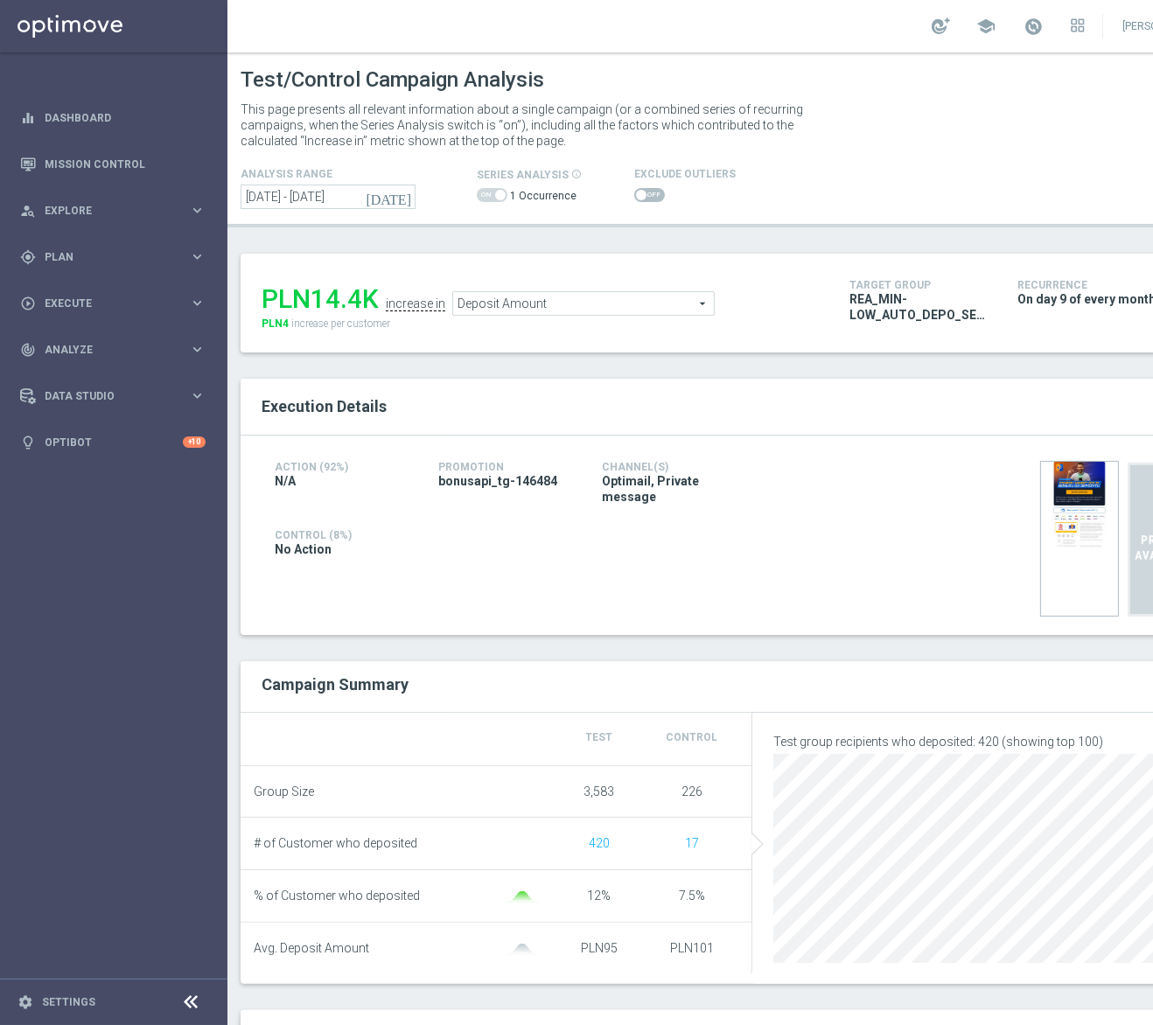
click at [650, 199] on span at bounding box center [649, 195] width 31 height 14
click at [650, 199] on input "checkbox" at bounding box center [649, 195] width 31 height 14
checkbox input "true"
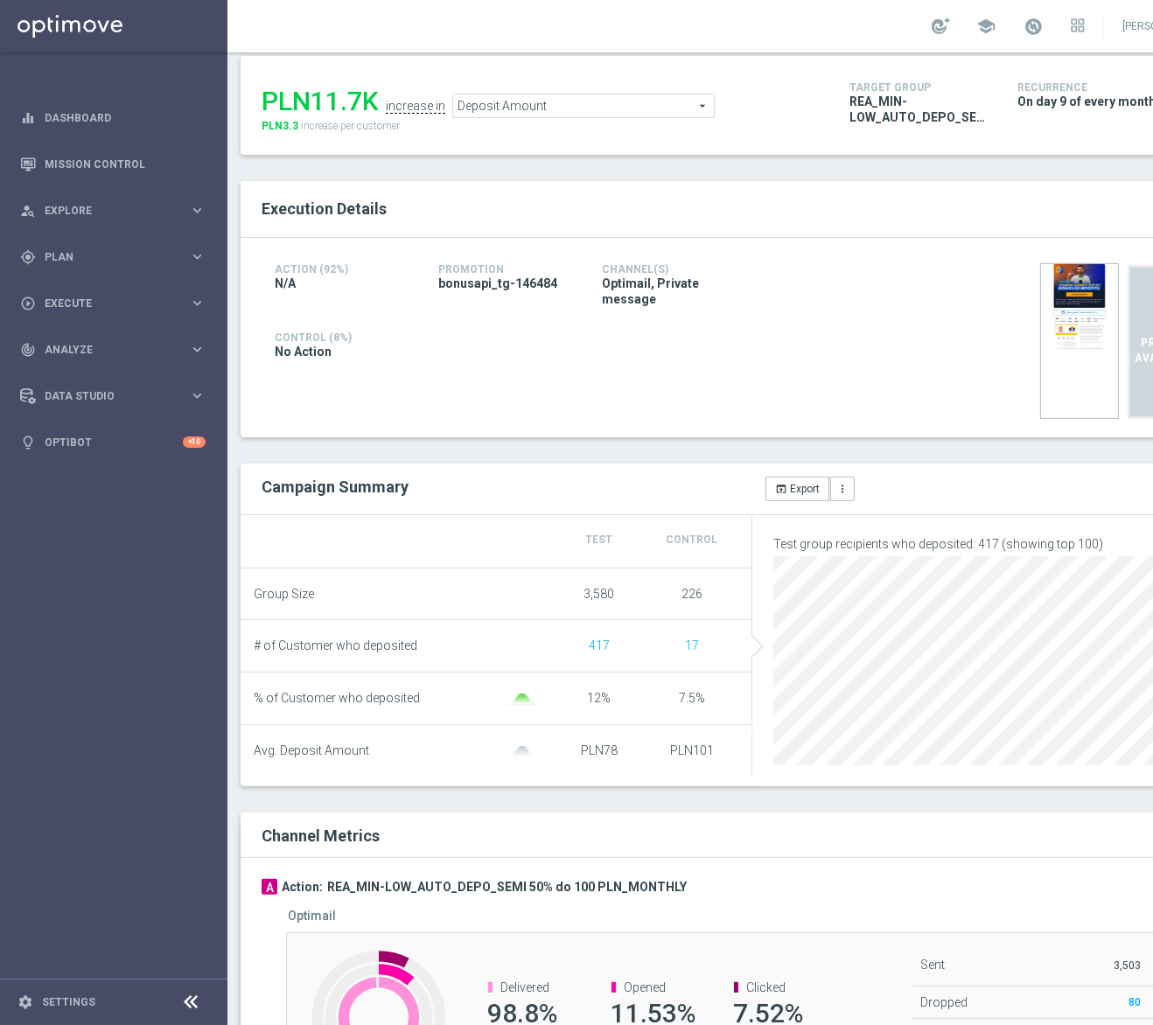
scroll to position [195, 0]
